Goal: Task Accomplishment & Management: Manage account settings

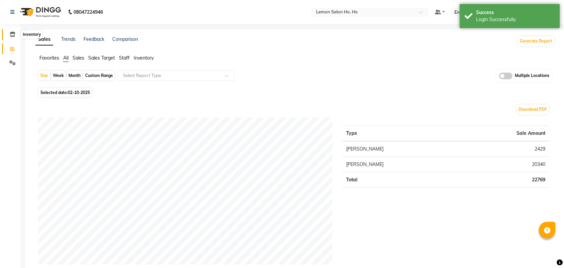
click at [10, 34] on icon at bounding box center [13, 34] width 6 height 5
select select
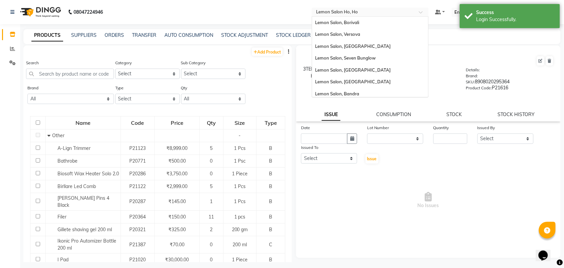
click at [363, 12] on input "text" at bounding box center [363, 12] width 97 height 7
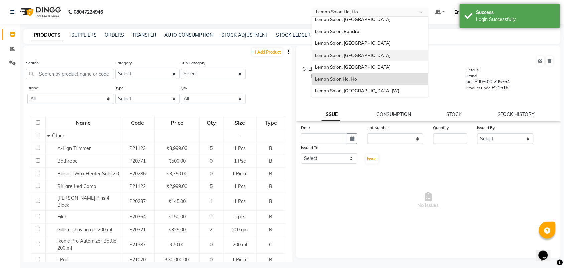
click at [364, 52] on div "Lemon Salon, [GEOGRAPHIC_DATA]" at bounding box center [370, 55] width 116 height 12
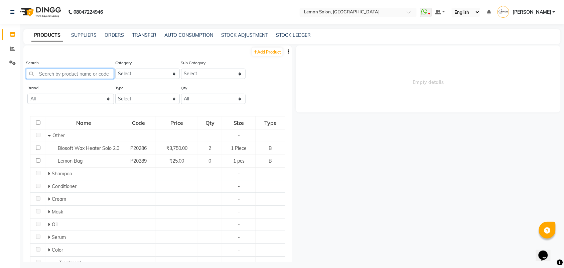
click at [59, 74] on input "text" at bounding box center [70, 74] width 88 height 10
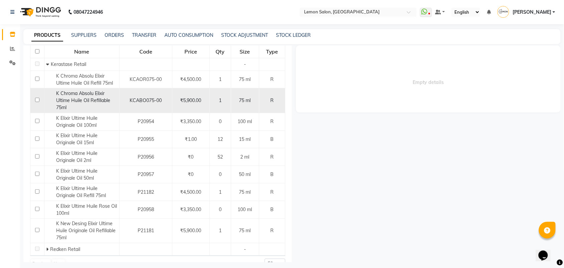
scroll to position [93, 0]
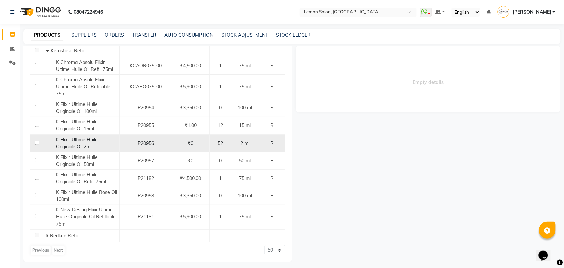
type input "elix"
click at [78, 147] on span "K Elixir Ultime Huile Originale Oil 2ml" at bounding box center [76, 142] width 41 height 13
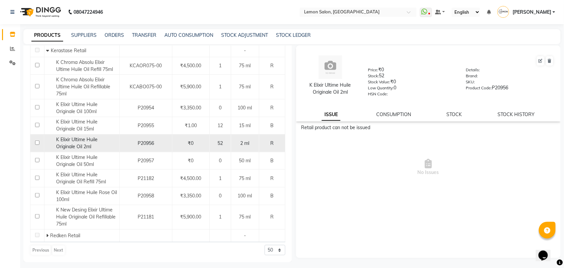
click at [79, 143] on span "K Elixir Ultime Huile Originale Oil 2ml" at bounding box center [76, 142] width 41 height 13
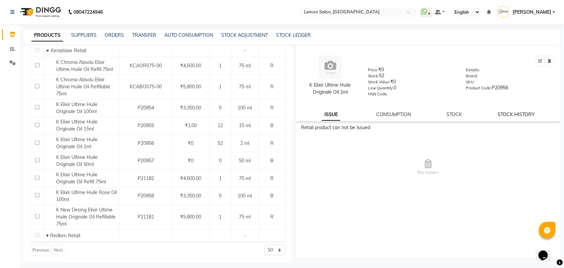
click at [515, 114] on link "STOCK HISTORY" at bounding box center [516, 114] width 37 height 6
select select "all"
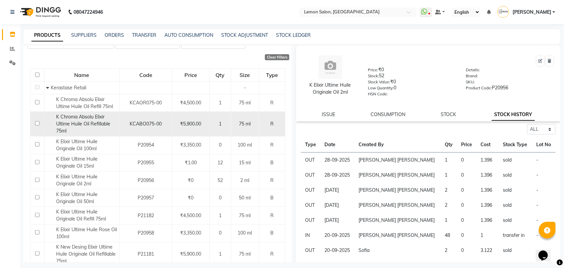
scroll to position [0, 0]
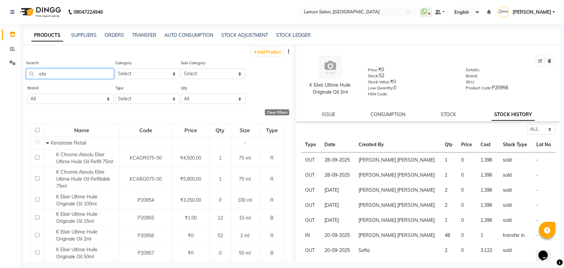
click at [60, 74] on input "elix" at bounding box center [70, 74] width 88 height 10
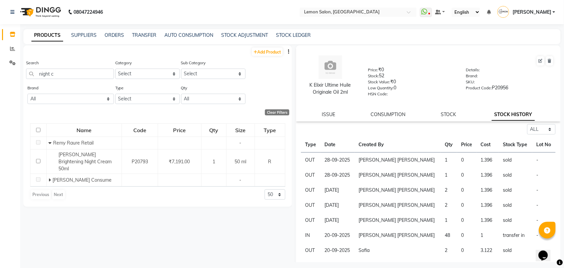
click at [83, 67] on div "Search night c" at bounding box center [70, 69] width 88 height 20
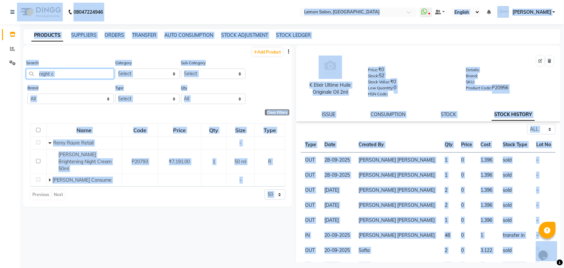
click at [74, 69] on input "night c" at bounding box center [70, 74] width 88 height 10
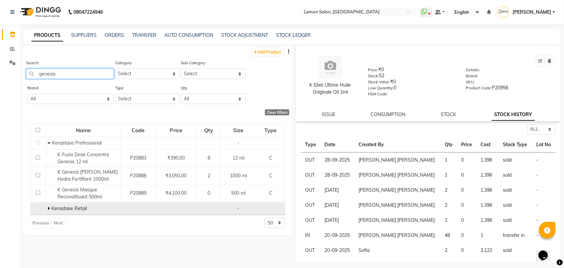
type input "genesis"
click at [49, 208] on icon at bounding box center [48, 208] width 2 height 5
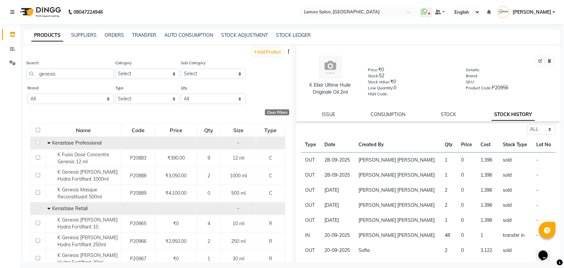
click at [48, 142] on icon at bounding box center [48, 142] width 3 height 5
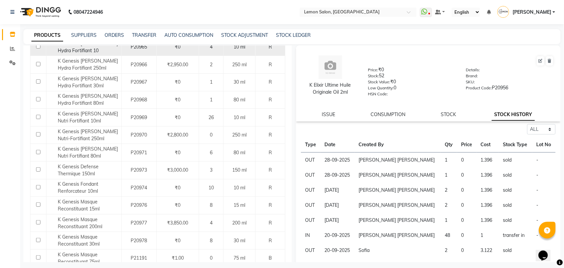
scroll to position [125, 0]
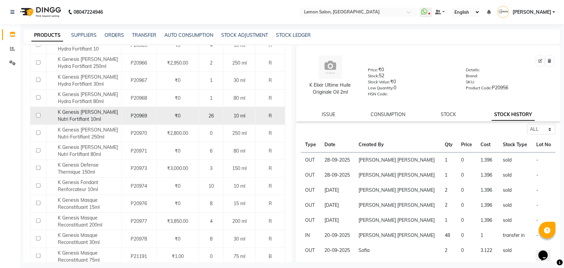
click at [89, 115] on span "K Genesis Bain Nutri Fortifiant 10ml" at bounding box center [88, 115] width 60 height 13
select select "all"
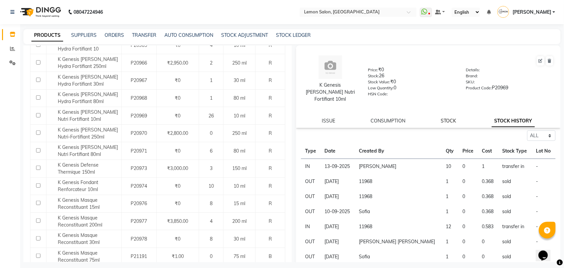
click at [450, 118] on link "STOCK" at bounding box center [448, 121] width 15 height 6
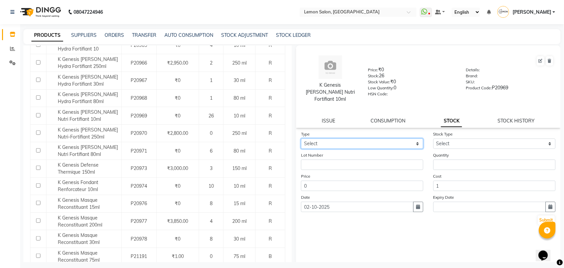
drag, startPoint x: 396, startPoint y: 131, endPoint x: 397, endPoint y: 137, distance: 6.1
click at [396, 138] on select "Select In Out" at bounding box center [362, 143] width 122 height 10
select select "out"
click at [301, 138] on select "Select In Out" at bounding box center [362, 143] width 122 height 10
select select
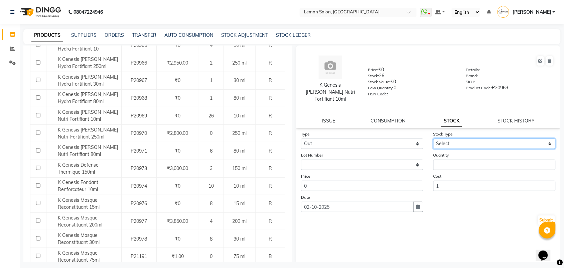
click at [446, 138] on select "Select Internal Use Damaged Expired Adjustment Return Other" at bounding box center [495, 143] width 122 height 10
select select "adjustment"
click at [434, 138] on select "Select Internal Use Damaged Expired Adjustment Return Other" at bounding box center [495, 143] width 122 height 10
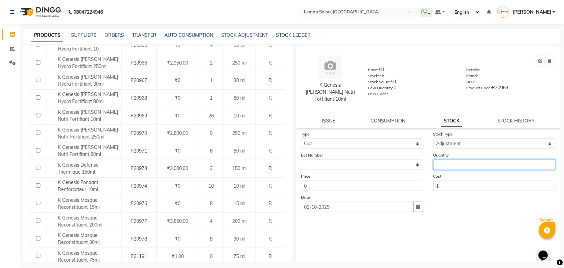
click at [451, 159] on input "number" at bounding box center [495, 164] width 122 height 10
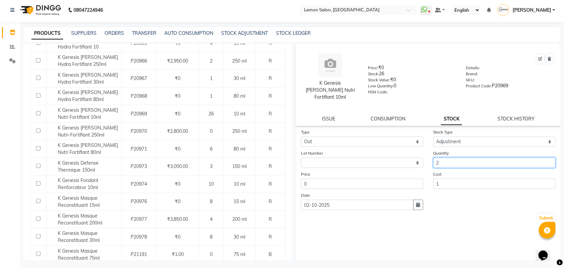
scroll to position [4, 0]
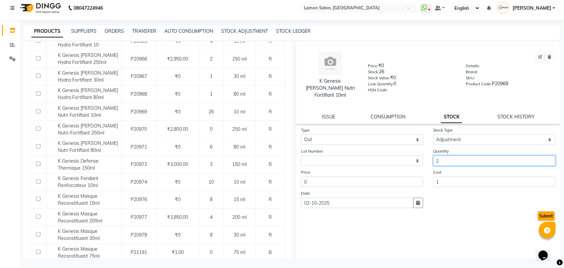
type input "2"
click at [547, 211] on button "Submit" at bounding box center [546, 215] width 17 height 9
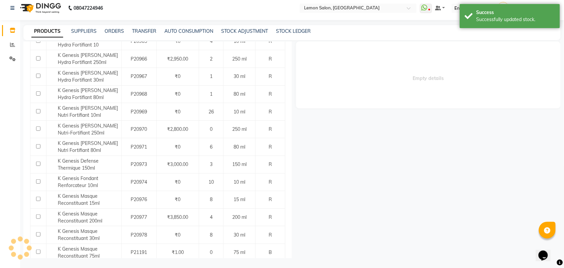
scroll to position [0, 0]
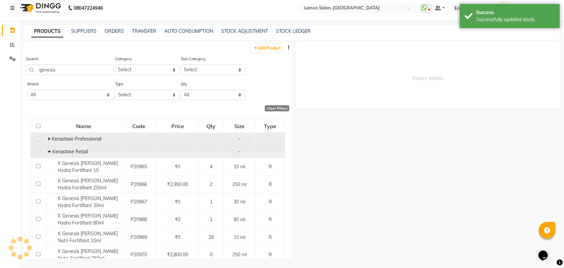
select select
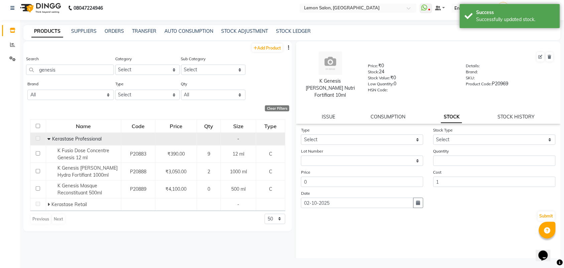
click at [47, 137] on icon at bounding box center [48, 138] width 3 height 5
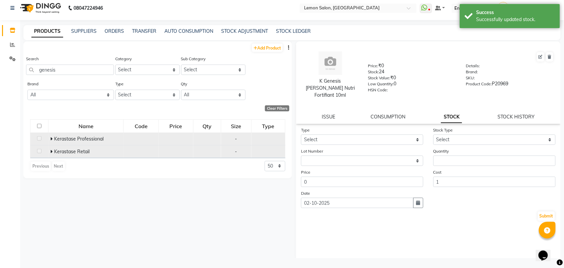
click at [52, 150] on icon at bounding box center [51, 151] width 2 height 5
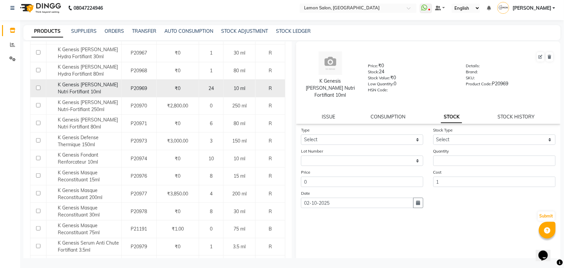
scroll to position [167, 0]
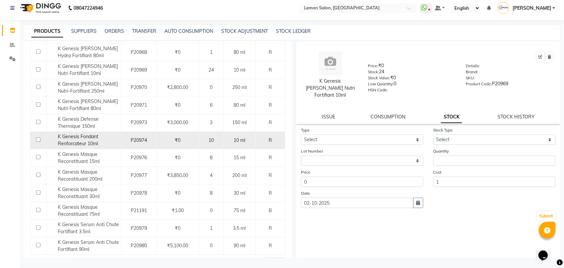
click at [88, 141] on span "K Genesis Fondant Renforcateur 10ml" at bounding box center [78, 139] width 40 height 13
select select
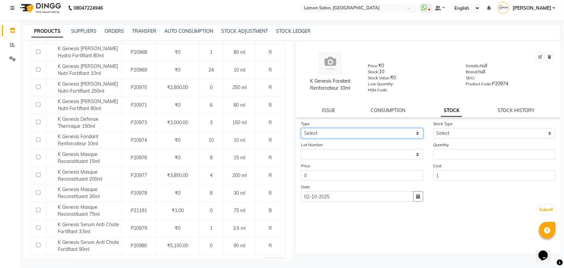
click at [389, 132] on select "Select In Out" at bounding box center [362, 133] width 122 height 10
select select "in"
click at [301, 128] on select "Select In Out" at bounding box center [362, 133] width 122 height 10
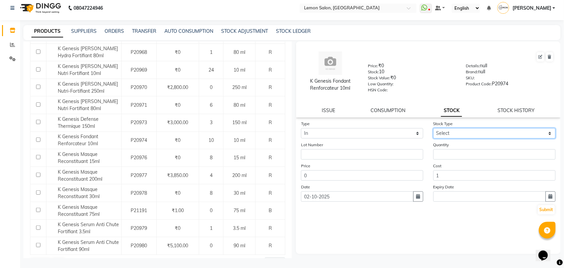
click at [451, 131] on select "Select New Stock Adjustment Return Other" at bounding box center [495, 133] width 122 height 10
click at [434, 128] on select "Select New Stock Adjustment Return Other" at bounding box center [495, 133] width 122 height 10
click at [452, 132] on select "Select New Stock Adjustment Return Other" at bounding box center [495, 133] width 122 height 10
select select "return"
click at [434, 128] on select "Select New Stock Adjustment Return Other" at bounding box center [495, 133] width 122 height 10
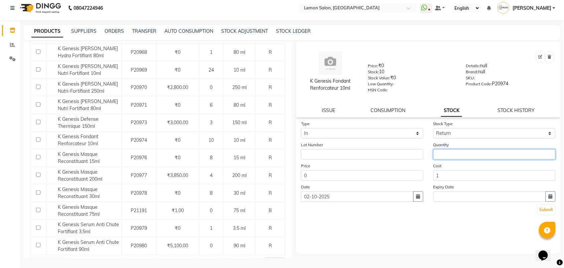
click at [451, 151] on input "number" at bounding box center [495, 154] width 122 height 10
type input "10"
click at [546, 209] on button "Submit" at bounding box center [546, 209] width 17 height 9
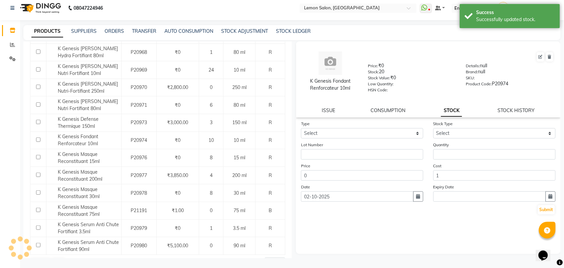
scroll to position [0, 0]
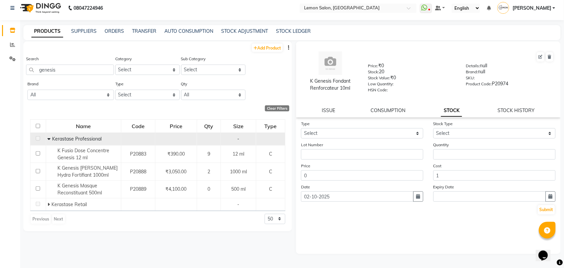
click at [47, 137] on icon at bounding box center [48, 138] width 3 height 5
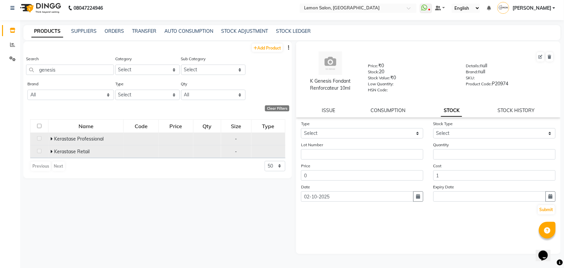
click at [52, 150] on icon at bounding box center [51, 151] width 2 height 5
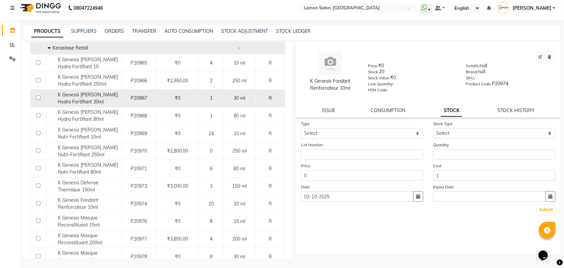
scroll to position [84, 0]
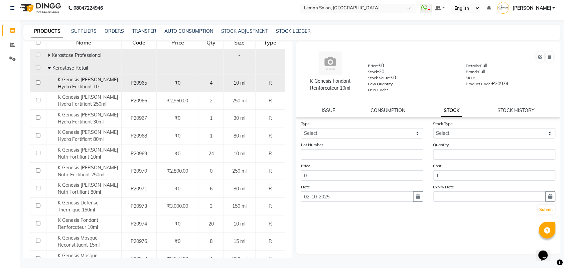
click at [93, 83] on div "K Genesis Bain Hydra Fortifiant 10" at bounding box center [84, 83] width 72 height 14
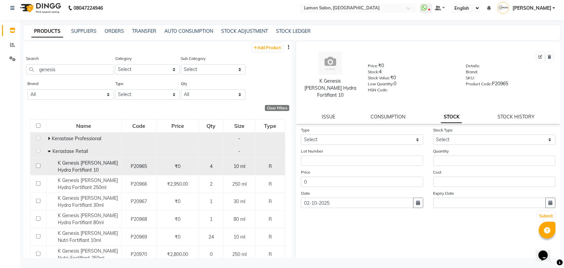
scroll to position [0, 0]
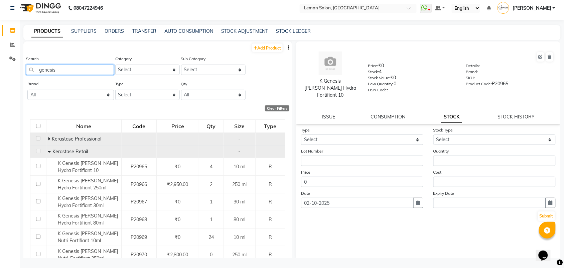
click at [51, 69] on input "genesis" at bounding box center [70, 70] width 88 height 10
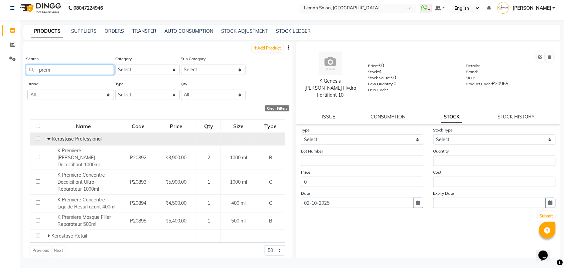
type input "prem"
click at [49, 136] on icon at bounding box center [48, 138] width 3 height 5
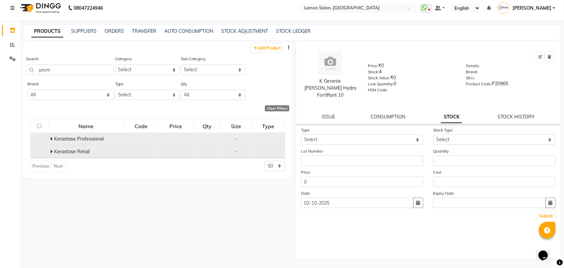
click at [52, 150] on icon at bounding box center [51, 151] width 2 height 5
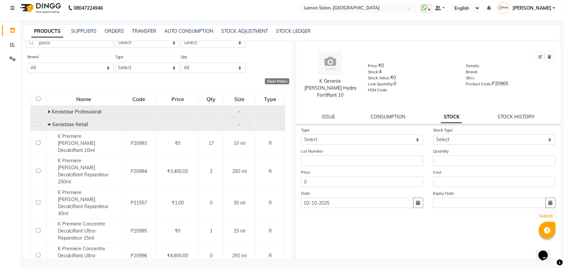
scroll to position [42, 0]
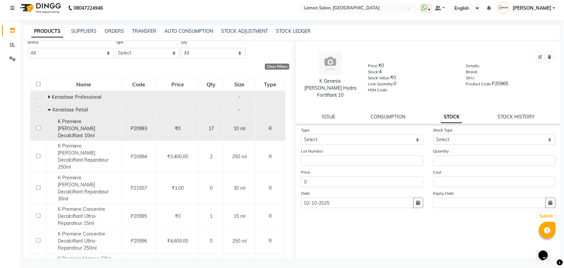
click at [83, 126] on div "K Premiere Bain Decalcifiant 10ml" at bounding box center [84, 128] width 72 height 21
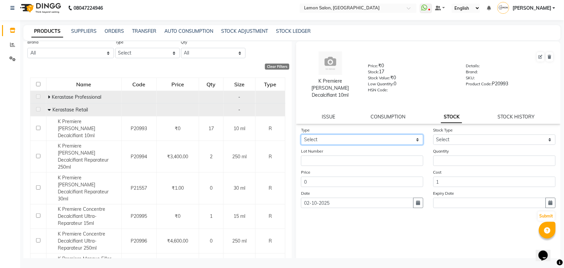
click at [342, 134] on select "Select In Out" at bounding box center [362, 139] width 122 height 10
select select "out"
click at [301, 134] on select "Select In Out" at bounding box center [362, 139] width 122 height 10
select select
drag, startPoint x: 455, startPoint y: 129, endPoint x: 454, endPoint y: 136, distance: 6.4
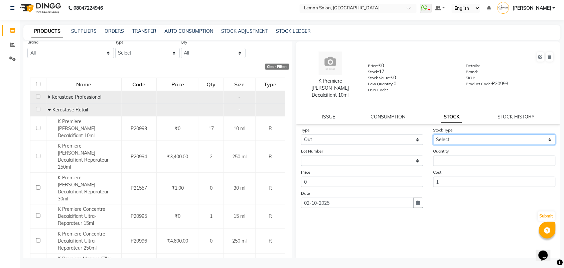
click at [455, 134] on select "Select Internal Use Damaged Expired Adjustment Return Other" at bounding box center [495, 139] width 122 height 10
select select "adjustment"
click at [434, 134] on select "Select Internal Use Damaged Expired Adjustment Return Other" at bounding box center [495, 139] width 122 height 10
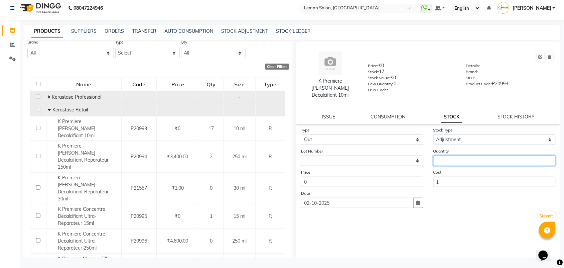
click at [455, 155] on input "number" at bounding box center [495, 160] width 122 height 10
type input "1"
click at [543, 211] on button "Submit" at bounding box center [546, 215] width 17 height 9
select select
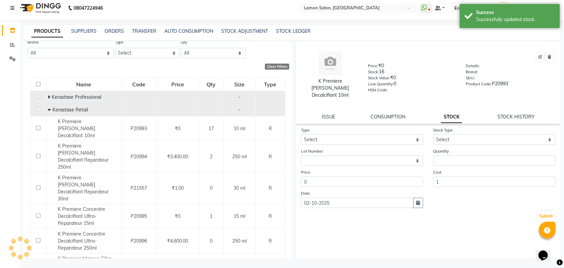
scroll to position [0, 0]
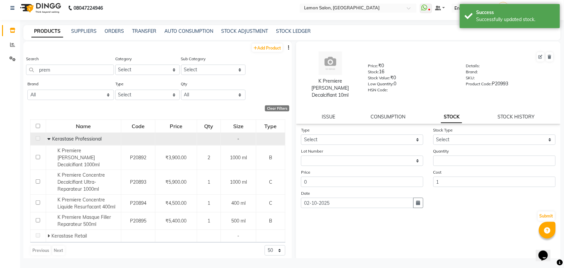
click at [49, 139] on icon at bounding box center [48, 138] width 3 height 5
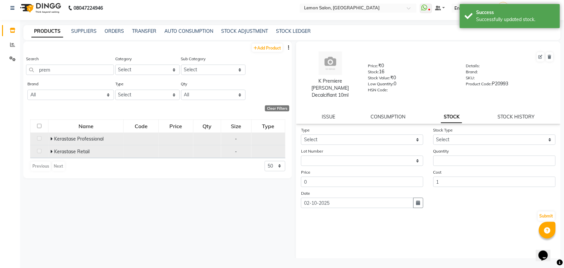
click at [52, 149] on icon at bounding box center [51, 151] width 2 height 5
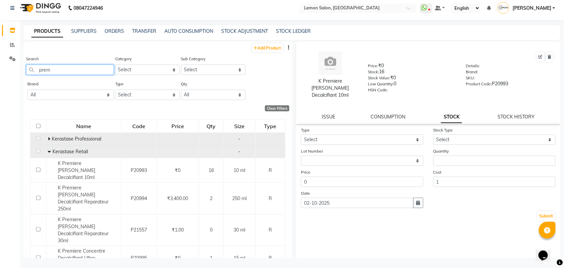
drag, startPoint x: 57, startPoint y: 68, endPoint x: 32, endPoint y: 67, distance: 25.4
click at [32, 67] on input "prem" at bounding box center [70, 70] width 88 height 10
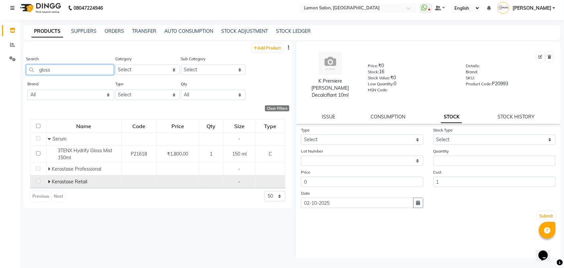
type input "gloss"
click at [50, 181] on icon at bounding box center [49, 181] width 2 height 5
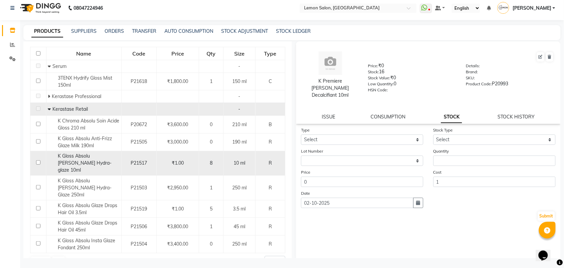
scroll to position [74, 0]
click at [91, 160] on div "K Gloss Absolu Bain Hydra-glaze 10ml" at bounding box center [84, 161] width 72 height 21
select select
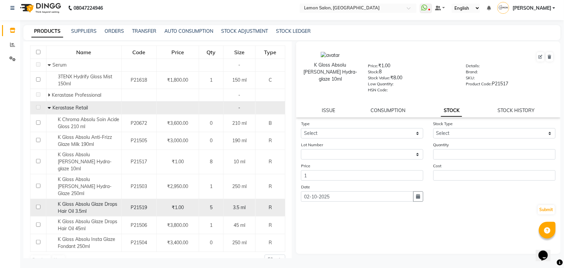
click at [69, 201] on span "K Gloss Absolu Glaze Drops Hair Oil 3.5ml" at bounding box center [88, 207] width 60 height 13
select select
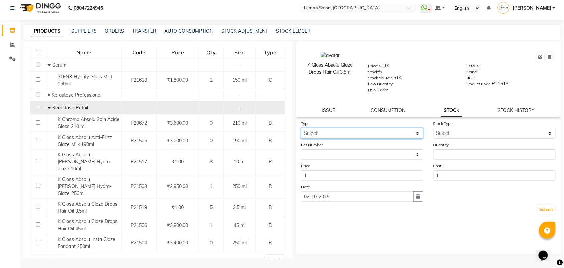
click at [388, 133] on select "Select In Out" at bounding box center [362, 133] width 122 height 10
select select "out"
click at [301, 128] on select "Select In Out" at bounding box center [362, 133] width 122 height 10
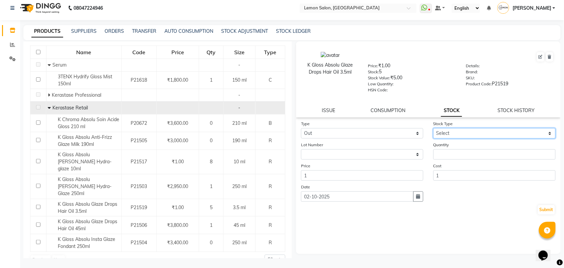
click at [454, 131] on select "Select Internal Use Damaged Expired Adjustment Return Other" at bounding box center [495, 133] width 122 height 10
click at [434, 128] on select "Select Internal Use Damaged Expired Adjustment Return Other" at bounding box center [495, 133] width 122 height 10
drag, startPoint x: 457, startPoint y: 128, endPoint x: 457, endPoint y: 133, distance: 4.7
click at [457, 128] on select "Select Internal Use Damaged Expired Adjustment Return Other" at bounding box center [495, 133] width 122 height 10
select select "adjustment"
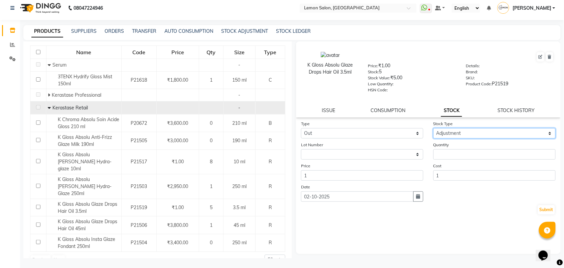
click at [434, 128] on select "Select Internal Use Damaged Expired Adjustment Return Other" at bounding box center [495, 133] width 122 height 10
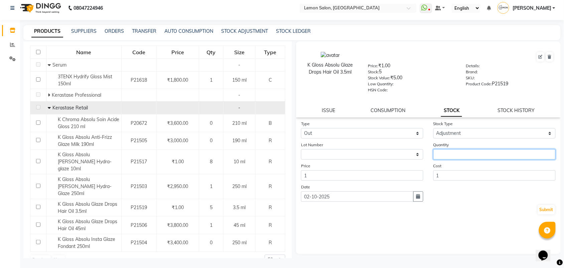
click at [453, 150] on input "number" at bounding box center [495, 154] width 122 height 10
type input "5"
click at [544, 205] on button "Submit" at bounding box center [546, 209] width 17 height 9
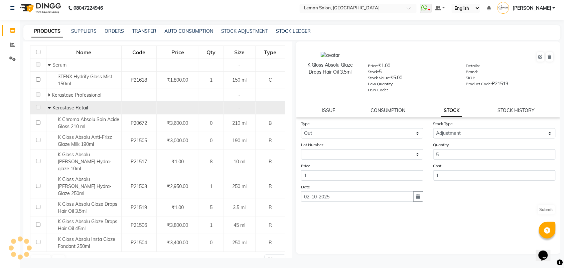
select select
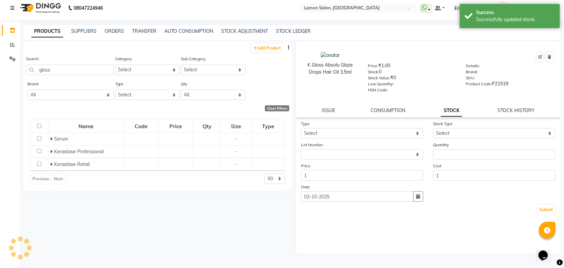
scroll to position [0, 0]
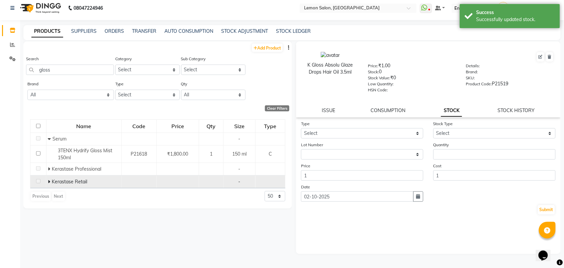
click at [49, 181] on icon at bounding box center [49, 181] width 2 height 5
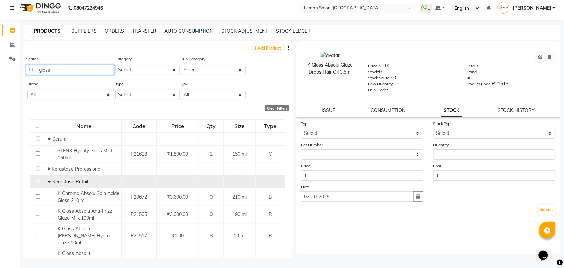
click at [45, 69] on input "gloss" at bounding box center [70, 70] width 88 height 10
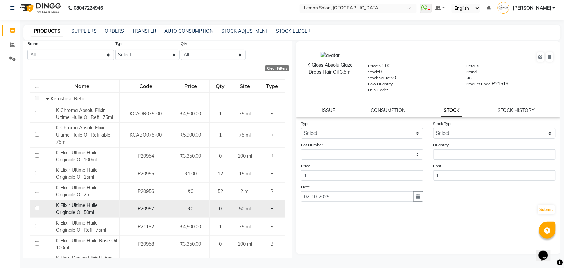
scroll to position [42, 0]
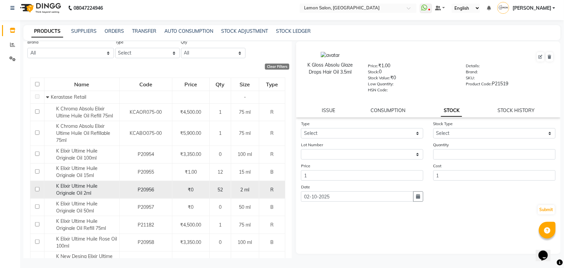
type input "elix"
click at [65, 187] on span "K Elixir Ultime Huile Originale Oil 2ml" at bounding box center [76, 189] width 41 height 13
select select
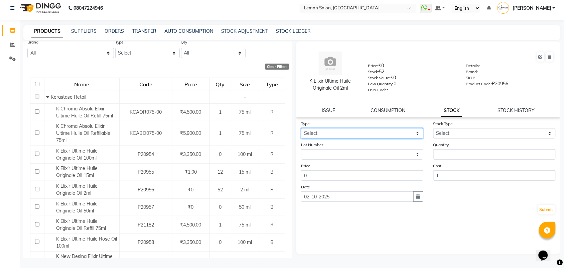
click at [353, 134] on select "Select In Out" at bounding box center [362, 133] width 122 height 10
select select "out"
click at [301, 128] on select "Select In Out" at bounding box center [362, 133] width 122 height 10
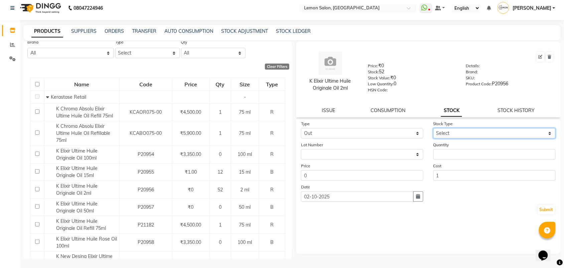
click at [453, 133] on select "Select Internal Use Damaged Expired Adjustment Return Other" at bounding box center [495, 133] width 122 height 10
select select "return"
click at [434, 128] on select "Select Internal Use Damaged Expired Adjustment Return Other" at bounding box center [495, 133] width 122 height 10
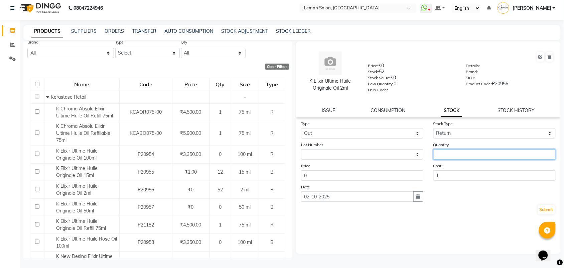
click at [454, 152] on input "number" at bounding box center [495, 154] width 122 height 10
type input "4"
click at [551, 205] on button "Submit" at bounding box center [546, 209] width 17 height 9
select select
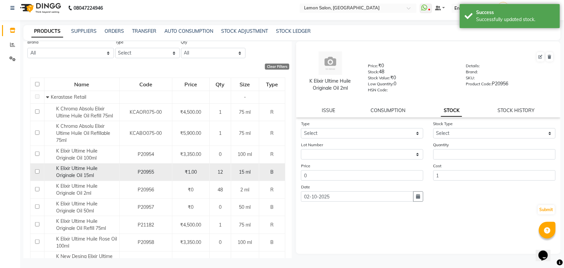
click at [101, 171] on div "K Elixir Ultime Huile Originale Oil 15ml" at bounding box center [82, 172] width 72 height 14
select select
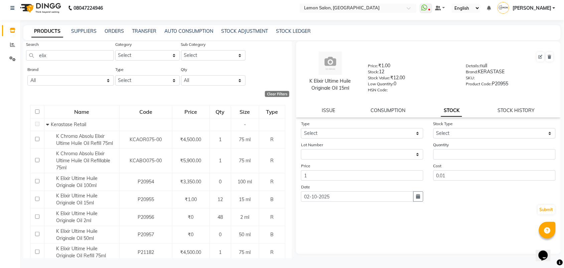
scroll to position [0, 0]
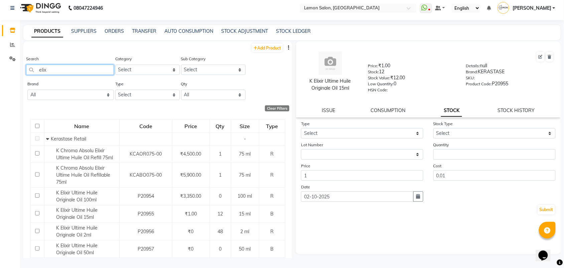
drag, startPoint x: 65, startPoint y: 71, endPoint x: 23, endPoint y: 74, distance: 41.9
click at [23, 74] on main "PRODUCTS SUPPLIERS ORDERS TRANSFER AUTO CONSUMPTION STOCK ADJUSTMENT STOCK LEDG…" at bounding box center [292, 146] width 544 height 243
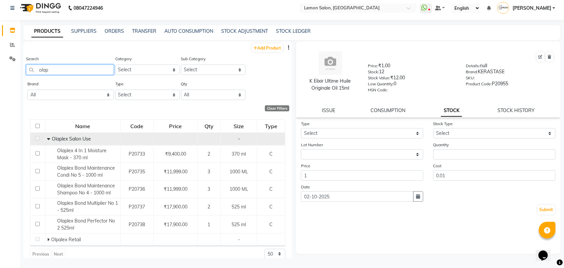
type input "olap"
click at [47, 137] on icon at bounding box center [48, 138] width 3 height 5
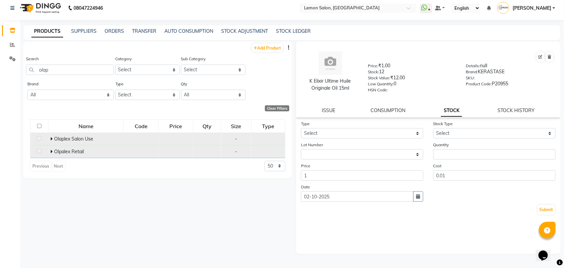
click at [51, 150] on icon at bounding box center [51, 151] width 2 height 5
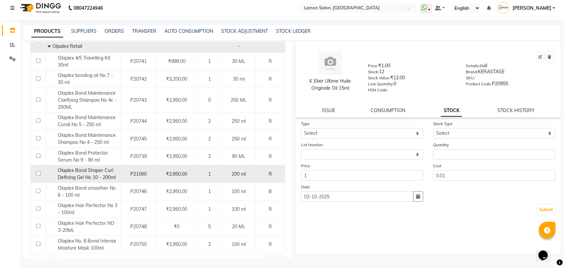
scroll to position [121, 0]
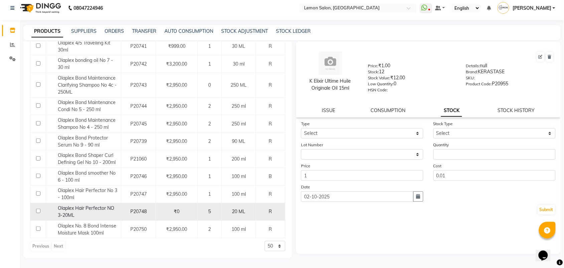
click at [72, 214] on span "Olaplex Hair Perfector NO 3-20ML" at bounding box center [86, 211] width 56 height 13
select select
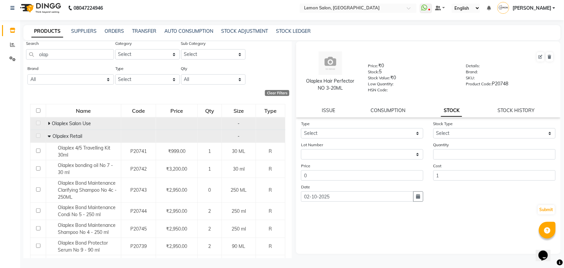
scroll to position [0, 0]
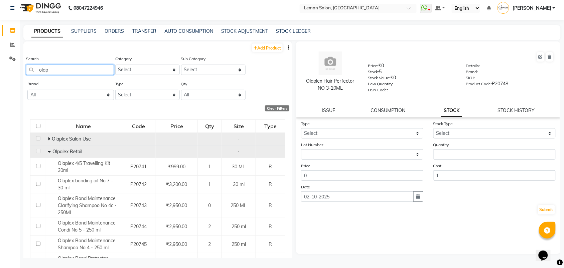
drag, startPoint x: 70, startPoint y: 70, endPoint x: 34, endPoint y: 70, distance: 35.1
click at [34, 70] on input "olap" at bounding box center [70, 70] width 88 height 10
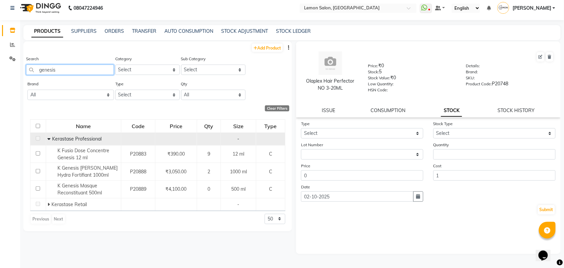
type input "genesis"
click at [49, 136] on icon at bounding box center [48, 138] width 3 height 5
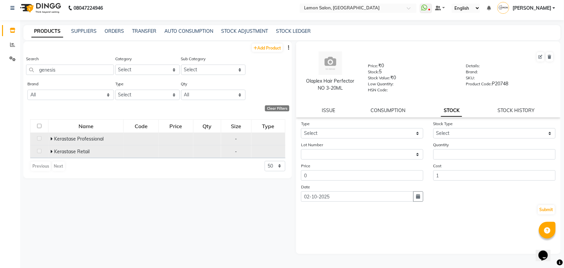
click at [52, 150] on icon at bounding box center [51, 151] width 2 height 5
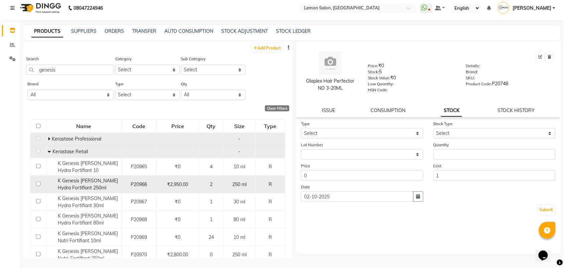
scroll to position [42, 0]
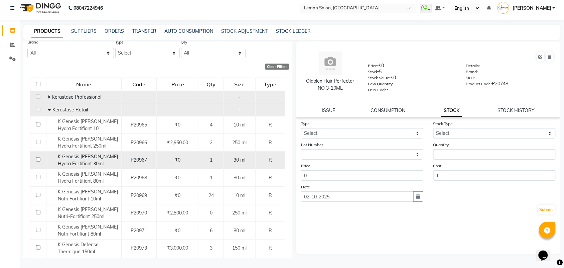
click at [86, 158] on span "K Genesis Bain Hydra Fortifiant 30ml" at bounding box center [88, 159] width 60 height 13
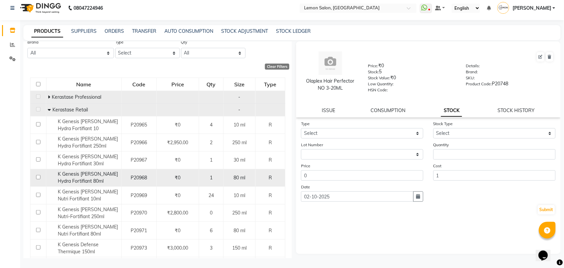
select select
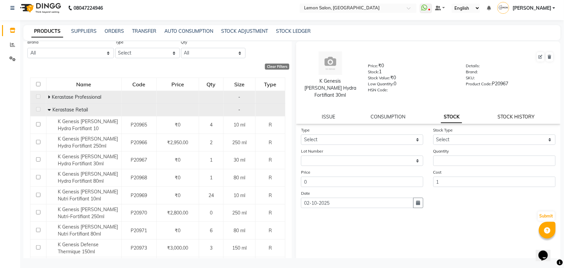
click at [515, 114] on link "STOCK HISTORY" at bounding box center [516, 117] width 37 height 6
select select "all"
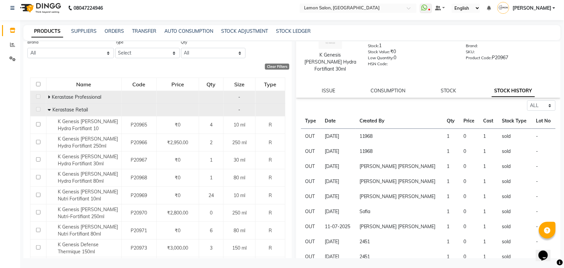
scroll to position [60, 0]
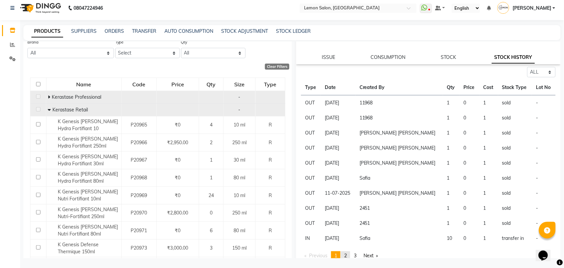
click at [347, 252] on span "2" at bounding box center [345, 255] width 3 height 6
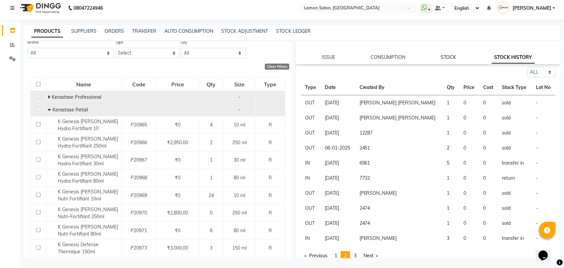
click at [442, 54] on link "STOCK" at bounding box center [448, 57] width 15 height 6
select select
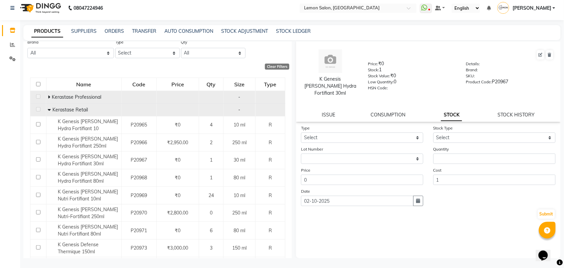
scroll to position [0, 0]
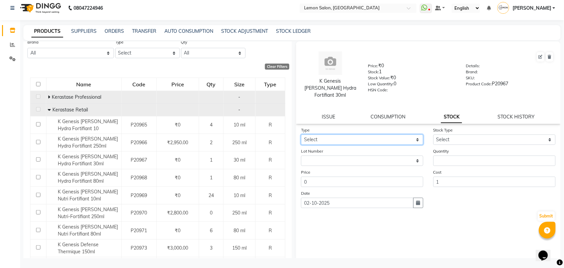
drag, startPoint x: 370, startPoint y: 132, endPoint x: 368, endPoint y: 136, distance: 4.8
click at [370, 134] on select "Select In Out" at bounding box center [362, 139] width 122 height 10
select select "in"
click at [301, 134] on select "Select In Out" at bounding box center [362, 139] width 122 height 10
click at [442, 134] on select "Select New Stock Adjustment Return Other" at bounding box center [495, 139] width 122 height 10
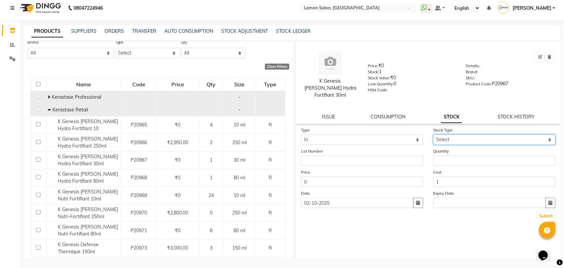
select select "return"
click at [434, 134] on select "Select New Stock Adjustment Return Other" at bounding box center [495, 139] width 122 height 10
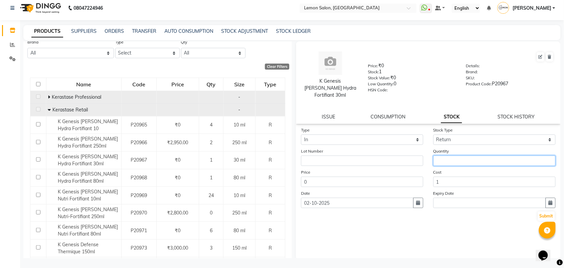
click at [454, 155] on input "number" at bounding box center [495, 160] width 122 height 10
type input "1"
click at [542, 211] on button "Submit" at bounding box center [546, 215] width 17 height 9
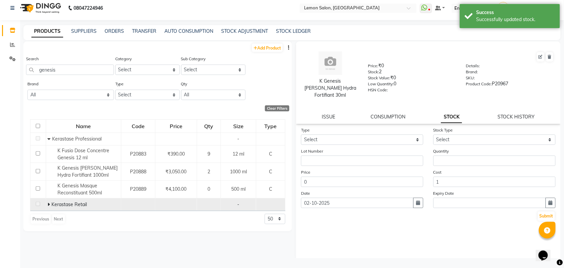
click at [49, 203] on icon at bounding box center [48, 204] width 2 height 5
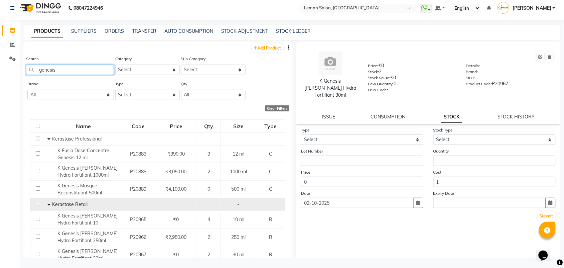
click at [49, 70] on input "genesis" at bounding box center [70, 70] width 88 height 10
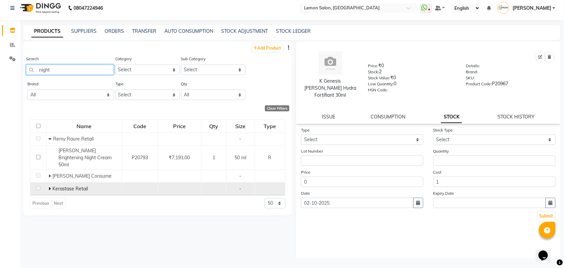
type input "night"
click at [49, 186] on icon at bounding box center [49, 188] width 2 height 5
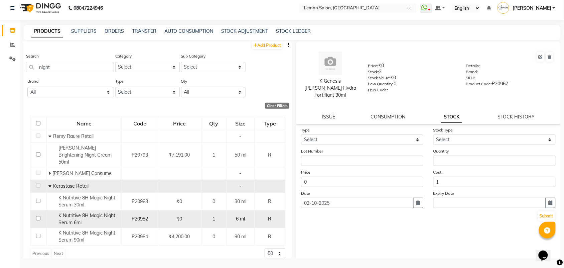
scroll to position [3, 0]
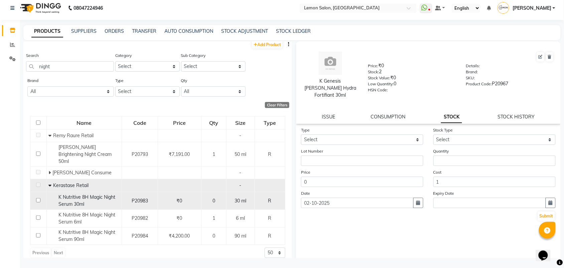
click at [86, 194] on span "K Nutritive 8H Magic Night Serum 30ml" at bounding box center [87, 200] width 57 height 13
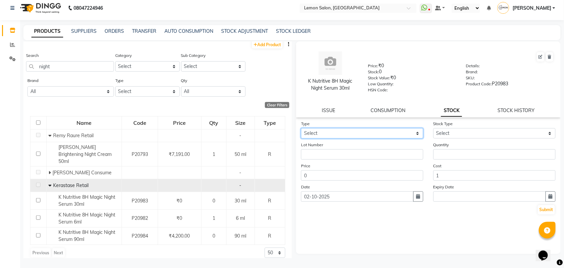
click at [396, 135] on select "Select In Out" at bounding box center [362, 133] width 122 height 10
select select "in"
click at [301, 128] on select "Select In Out" at bounding box center [362, 133] width 122 height 10
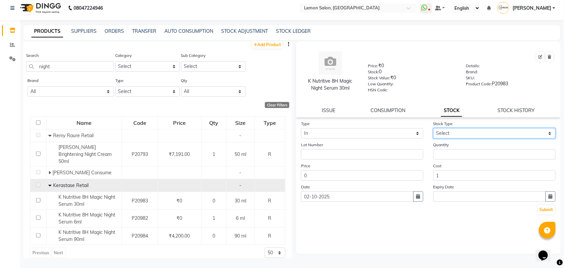
click at [455, 134] on select "Select New Stock Adjustment Return Other" at bounding box center [495, 133] width 122 height 10
select select "return"
click at [434, 128] on select "Select New Stock Adjustment Return Other" at bounding box center [495, 133] width 122 height 10
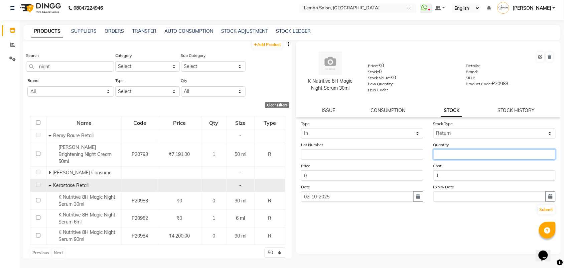
click at [446, 151] on input "number" at bounding box center [495, 154] width 122 height 10
type input "2"
click at [546, 209] on button "Submit" at bounding box center [546, 209] width 17 height 9
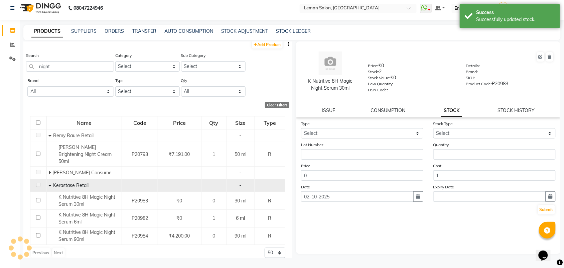
scroll to position [0, 0]
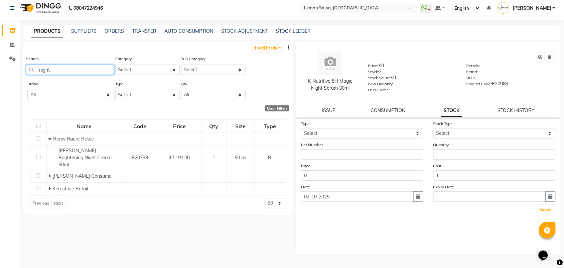
click at [67, 68] on input "night" at bounding box center [70, 70] width 88 height 10
drag, startPoint x: 59, startPoint y: 62, endPoint x: 57, endPoint y: 66, distance: 4.2
click at [57, 66] on div "Search night" at bounding box center [70, 65] width 88 height 20
drag, startPoint x: 57, startPoint y: 66, endPoint x: 39, endPoint y: 66, distance: 18.4
click at [39, 66] on input "night" at bounding box center [70, 70] width 88 height 10
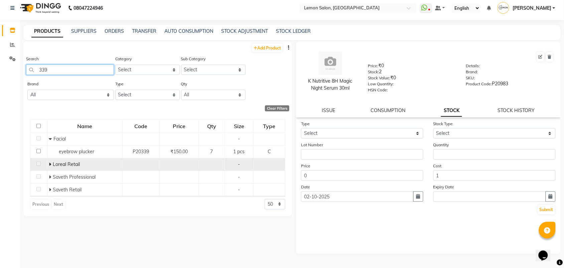
type input "339"
click at [51, 163] on span at bounding box center [51, 164] width 4 height 6
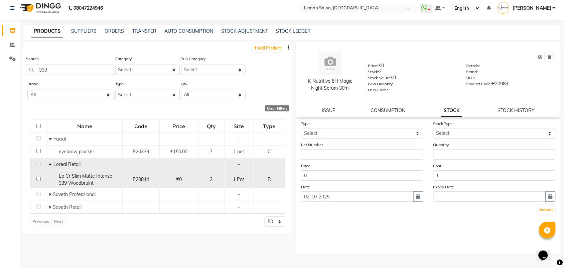
click at [74, 178] on span "Lp Cr Slim Matte Intense 339 Woodbrulnt" at bounding box center [85, 179] width 53 height 13
click at [75, 179] on span "Lp Cr Slim Matte Intense 339 Woodbrulnt" at bounding box center [85, 179] width 53 height 13
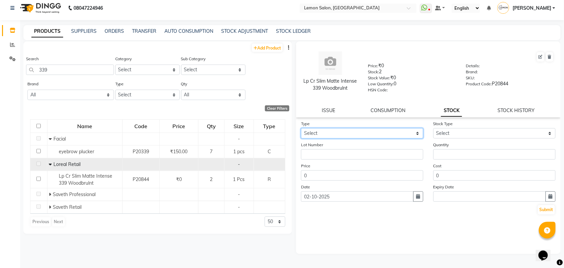
click at [368, 133] on select "Select In Out" at bounding box center [362, 133] width 122 height 10
select select "out"
click at [301, 128] on select "Select In Out" at bounding box center [362, 133] width 122 height 10
select select
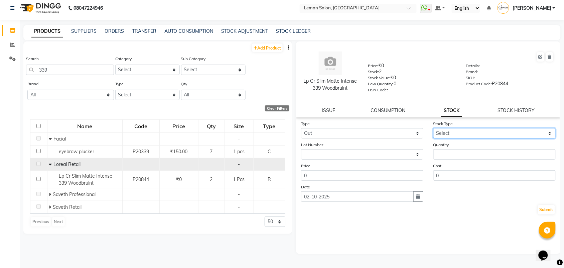
click at [458, 132] on select "Select Internal Use Damaged Expired Adjustment Return Other" at bounding box center [495, 133] width 122 height 10
click at [434, 128] on select "Select Internal Use Damaged Expired Adjustment Return Other" at bounding box center [495, 133] width 122 height 10
click at [453, 134] on select "Select Internal Use Damaged Expired Adjustment Return Other" at bounding box center [495, 133] width 122 height 10
select select "adjustment"
click at [434, 128] on select "Select Internal Use Damaged Expired Adjustment Return Other" at bounding box center [495, 133] width 122 height 10
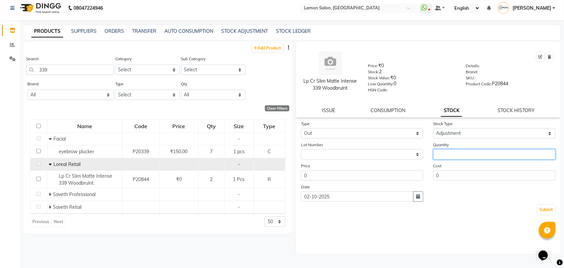
click at [452, 151] on input "number" at bounding box center [495, 154] width 122 height 10
type input "1"
click at [548, 207] on button "Submit" at bounding box center [546, 209] width 17 height 9
select select
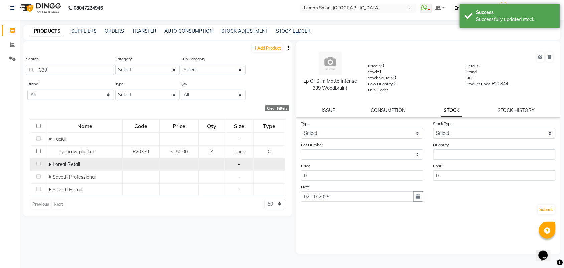
click at [50, 162] on icon at bounding box center [50, 164] width 2 height 5
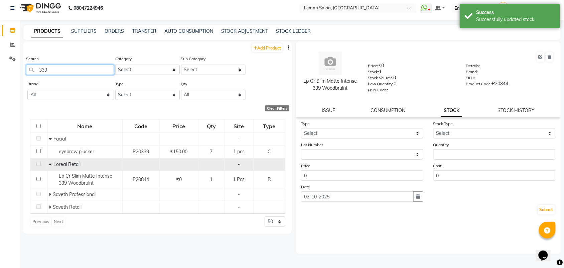
click at [66, 68] on input "339" at bounding box center [70, 70] width 88 height 10
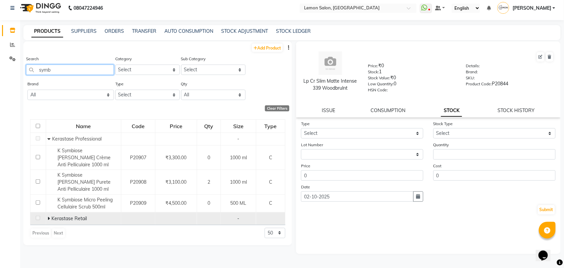
type input "symb"
click at [47, 216] on icon at bounding box center [48, 218] width 2 height 5
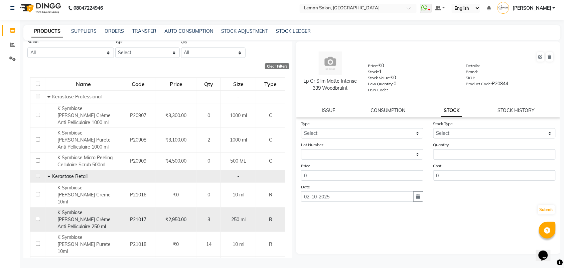
scroll to position [43, 0]
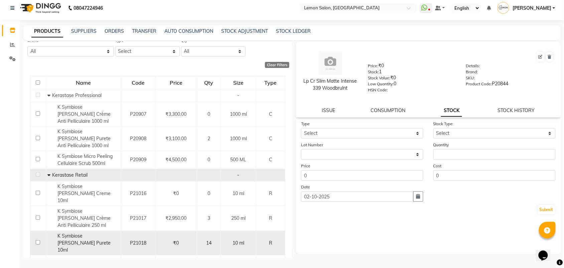
click at [86, 233] on span "K Symbiose Bain Purete 10ml" at bounding box center [83, 243] width 53 height 20
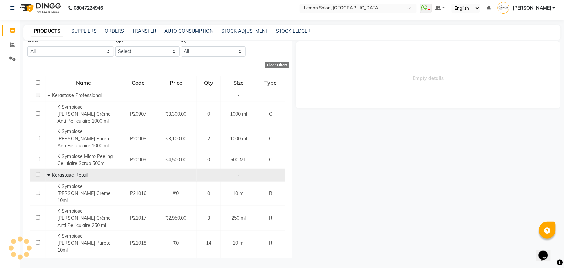
select select
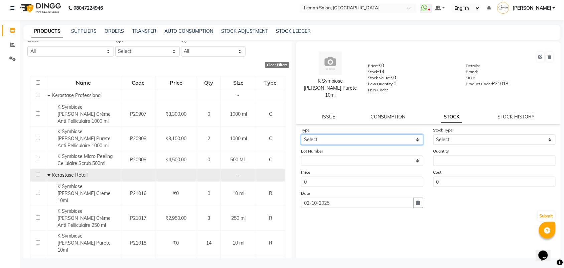
click at [345, 134] on select "Select In Out" at bounding box center [362, 139] width 122 height 10
select select "out"
click at [301, 134] on select "Select In Out" at bounding box center [362, 139] width 122 height 10
click at [457, 134] on select "Select Internal Use Damaged Expired Adjustment Return Other" at bounding box center [495, 139] width 122 height 10
select select "adjustment"
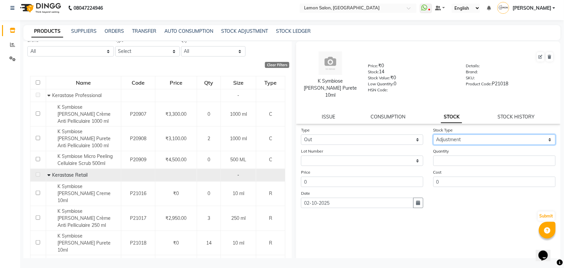
click at [434, 134] on select "Select Internal Use Damaged Expired Adjustment Return Other" at bounding box center [495, 139] width 122 height 10
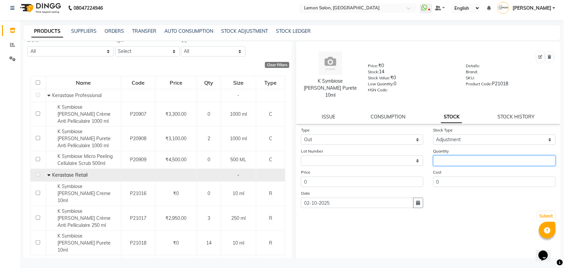
click at [454, 155] on input "number" at bounding box center [495, 160] width 122 height 10
type input "8"
click at [549, 211] on button "Submit" at bounding box center [546, 215] width 17 height 9
select select
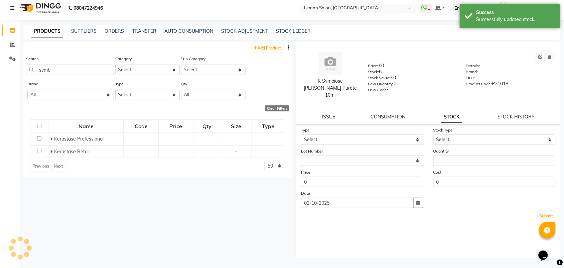
scroll to position [0, 0]
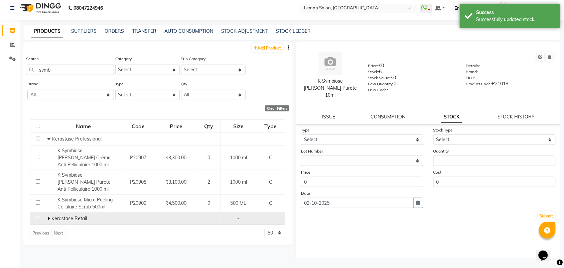
click at [47, 216] on icon at bounding box center [48, 218] width 2 height 5
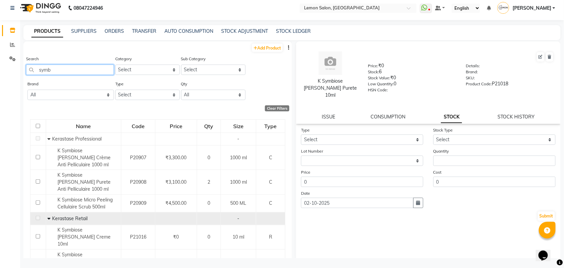
click at [47, 70] on input "symb" at bounding box center [70, 70] width 88 height 10
click at [154, 69] on select "Select Hair Skin Makeup Personal Care Appliances Beard Waxing Disposable Thread…" at bounding box center [147, 70] width 65 height 10
select select "213702150"
click at [115, 65] on select "Select Hair Skin Makeup Personal Care Appliances Beard Waxing Disposable Thread…" at bounding box center [147, 70] width 65 height 10
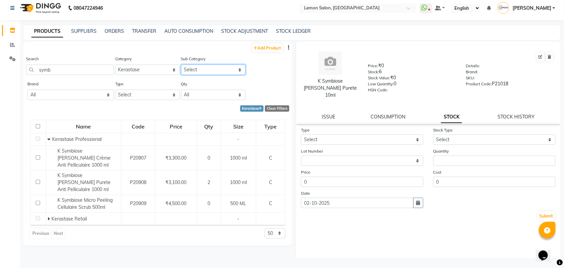
click at [207, 67] on select "Select Kerastase Professional Kerastase Retail" at bounding box center [213, 70] width 65 height 10
select select "2137021502"
click at [181, 65] on select "Select Kerastase Professional Kerastase Retail" at bounding box center [213, 70] width 65 height 10
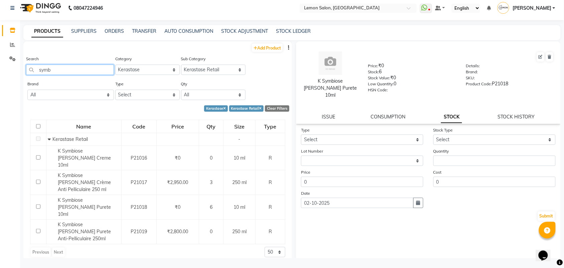
click at [45, 72] on input "symb" at bounding box center [70, 70] width 88 height 10
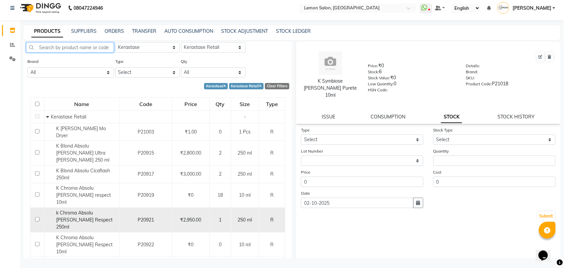
scroll to position [42, 0]
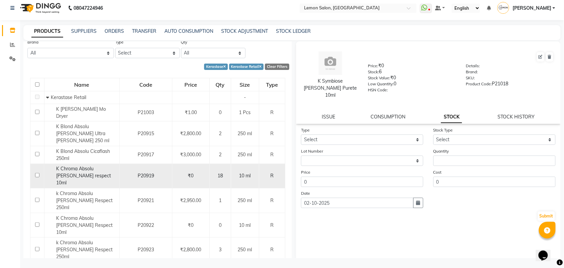
click at [86, 165] on div "K Chroma Absolu Bain respect 10ml" at bounding box center [82, 175] width 72 height 21
select select
drag, startPoint x: 52, startPoint y: 153, endPoint x: 83, endPoint y: 162, distance: 31.4
click at [83, 165] on div "K Chroma Absolu Bain respect 10ml" at bounding box center [82, 175] width 72 height 21
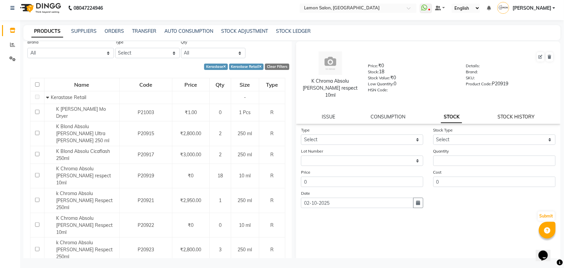
click at [522, 114] on link "STOCK HISTORY" at bounding box center [516, 117] width 37 height 6
select select "all"
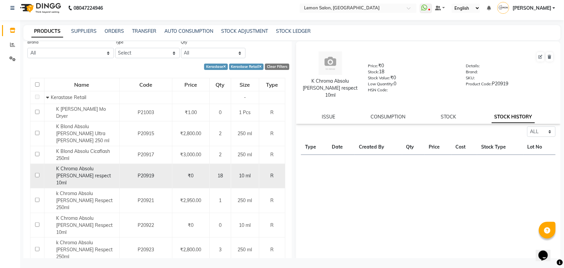
click at [94, 165] on span "K Chroma Absolu Bain respect 10ml" at bounding box center [83, 175] width 55 height 20
click at [64, 165] on span "K Chroma Absolu Bain respect 10ml" at bounding box center [83, 175] width 55 height 20
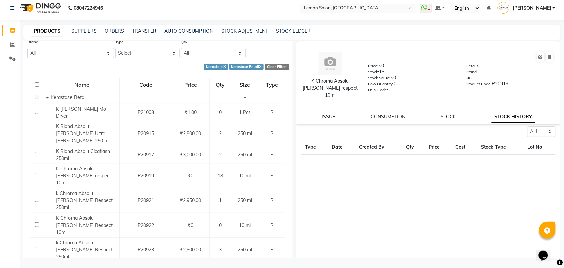
click at [450, 114] on link "STOCK" at bounding box center [448, 117] width 15 height 6
select select
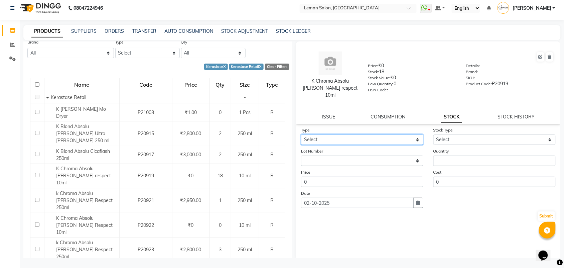
click at [386, 134] on select "Select In Out" at bounding box center [362, 139] width 122 height 10
select select "out"
click at [301, 134] on select "Select In Out" at bounding box center [362, 139] width 122 height 10
click at [451, 134] on select "Select Internal Use Damaged Expired Adjustment Return Other" at bounding box center [495, 139] width 122 height 10
select select "adjustment"
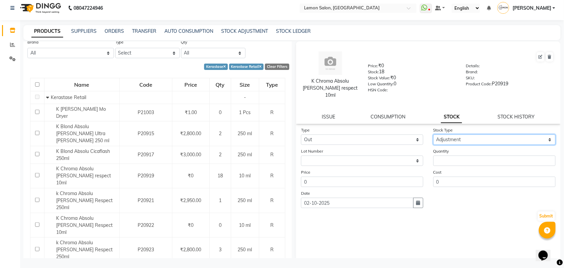
click at [434, 134] on select "Select Internal Use Damaged Expired Adjustment Return Other" at bounding box center [495, 139] width 122 height 10
click at [457, 190] on div "Date 02-10-2025" at bounding box center [428, 199] width 265 height 18
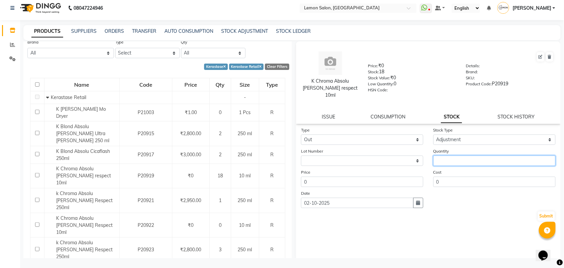
click at [448, 155] on input "number" at bounding box center [495, 160] width 122 height 10
type input "18"
click at [552, 211] on button "Submit" at bounding box center [546, 215] width 17 height 9
select select
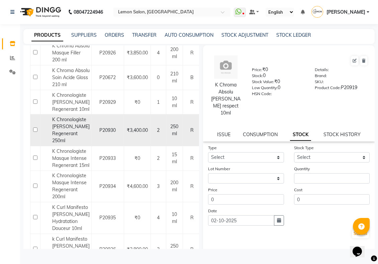
scroll to position [376, 0]
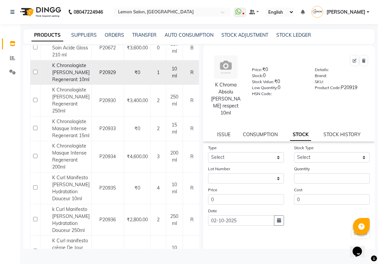
click at [64, 83] on span "K Chronologiste Bain Regenerant 10ml" at bounding box center [70, 73] width 37 height 20
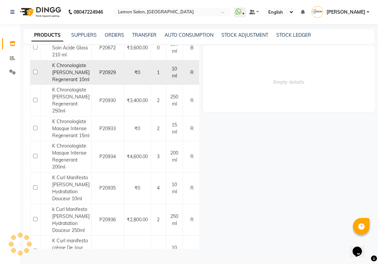
select select
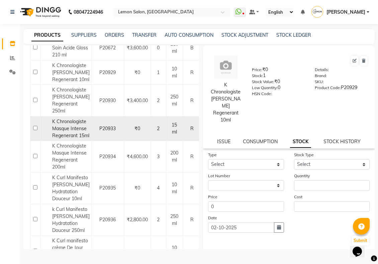
click at [71, 139] on div "K Chronologiste Masque Intense Regenerant 15ml" at bounding box center [65, 128] width 47 height 21
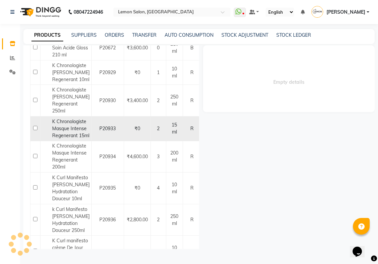
select select
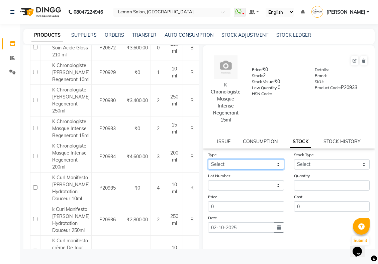
click at [251, 167] on select "Select In Out" at bounding box center [246, 164] width 76 height 10
select select "in"
click at [208, 164] on select "Select In Out" at bounding box center [246, 164] width 76 height 10
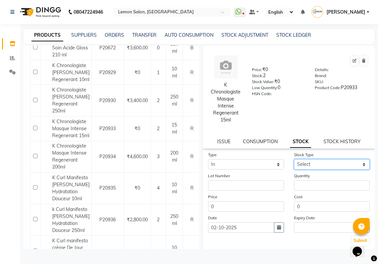
click at [318, 170] on select "Select New Stock Adjustment Return Other" at bounding box center [332, 164] width 76 height 10
select select "return"
click at [294, 164] on select "Select New Stock Adjustment Return Other" at bounding box center [332, 164] width 76 height 10
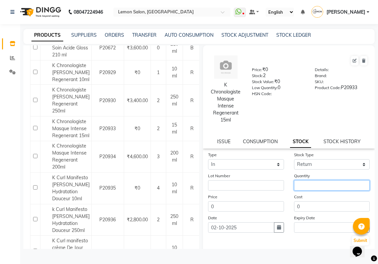
click at [309, 191] on input "number" at bounding box center [332, 186] width 76 height 10
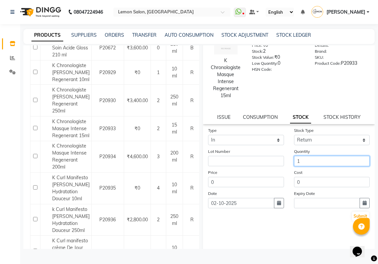
scroll to position [36, 0]
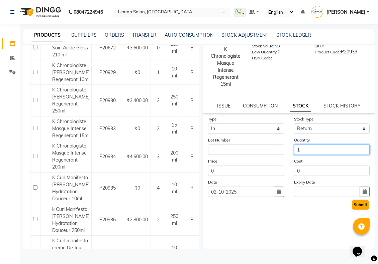
type input "1"
click at [357, 210] on button "Submit" at bounding box center [360, 205] width 17 height 9
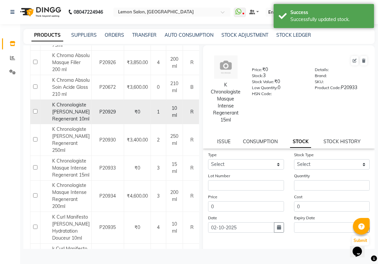
scroll to position [376, 0]
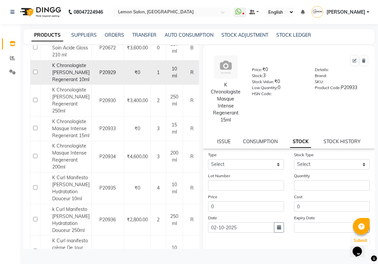
click at [66, 83] on div "K Chronologiste Bain Regenerant 10ml" at bounding box center [65, 72] width 47 height 21
drag, startPoint x: 49, startPoint y: 131, endPoint x: 79, endPoint y: 152, distance: 36.4
click at [79, 83] on div "K Chronologiste Bain Regenerant 10ml" at bounding box center [65, 72] width 47 height 21
copy span "Chronologiste Bain Regenerant 10ml"
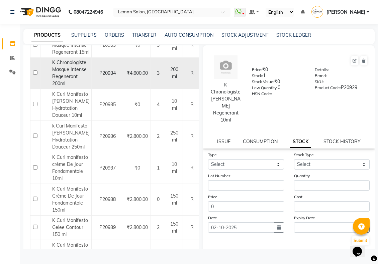
scroll to position [501, 0]
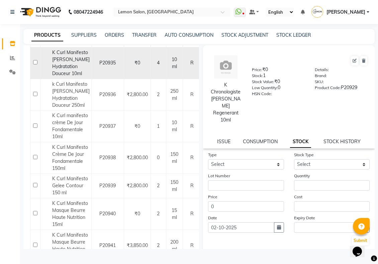
click at [62, 77] on div "K Curl Manifesto Bain Hydratation Douceur 10ml" at bounding box center [65, 63] width 47 height 28
drag, startPoint x: 49, startPoint y: 167, endPoint x: 82, endPoint y: 197, distance: 44.2
click at [82, 77] on div "K Curl Manifesto Bain Hydratation Douceur 10ml" at bounding box center [65, 63] width 47 height 28
copy span "K Curl Manifesto Bain Hydratation Douceur 10ml"
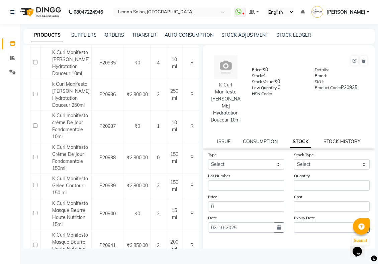
click at [329, 139] on link "STOCK HISTORY" at bounding box center [341, 142] width 37 height 6
select select "all"
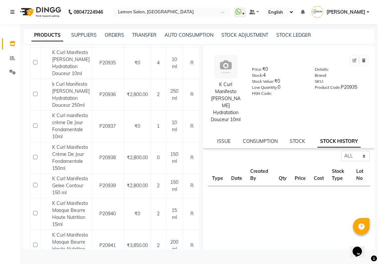
scroll to position [0, 0]
click at [295, 140] on link "STOCK" at bounding box center [296, 142] width 15 height 6
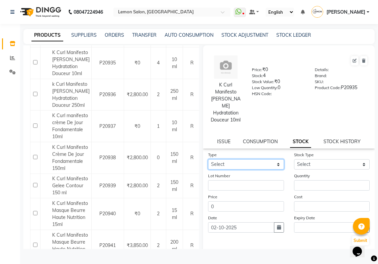
drag, startPoint x: 243, startPoint y: 161, endPoint x: 241, endPoint y: 166, distance: 5.0
click at [243, 161] on select "Select In Out" at bounding box center [246, 164] width 76 height 10
select select "out"
click at [208, 159] on select "Select In Out" at bounding box center [246, 164] width 76 height 10
select select
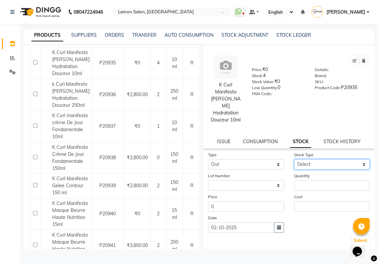
click at [303, 162] on select "Select Internal Use Damaged Expired Adjustment Return Other" at bounding box center [332, 164] width 76 height 10
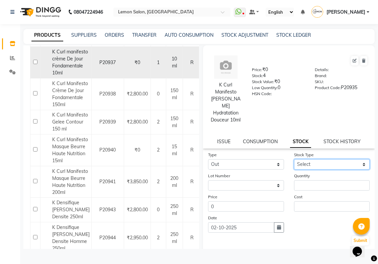
scroll to position [585, 0]
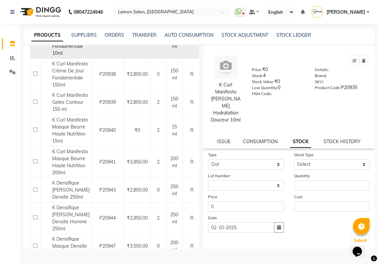
drag, startPoint x: 61, startPoint y: 184, endPoint x: 54, endPoint y: 168, distance: 17.2
click at [61, 56] on span "K Curl manifesto crème De Jour Fondamentale 10ml" at bounding box center [70, 42] width 36 height 27
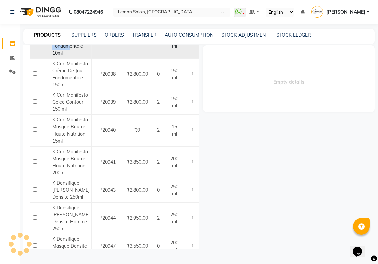
select select
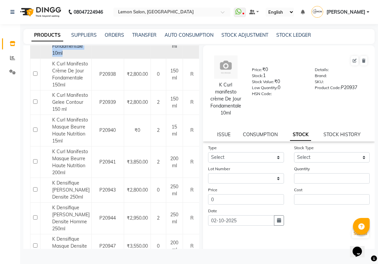
drag, startPoint x: 54, startPoint y: 168, endPoint x: 70, endPoint y: 196, distance: 31.8
click at [70, 59] on td "K Curl manifesto crème De Jour Fondamentale 10ml" at bounding box center [65, 43] width 51 height 32
copy span "K Curl manifesto crème De Jour Fondamentale 10ml"
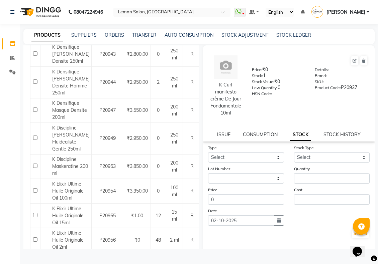
scroll to position [752, 0]
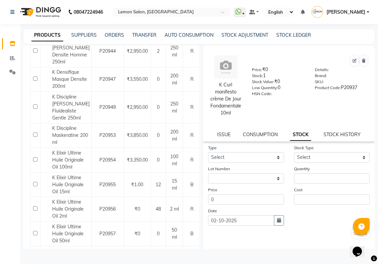
drag, startPoint x: 49, startPoint y: 115, endPoint x: 86, endPoint y: 146, distance: 48.4
copy span "K Curl Manifesto Masque Beurre Haute Nutrition 15ml"
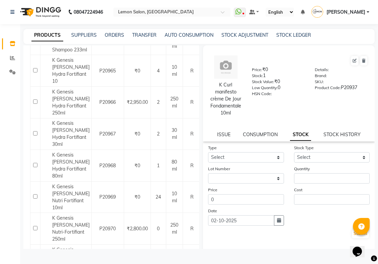
scroll to position [1003, 0]
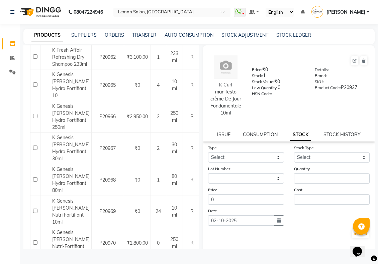
select select
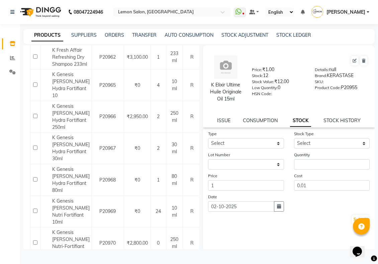
drag, startPoint x: 49, startPoint y: 125, endPoint x: 68, endPoint y: 150, distance: 30.4
copy span "K Elixir Ultime Huile Originale Oil 15ml"
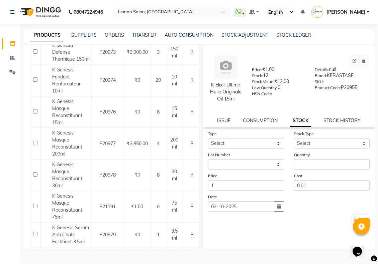
scroll to position [1295, 0]
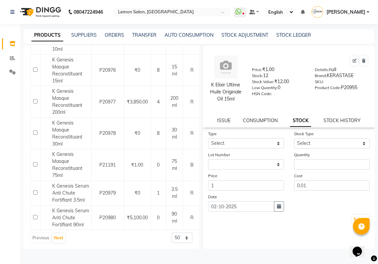
select select
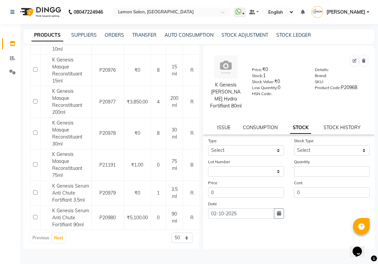
drag, startPoint x: 50, startPoint y: 105, endPoint x: 64, endPoint y: 126, distance: 25.9
copy span "K Genesis Bain Hydra Fortifiant 80ml"
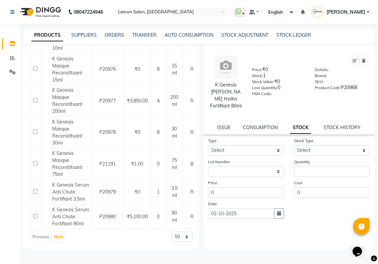
select select
drag, startPoint x: 51, startPoint y: 114, endPoint x: 65, endPoint y: 136, distance: 26.5
copy span "K Genesis Bain Nutri Fortifiant 80ml"
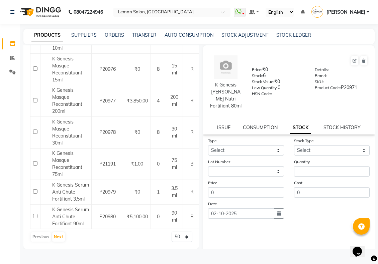
scroll to position [1421, 0]
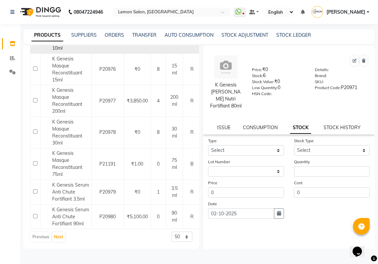
click at [68, 51] on span "K Genesis Fondant Renforcateur 10ml" at bounding box center [66, 37] width 28 height 27
select select
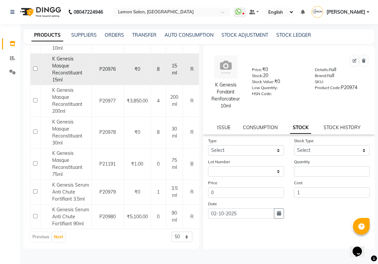
scroll to position [1463, 0]
click at [53, 83] on span "K Genesis Masque Reconstituant 15ml" at bounding box center [67, 69] width 30 height 27
select select
drag, startPoint x: 50, startPoint y: 128, endPoint x: 64, endPoint y: 150, distance: 26.5
click at [64, 84] on div "K Genesis Masque Reconstituant 15ml" at bounding box center [65, 69] width 47 height 28
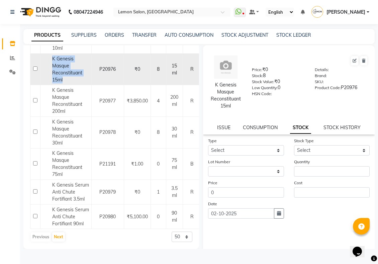
copy span "K Genesis Masque Reconstituant 15ml"
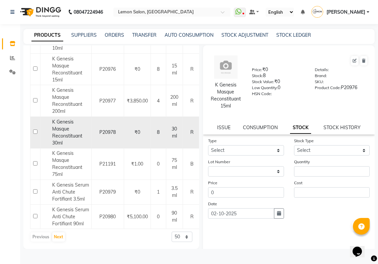
click at [68, 147] on div "K Genesis Masque Reconstituant 30ml" at bounding box center [65, 133] width 47 height 28
select select
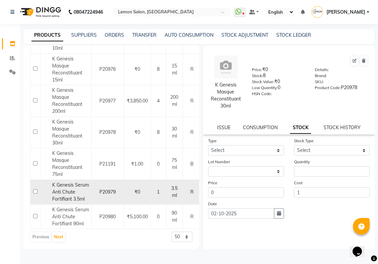
scroll to position [1546, 0]
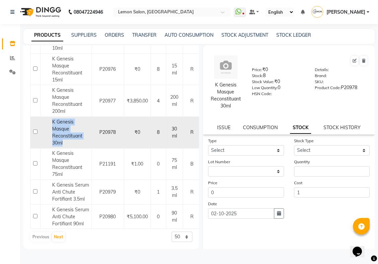
drag, startPoint x: 48, startPoint y: 107, endPoint x: 66, endPoint y: 134, distance: 32.4
click at [65, 129] on div "K Genesis Masque Reconstituant 30ml" at bounding box center [65, 133] width 47 height 28
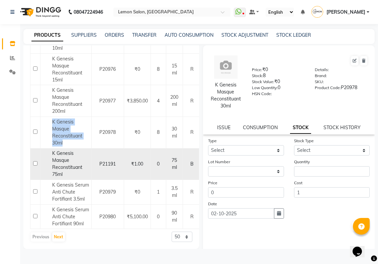
copy span "K Genesis Masque Reconstituant 30ml"
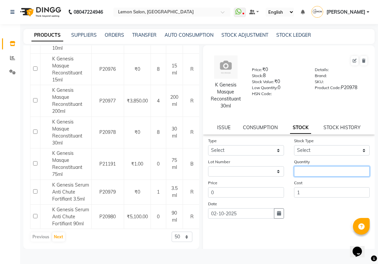
click at [306, 177] on input "number" at bounding box center [332, 171] width 76 height 10
type input "6"
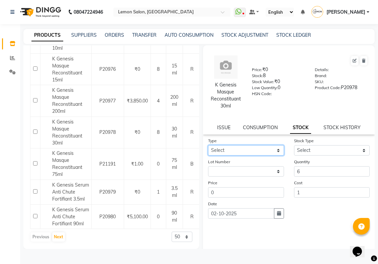
click at [225, 156] on select "Select In Out" at bounding box center [246, 150] width 76 height 10
select select "out"
click at [208, 150] on select "Select In Out" at bounding box center [246, 150] width 76 height 10
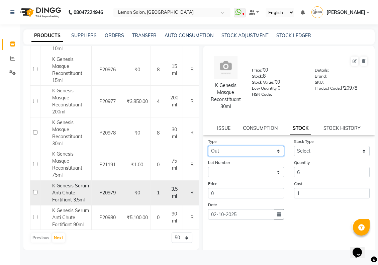
scroll to position [1557, 0]
click at [61, 183] on span "K Genesis Serum Anti Chute Fortifiant 3.5ml" at bounding box center [70, 192] width 37 height 20
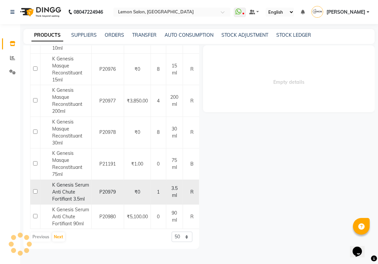
select select
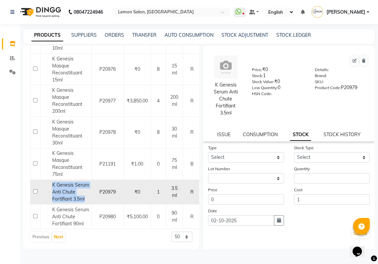
drag, startPoint x: 49, startPoint y: 160, endPoint x: 66, endPoint y: 190, distance: 34.0
click at [66, 190] on div "K Genesis Serum Anti Chute Fortifiant 3.5ml" at bounding box center [65, 192] width 47 height 21
copy span "K Genesis Serum Anti Chute Fortifiant 3.5ml"
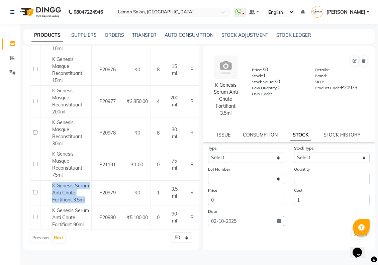
scroll to position [1556, 0]
click at [56, 242] on button "Next" at bounding box center [58, 237] width 13 height 9
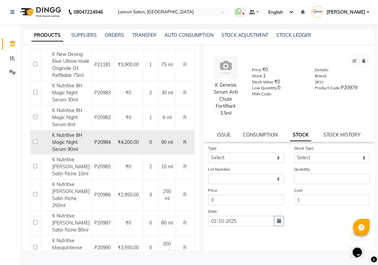
scroll to position [334, 0]
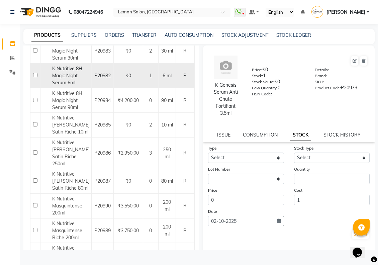
click at [70, 86] on span "K Nutritive 8H Magic Night Serum 6ml" at bounding box center [67, 76] width 30 height 20
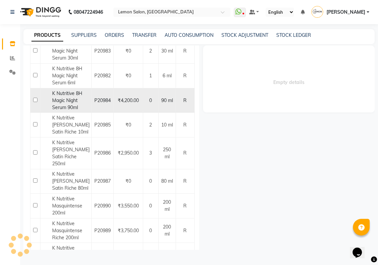
select select
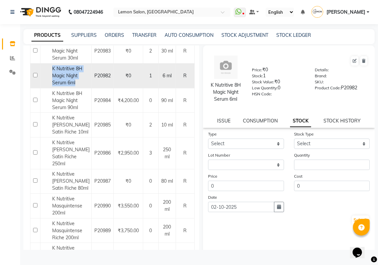
drag, startPoint x: 50, startPoint y: 133, endPoint x: 79, endPoint y: 153, distance: 34.6
click at [79, 86] on div "K Nutritive 8H Magic Night Serum 6ml" at bounding box center [65, 75] width 47 height 21
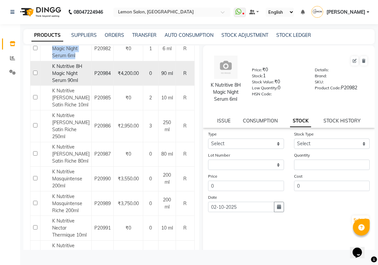
scroll to position [376, 0]
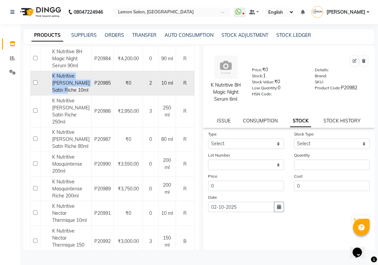
drag, startPoint x: 52, startPoint y: 143, endPoint x: 82, endPoint y: 162, distance: 35.7
click at [82, 96] on td "K Nutritive Bain Satin Riche 10ml" at bounding box center [65, 83] width 51 height 25
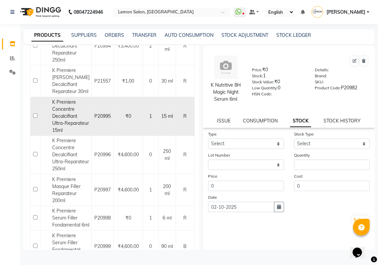
scroll to position [710, 0]
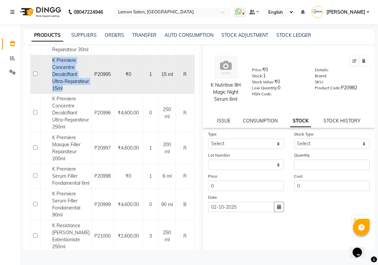
drag, startPoint x: 47, startPoint y: 143, endPoint x: 68, endPoint y: 181, distance: 43.2
click at [68, 92] on div "K Premiere Concentre Decalcifiant Ultra-Reparateur 15ml" at bounding box center [65, 74] width 47 height 35
select select
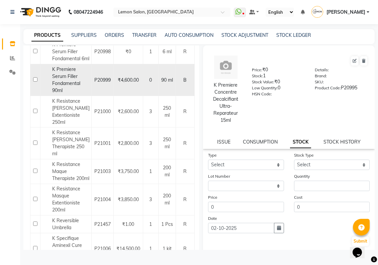
scroll to position [836, 0]
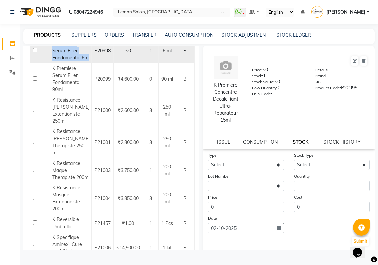
drag, startPoint x: 52, startPoint y: 146, endPoint x: 66, endPoint y: 169, distance: 26.4
click at [66, 63] on td "K Premiere Serum Filler Fondamental 6ml" at bounding box center [65, 50] width 51 height 25
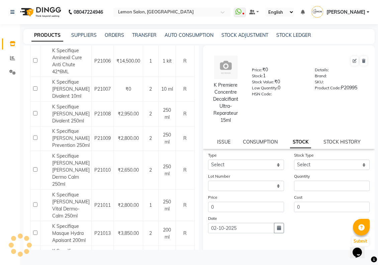
scroll to position [1045, 0]
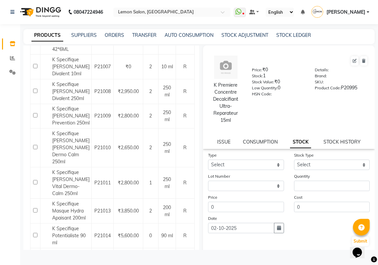
click at [57, 20] on span "K Reversible Umbrella" at bounding box center [65, 13] width 27 height 13
select select
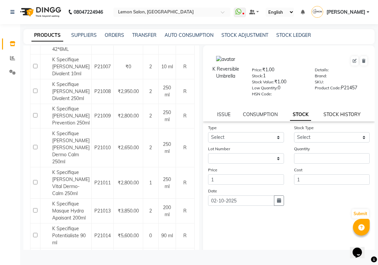
click at [335, 117] on link "STOCK HISTORY" at bounding box center [341, 114] width 37 height 6
select select "all"
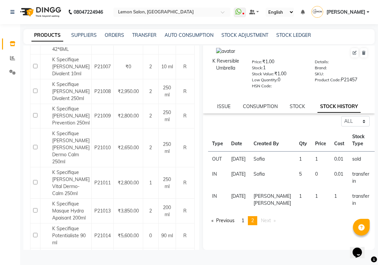
scroll to position [15, 0]
click at [243, 223] on span "1" at bounding box center [242, 220] width 3 height 6
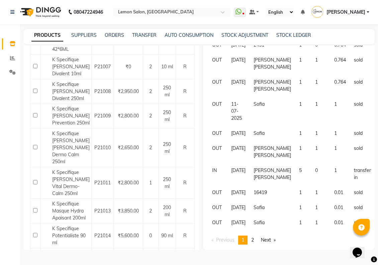
scroll to position [219, 0]
click at [252, 244] on link "page 2" at bounding box center [252, 239] width 9 height 9
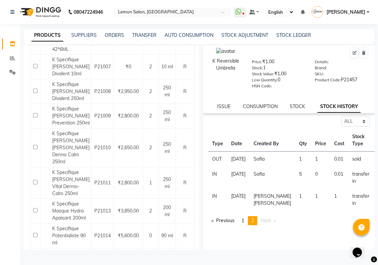
scroll to position [15, 0]
click at [290, 103] on link "STOCK" at bounding box center [296, 106] width 15 height 6
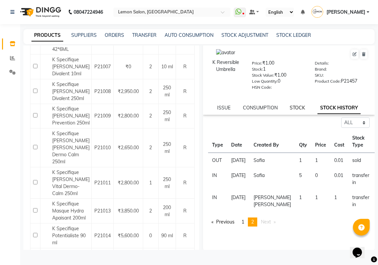
select select
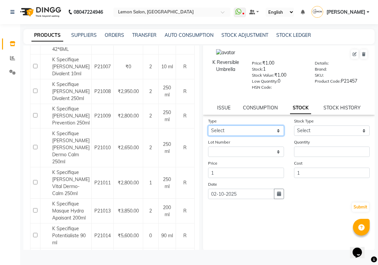
click at [252, 134] on select "Select In Out" at bounding box center [246, 130] width 76 height 10
select select "out"
click at [208, 129] on select "Select In Out" at bounding box center [246, 130] width 76 height 10
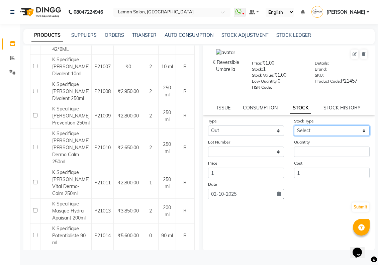
drag, startPoint x: 319, startPoint y: 134, endPoint x: 319, endPoint y: 139, distance: 5.0
click at [319, 134] on select "Select Internal Use Damaged Expired Adjustment Return Other" at bounding box center [332, 130] width 76 height 10
select select "adjustment"
click at [294, 129] on select "Select Internal Use Damaged Expired Adjustment Return Other" at bounding box center [332, 130] width 76 height 10
click at [344, 108] on div "STOCK HISTORY" at bounding box center [341, 107] width 37 height 7
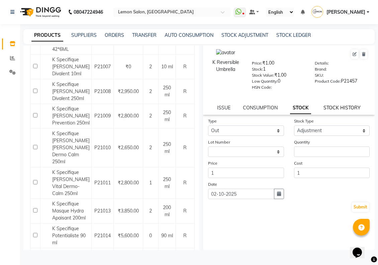
click at [342, 110] on link "STOCK HISTORY" at bounding box center [341, 108] width 37 height 6
select select "all"
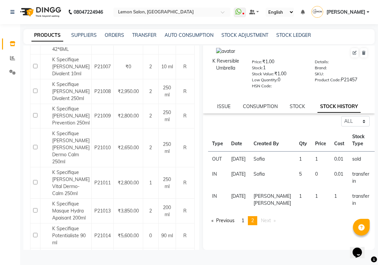
scroll to position [15, 0]
click at [289, 103] on link "STOCK" at bounding box center [296, 106] width 15 height 6
select select "in"
select select "adjustment"
select select
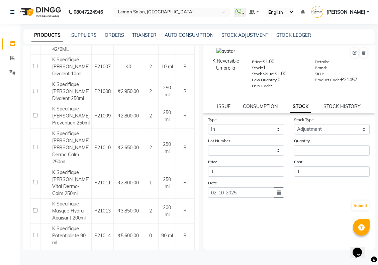
scroll to position [7, 0]
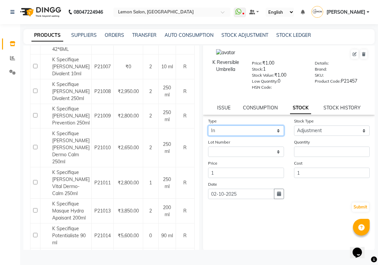
click at [247, 134] on select "Select In Out" at bounding box center [246, 130] width 76 height 10
select select "out"
click at [208, 129] on select "Select In Out" at bounding box center [246, 130] width 76 height 10
select select
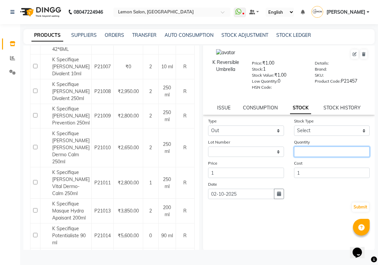
click at [303, 156] on input "number" at bounding box center [332, 151] width 76 height 10
type input "1"
click at [274, 197] on button "button" at bounding box center [279, 194] width 10 height 10
select select "10"
select select "2025"
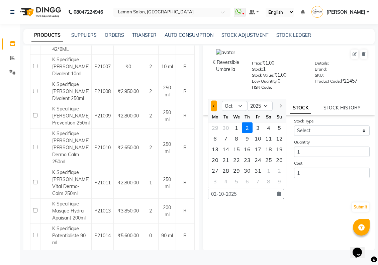
click at [216, 111] on button "Previous month" at bounding box center [214, 106] width 6 height 11
click at [216, 110] on button "Previous month" at bounding box center [214, 106] width 6 height 11
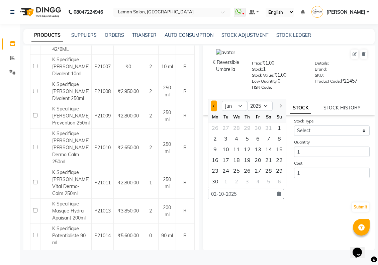
select select "5"
click at [216, 172] on div "26" at bounding box center [215, 170] width 11 height 11
type input "26-05-2025"
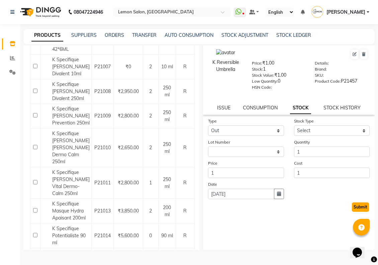
click at [352, 212] on button "Submit" at bounding box center [360, 206] width 17 height 9
click at [322, 136] on select "Select Internal Use Damaged Expired Adjustment Return Other" at bounding box center [332, 130] width 76 height 10
select select "internal use"
click at [294, 129] on select "Select Internal Use Damaged Expired Adjustment Return Other" at bounding box center [332, 130] width 76 height 10
click at [352, 206] on button "Submit" at bounding box center [360, 206] width 17 height 9
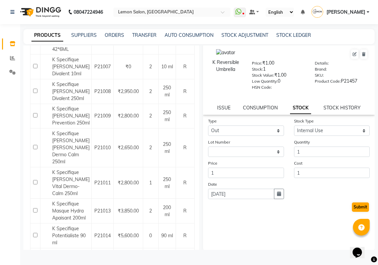
scroll to position [0, 0]
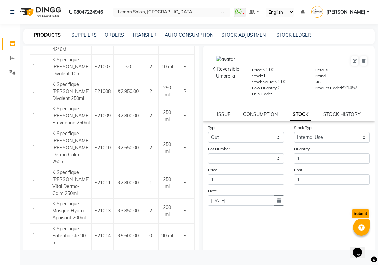
select select
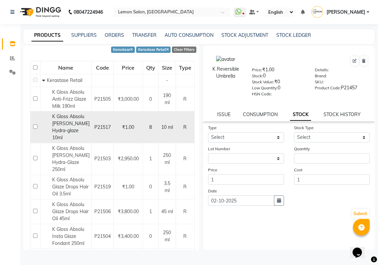
scroll to position [84, 0]
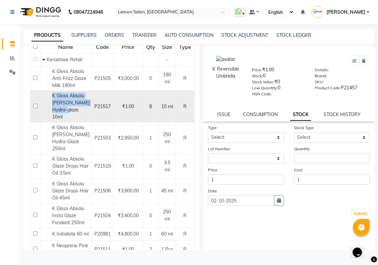
drag, startPoint x: 50, startPoint y: 106, endPoint x: 60, endPoint y: 127, distance: 23.2
click at [60, 120] on div "K Gloss Absolu Bain Hydra-glaze 10ml" at bounding box center [65, 106] width 47 height 28
select select
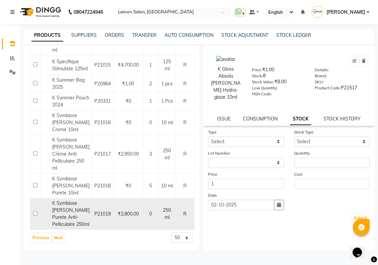
scroll to position [1378, 0]
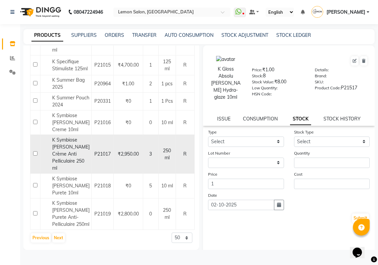
click at [62, 145] on span "K Symbiose Bain Crème Anti Pelliculaire 250 ml" at bounding box center [70, 154] width 37 height 34
select select
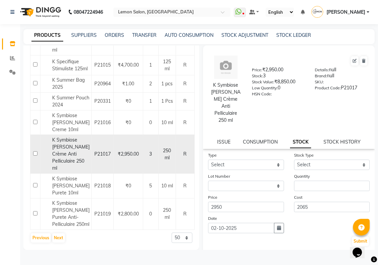
click at [49, 135] on td "K Symbiose Bain Crème Anti Pelliculaire 250 ml" at bounding box center [65, 154] width 51 height 39
drag, startPoint x: 50, startPoint y: 135, endPoint x: 70, endPoint y: 164, distance: 34.7
click at [70, 164] on div "K Symbiose Bain Crème Anti Pelliculaire 250 ml" at bounding box center [65, 153] width 47 height 35
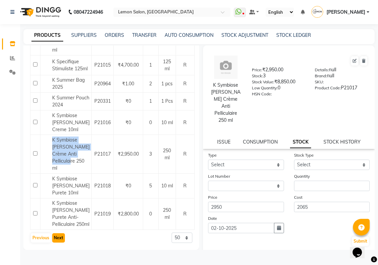
click at [55, 241] on button "Next" at bounding box center [58, 237] width 13 height 9
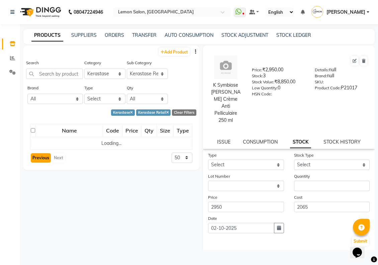
click at [43, 162] on button "Previous" at bounding box center [41, 157] width 20 height 9
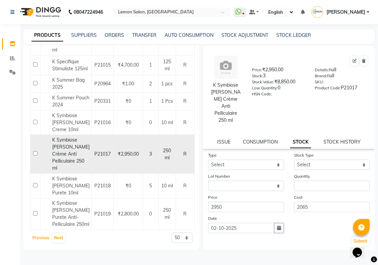
scroll to position [1378, 0]
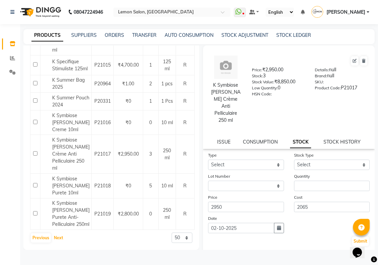
click at [61, 242] on button "Next" at bounding box center [58, 237] width 13 height 9
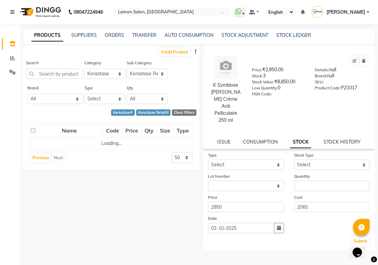
scroll to position [0, 0]
click at [38, 162] on button "Previous" at bounding box center [41, 157] width 20 height 9
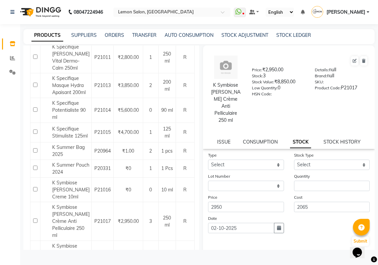
scroll to position [1378, 0]
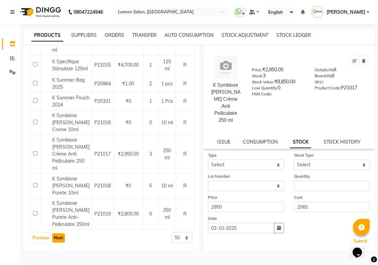
click at [61, 242] on button "Next" at bounding box center [58, 237] width 13 height 9
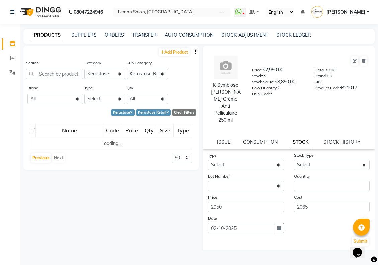
scroll to position [0, 0]
click at [186, 116] on div "Clear Filters" at bounding box center [184, 112] width 24 height 6
select select
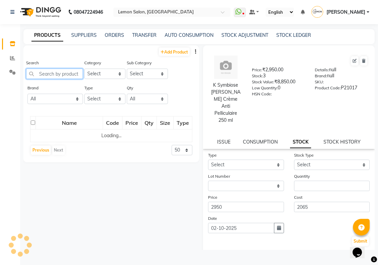
click at [65, 76] on input "text" at bounding box center [54, 74] width 57 height 10
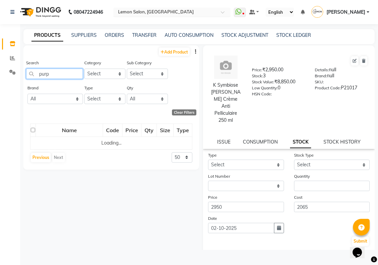
type input "purp"
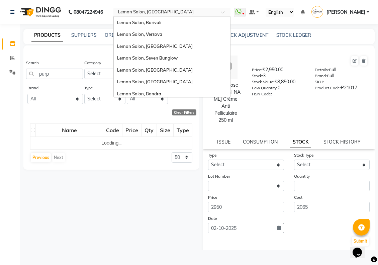
click at [214, 9] on input "text" at bounding box center [165, 12] width 97 height 7
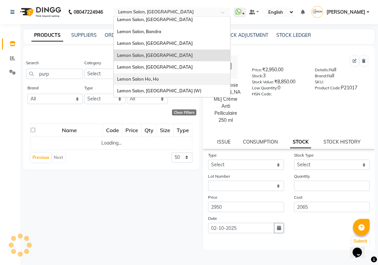
click at [159, 76] on span "Lemon Salon Ho, Ho" at bounding box center [138, 78] width 42 height 5
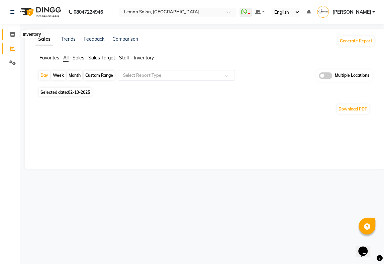
click at [15, 36] on icon at bounding box center [13, 34] width 6 height 5
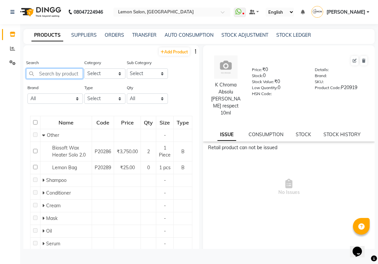
click at [59, 79] on input "text" at bounding box center [54, 74] width 57 height 10
paste input "Chronologiste Bain Regenerant 10ml"
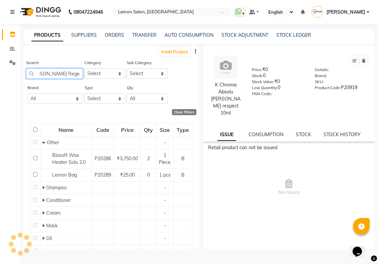
scroll to position [0, 39]
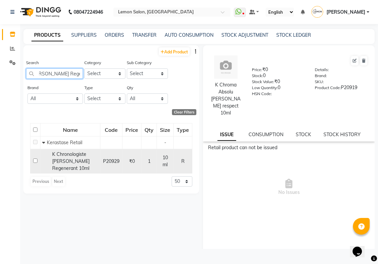
type input "Chronologiste Bain Regenerant 10ml"
click at [71, 168] on div "K Chronologiste Bain Regenerant 10ml" at bounding box center [70, 161] width 56 height 21
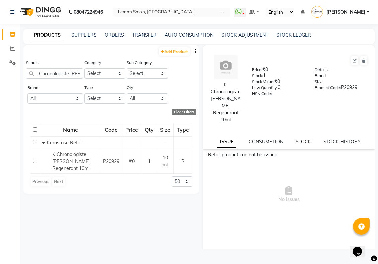
click at [300, 143] on link "STOCK" at bounding box center [303, 142] width 15 height 6
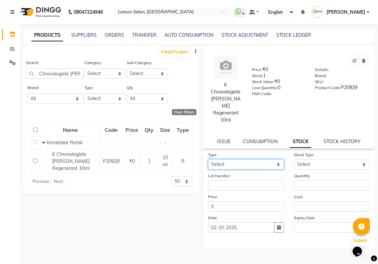
click at [240, 167] on select "Select In Out" at bounding box center [246, 164] width 76 height 10
select select "out"
click at [208, 161] on select "Select In Out" at bounding box center [246, 164] width 76 height 10
select select
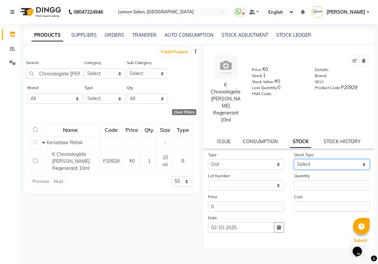
click at [304, 166] on select "Select Internal Use Damaged Expired Adjustment Return Other" at bounding box center [332, 164] width 76 height 10
select select "adjustment"
click at [294, 161] on select "Select Internal Use Damaged Expired Adjustment Return Other" at bounding box center [332, 164] width 76 height 10
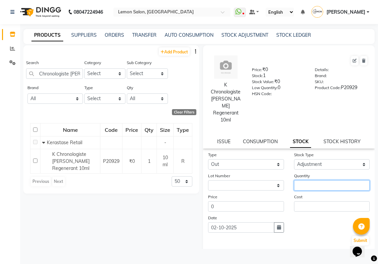
click at [305, 188] on input "number" at bounding box center [332, 186] width 76 height 10
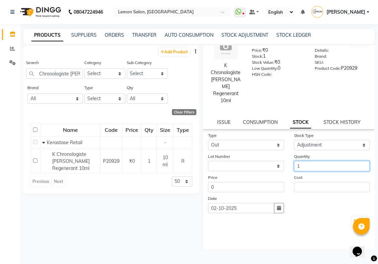
scroll to position [29, 0]
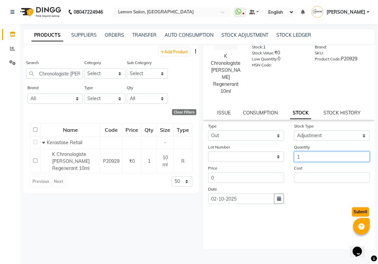
type input "1"
click at [352, 216] on button "Submit" at bounding box center [360, 212] width 17 height 9
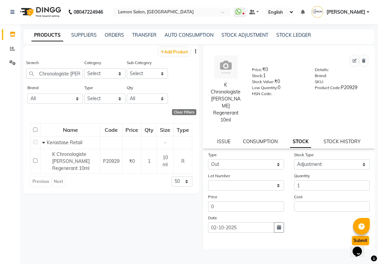
select select
click at [59, 79] on input "Chronologiste Bain Regenerant 10ml" at bounding box center [54, 74] width 57 height 10
paste input "K Curl Manifesto Bain Hydratation Douceur"
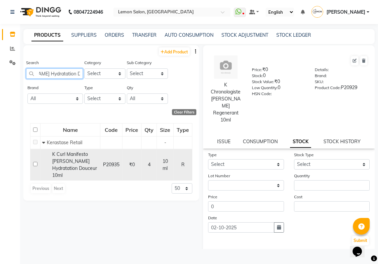
type input "K Curl Manifesto Bain Hydratation Douceur 10ml"
click at [72, 168] on span "K Curl Manifesto Bain Hydratation Douceur 10ml" at bounding box center [74, 164] width 45 height 27
select select
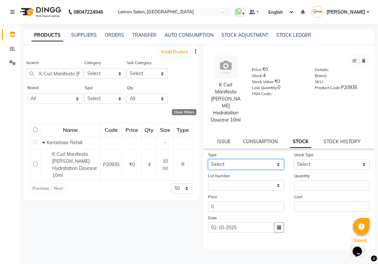
drag, startPoint x: 249, startPoint y: 167, endPoint x: 249, endPoint y: 171, distance: 4.0
click at [249, 169] on select "Select In Out" at bounding box center [246, 164] width 76 height 10
select select "out"
click at [208, 161] on select "Select In Out" at bounding box center [246, 164] width 76 height 10
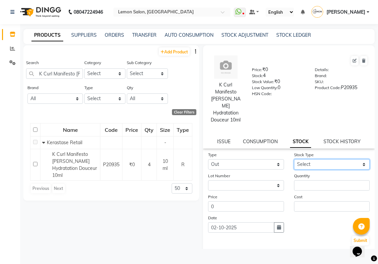
drag, startPoint x: 325, startPoint y: 167, endPoint x: 325, endPoint y: 171, distance: 3.7
click at [325, 168] on select "Select Internal Use Damaged Expired Adjustment Return Other" at bounding box center [332, 164] width 76 height 10
select select "adjustment"
click at [294, 161] on select "Select Internal Use Damaged Expired Adjustment Return Other" at bounding box center [332, 164] width 76 height 10
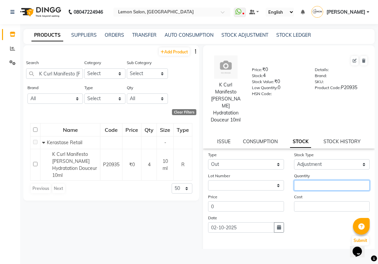
click at [309, 188] on input "number" at bounding box center [332, 186] width 76 height 10
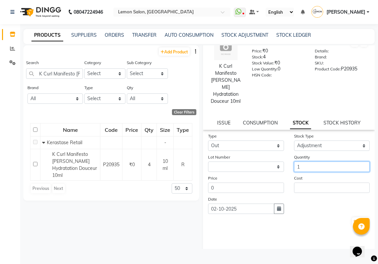
scroll to position [29, 0]
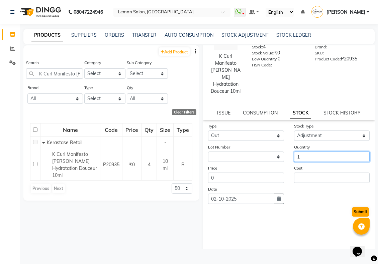
type input "1"
click at [356, 213] on button "Submit" at bounding box center [360, 212] width 17 height 9
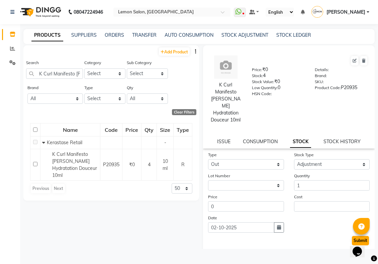
select select
click at [61, 79] on input "K Curl Manifesto Bain Hydratation Douceur 10ml" at bounding box center [54, 74] width 57 height 10
paste input "manifesto crème De Jour Fondamentale"
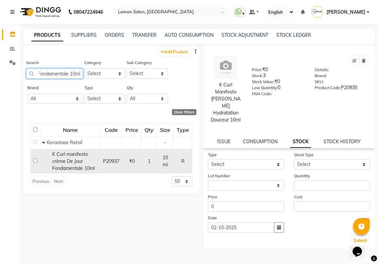
type input "K Curl manifesto crème De Jour Fondamentale 10ml"
click at [64, 169] on span "K Curl manifesto crème De Jour Fondamentale 10ml" at bounding box center [73, 161] width 42 height 20
select select
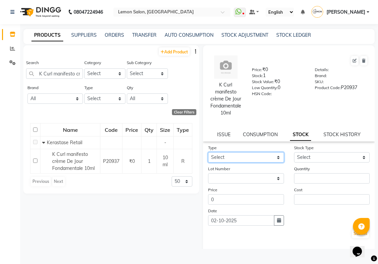
drag, startPoint x: 261, startPoint y: 166, endPoint x: 256, endPoint y: 171, distance: 7.8
click at [261, 163] on select "Select In Out" at bounding box center [246, 157] width 76 height 10
select select "out"
click at [208, 161] on select "Select In Out" at bounding box center [246, 157] width 76 height 10
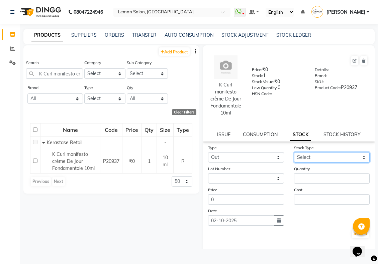
click at [315, 163] on select "Select Internal Use Damaged Expired Adjustment Return Other" at bounding box center [332, 157] width 76 height 10
select select "adjustment"
click at [294, 161] on select "Select Internal Use Damaged Expired Adjustment Return Other" at bounding box center [332, 157] width 76 height 10
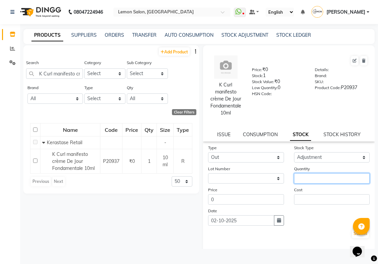
click at [311, 184] on input "number" at bounding box center [332, 178] width 76 height 10
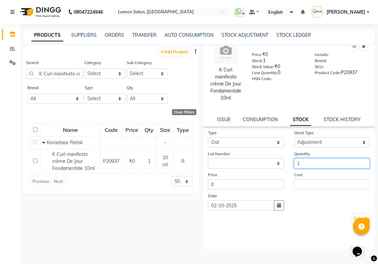
scroll to position [29, 0]
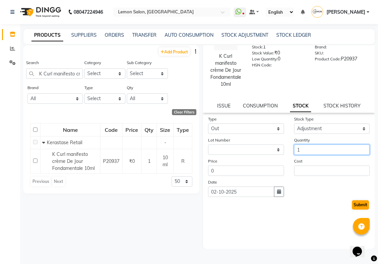
type input "1"
click at [352, 210] on button "Submit" at bounding box center [360, 205] width 17 height 9
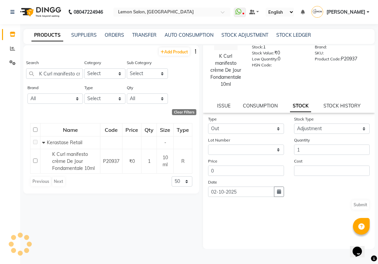
scroll to position [0, 0]
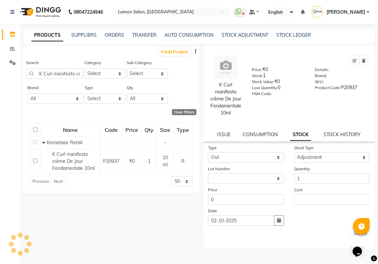
select select
click at [60, 79] on input "K Curl manifesto crème De Jour Fondamentale 10ml" at bounding box center [54, 74] width 57 height 10
paste input "Manifesto Masque Beurre Haute Nutrition 15"
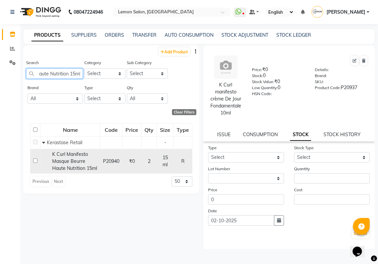
type input "K Curl Manifesto Masque Beurre Haute Nutrition 15ml"
click at [71, 171] on span "K Curl Manifesto Masque Beurre Haute Nutrition 15ml" at bounding box center [74, 161] width 45 height 20
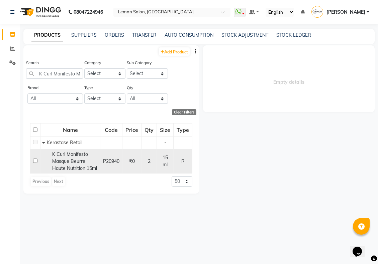
select select
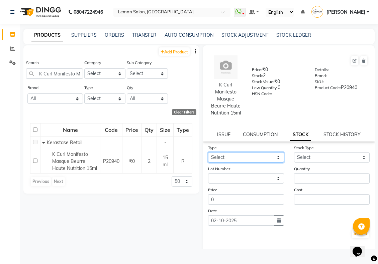
drag, startPoint x: 254, startPoint y: 174, endPoint x: 252, endPoint y: 178, distance: 4.5
click at [253, 163] on select "Select In Out" at bounding box center [246, 157] width 76 height 10
select select "out"
click at [208, 163] on select "Select In Out" at bounding box center [246, 157] width 76 height 10
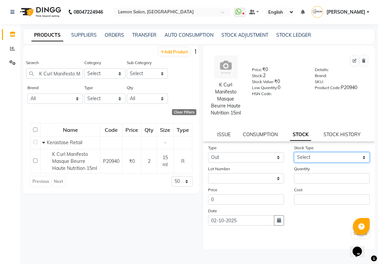
click at [304, 163] on select "Select Internal Use Damaged Expired Adjustment Return Other" at bounding box center [332, 157] width 76 height 10
select select "adjustment"
click at [294, 163] on select "Select Internal Use Damaged Expired Adjustment Return Other" at bounding box center [332, 157] width 76 height 10
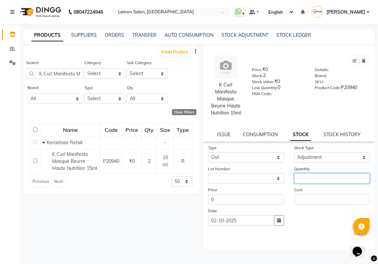
click at [300, 184] on input "number" at bounding box center [332, 178] width 76 height 10
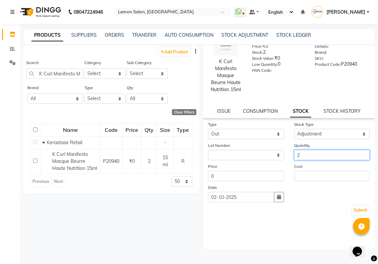
scroll to position [36, 0]
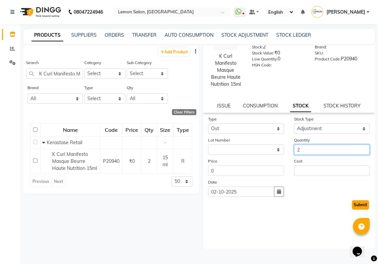
type input "2"
click at [352, 210] on button "Submit" at bounding box center [360, 205] width 17 height 9
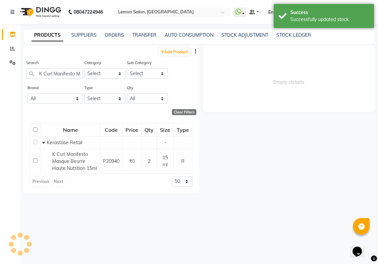
scroll to position [0, 0]
select select
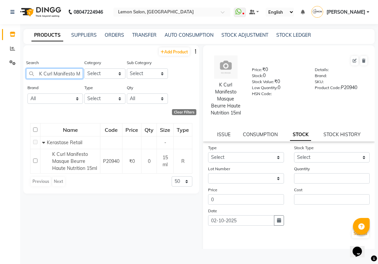
click at [61, 79] on input "K Curl Manifesto Masque Beurre Haute Nutrition 15ml" at bounding box center [54, 74] width 57 height 10
paste input "Elixir Ultime Huile Originale Oil"
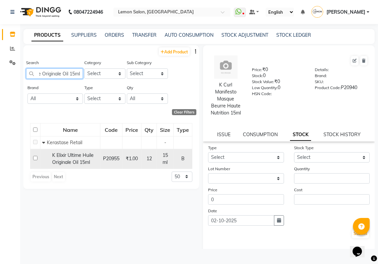
type input "K Elixir Ultime Huile Originale Oil 15ml"
click at [65, 165] on span "K Elixir Ultime Huile Originale Oil 15ml" at bounding box center [72, 158] width 41 height 13
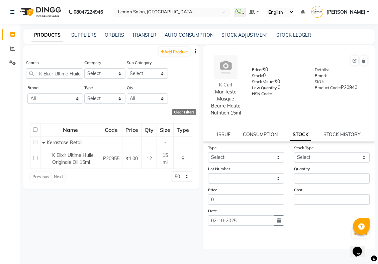
select select
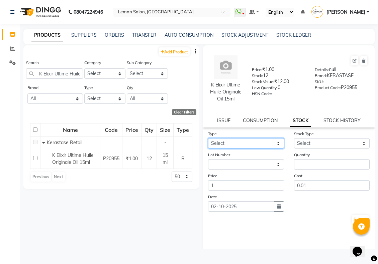
click at [236, 149] on select "Select In Out" at bounding box center [246, 143] width 76 height 10
select select "out"
click at [208, 149] on select "Select In Out" at bounding box center [246, 143] width 76 height 10
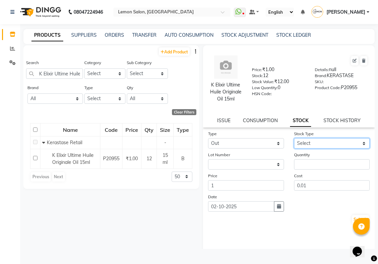
drag, startPoint x: 309, startPoint y: 159, endPoint x: 309, endPoint y: 164, distance: 5.0
click at [309, 149] on select "Select Internal Use Damaged Expired Adjustment Return Other" at bounding box center [332, 143] width 76 height 10
select select "internal use"
click at [294, 149] on select "Select Internal Use Damaged Expired Adjustment Return Other" at bounding box center [332, 143] width 76 height 10
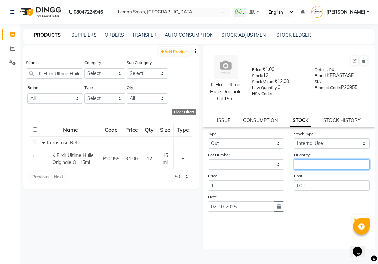
click at [308, 170] on input "number" at bounding box center [332, 164] width 76 height 10
type input "12"
click at [277, 209] on icon "button" at bounding box center [279, 206] width 4 height 5
select select "10"
select select "2025"
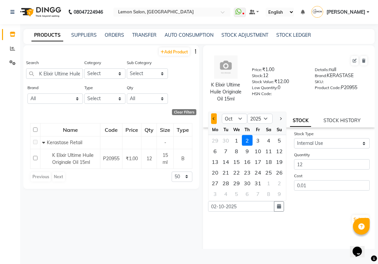
click at [214, 120] on span "Previous month" at bounding box center [214, 118] width 3 height 3
select select "8"
click at [226, 146] on div "29" at bounding box center [225, 140] width 11 height 11
type input "29-07-2025"
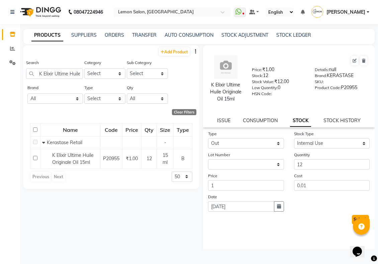
click at [352, 225] on button "Submit" at bounding box center [360, 219] width 17 height 9
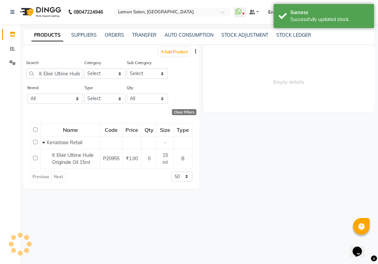
select select
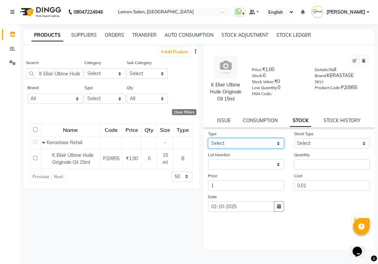
drag, startPoint x: 237, startPoint y: 157, endPoint x: 236, endPoint y: 164, distance: 7.2
click at [237, 149] on select "Select In Out" at bounding box center [246, 143] width 76 height 10
select select "out"
click at [208, 149] on select "Select In Out" at bounding box center [246, 143] width 76 height 10
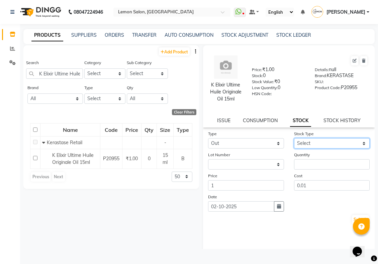
drag, startPoint x: 300, startPoint y: 155, endPoint x: 303, endPoint y: 164, distance: 9.2
click at [300, 149] on select "Select Internal Use Damaged Expired Adjustment Return Other" at bounding box center [332, 143] width 76 height 10
select select "adjustment"
click at [294, 149] on select "Select Internal Use Damaged Expired Adjustment Return Other" at bounding box center [332, 143] width 76 height 10
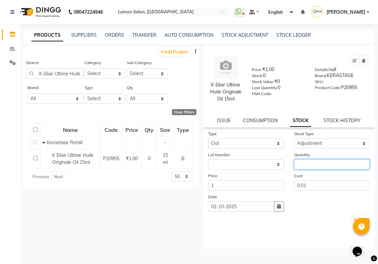
click at [305, 170] on input "number" at bounding box center [332, 164] width 76 height 10
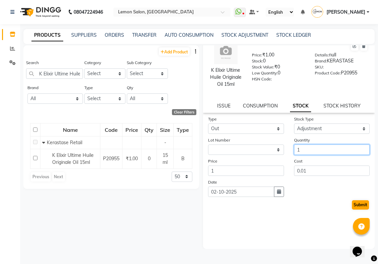
type input "1"
click at [352, 210] on button "Submit" at bounding box center [360, 205] width 17 height 9
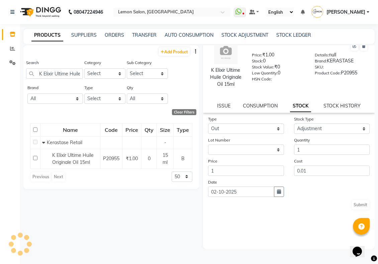
select select
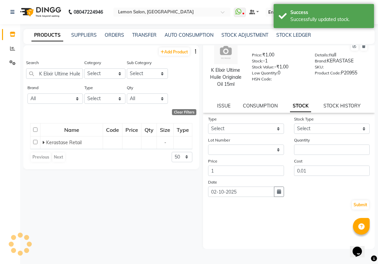
scroll to position [0, 0]
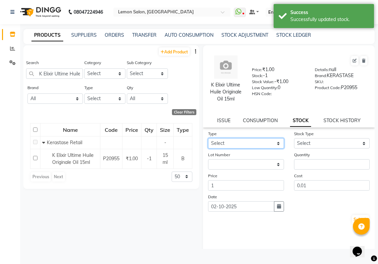
click at [238, 149] on select "Select In Out" at bounding box center [246, 143] width 76 height 10
select select "in"
click at [208, 149] on select "Select In Out" at bounding box center [246, 143] width 76 height 10
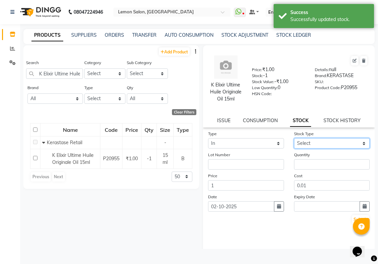
click at [320, 149] on select "Select New Stock Adjustment Return Other" at bounding box center [332, 143] width 76 height 10
select select "return"
click at [294, 149] on select "Select New Stock Adjustment Return Other" at bounding box center [332, 143] width 76 height 10
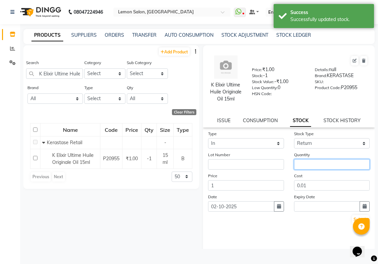
click at [311, 170] on input "number" at bounding box center [332, 164] width 76 height 10
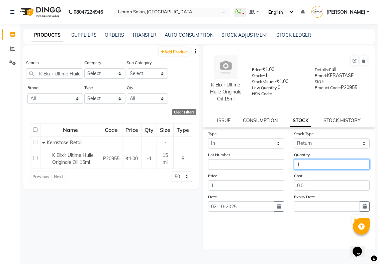
type input "1"
click at [352, 240] on div "Opens Chat This icon Opens the chat window." at bounding box center [360, 240] width 16 height 0
click at [352, 225] on button "Submit" at bounding box center [360, 219] width 17 height 9
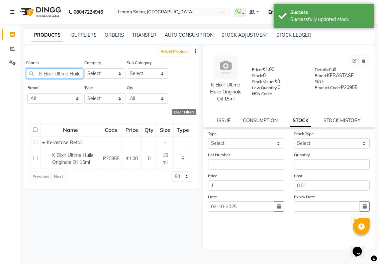
click at [52, 79] on input "K Elixir Ultime Huile Originale Oil 15ml" at bounding box center [54, 74] width 57 height 10
paste input "Genesis Bain Hydra Fortifiant 80"
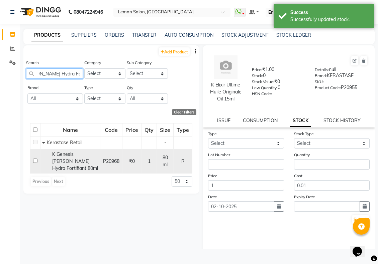
type input "K Genesis Bain Hydra Fortifiant 80ml"
click at [74, 170] on span "K Genesis Bain Hydra Fortifiant 80ml" at bounding box center [75, 161] width 46 height 20
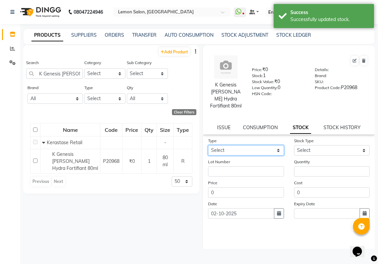
drag, startPoint x: 256, startPoint y: 157, endPoint x: 255, endPoint y: 161, distance: 4.5
click at [256, 156] on select "Select In Out" at bounding box center [246, 150] width 76 height 10
select select "out"
click at [208, 154] on select "Select In Out" at bounding box center [246, 150] width 76 height 10
select select
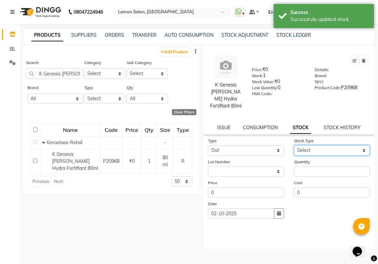
click at [300, 156] on select "Select Internal Use Damaged Expired Adjustment Return Other" at bounding box center [332, 150] width 76 height 10
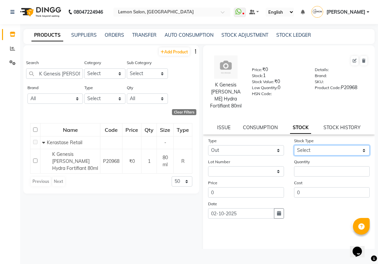
select select "adjustment"
click at [294, 154] on select "Select Internal Use Damaged Expired Adjustment Return Other" at bounding box center [332, 150] width 76 height 10
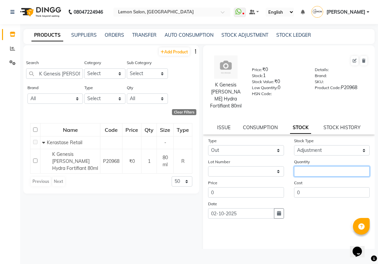
click at [305, 177] on input "number" at bounding box center [332, 171] width 76 height 10
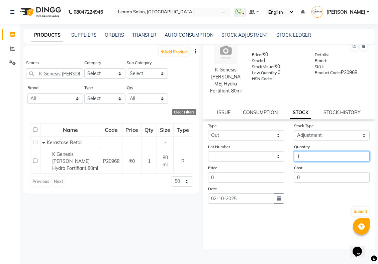
scroll to position [22, 0]
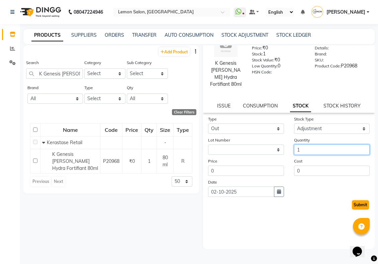
type input "1"
click at [353, 210] on button "Submit" at bounding box center [360, 205] width 17 height 9
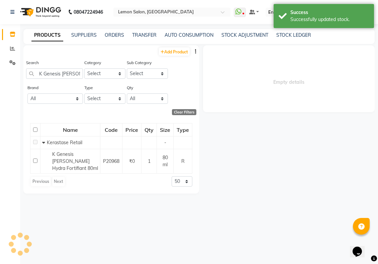
scroll to position [0, 0]
select select
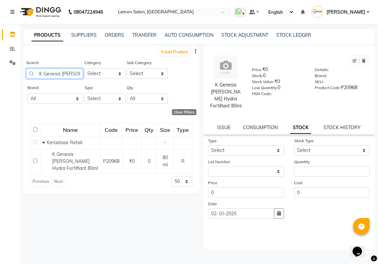
click at [62, 79] on input "K Genesis Bain Hydra Fortifiant 80ml" at bounding box center [54, 74] width 57 height 10
paste input "Nutri"
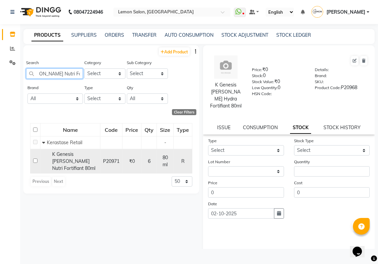
type input "K Genesis Bain Nutri Fortifiant 80ml"
click at [66, 168] on div "K Genesis Bain Nutri Fortifiant 80ml" at bounding box center [70, 161] width 56 height 21
select select
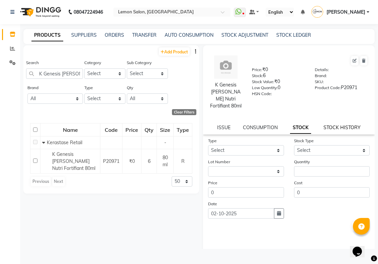
click at [339, 131] on link "STOCK HISTORY" at bounding box center [341, 128] width 37 height 6
select select "all"
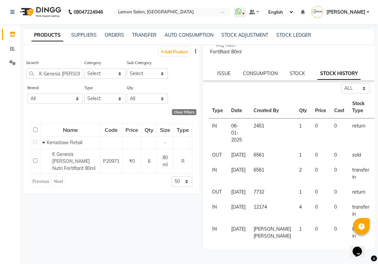
scroll to position [84, 0]
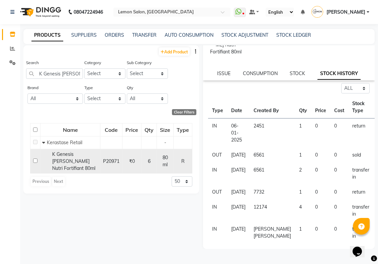
click at [75, 167] on div "K Genesis Bain Nutri Fortifiant 80ml" at bounding box center [70, 161] width 56 height 21
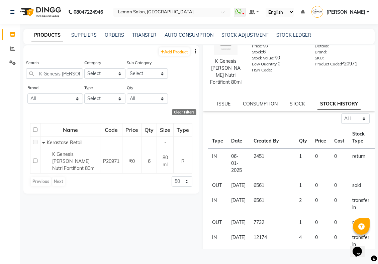
scroll to position [0, 0]
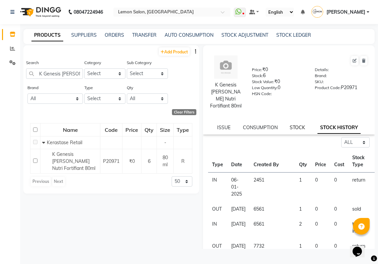
click at [289, 131] on link "STOCK" at bounding box center [296, 128] width 15 height 6
select select
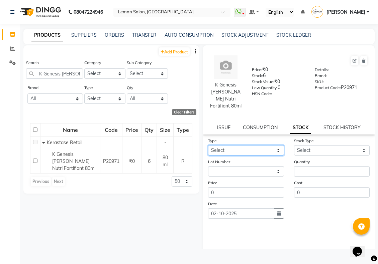
click at [253, 156] on select "Select In Out" at bounding box center [246, 150] width 76 height 10
select select "out"
click at [208, 154] on select "Select In Out" at bounding box center [246, 150] width 76 height 10
click at [315, 156] on select "Select Internal Use Damaged Expired Adjustment Return Other" at bounding box center [332, 150] width 76 height 10
select select "adjustment"
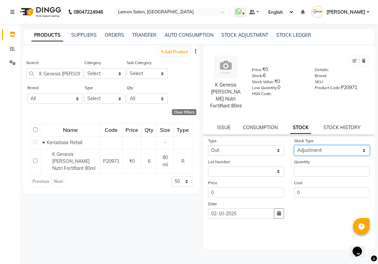
click at [294, 154] on select "Select Internal Use Damaged Expired Adjustment Return Other" at bounding box center [332, 150] width 76 height 10
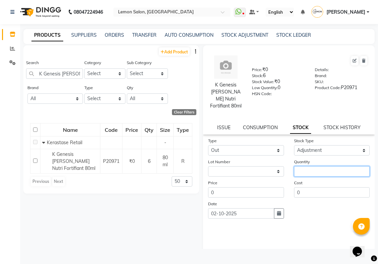
click at [308, 176] on input "number" at bounding box center [332, 171] width 76 height 10
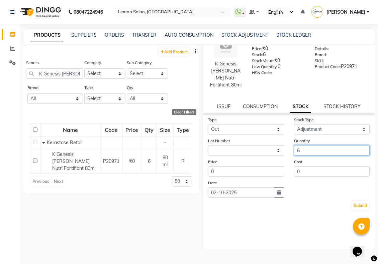
scroll to position [22, 0]
type input "6"
click at [354, 210] on button "Submit" at bounding box center [360, 205] width 17 height 9
select select
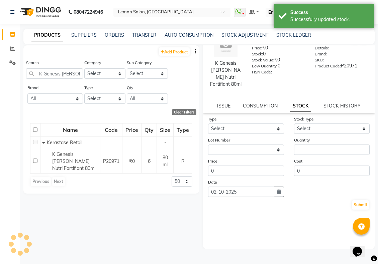
scroll to position [0, 0]
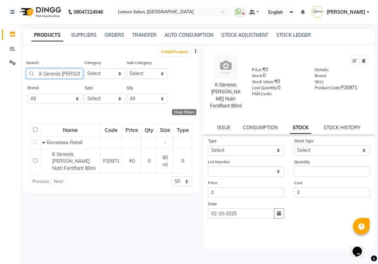
click at [62, 79] on input "K Genesis Bain Nutri Fortifiant 80ml" at bounding box center [54, 74] width 57 height 10
paste input "Masque Reconstituant 15"
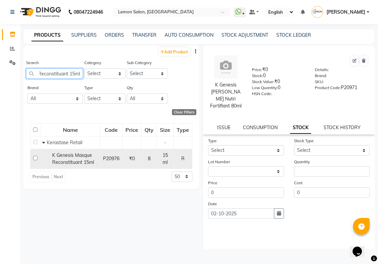
type input "K Genesis Masque Reconstituant 15ml"
click at [50, 164] on div "K Genesis Masque Reconstituant 15ml" at bounding box center [70, 159] width 56 height 14
select select
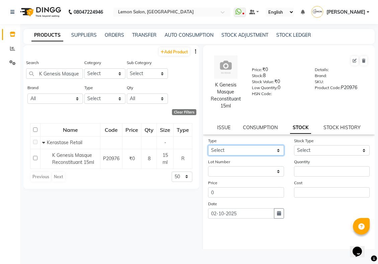
click at [244, 156] on select "Select In Out" at bounding box center [246, 150] width 76 height 10
click at [234, 156] on select "Select In Out" at bounding box center [246, 150] width 76 height 10
click at [233, 156] on select "Select In Out" at bounding box center [246, 150] width 76 height 10
select select "out"
click at [208, 154] on select "Select In Out" at bounding box center [246, 150] width 76 height 10
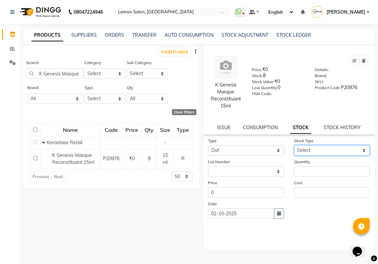
click at [300, 156] on select "Select Internal Use Damaged Expired Adjustment Return Other" at bounding box center [332, 150] width 76 height 10
select select "adjustment"
click at [294, 154] on select "Select Internal Use Damaged Expired Adjustment Return Other" at bounding box center [332, 150] width 76 height 10
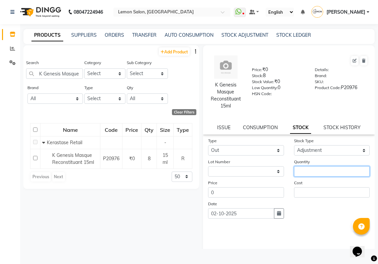
click at [305, 177] on input "number" at bounding box center [332, 171] width 76 height 10
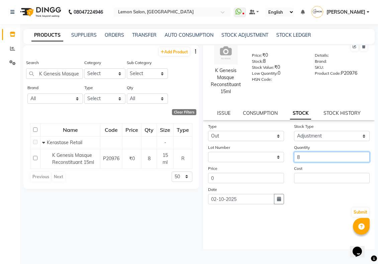
scroll to position [22, 0]
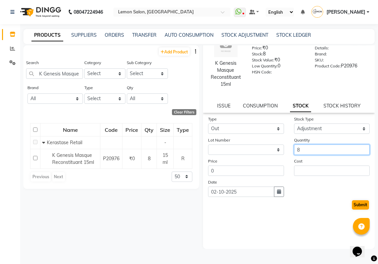
type input "8"
click at [352, 209] on button "Submit" at bounding box center [360, 205] width 17 height 9
select select
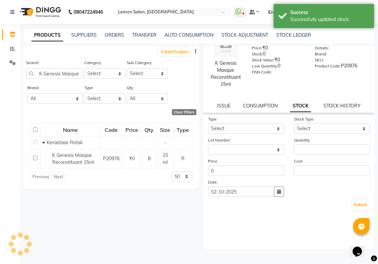
scroll to position [0, 0]
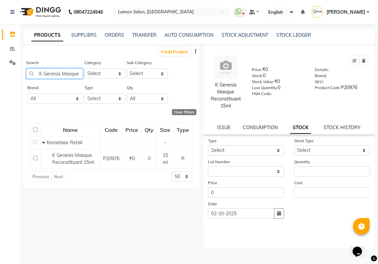
click at [47, 79] on input "K Genesis Masque Reconstituant 15ml" at bounding box center [54, 74] width 57 height 10
paste input "30"
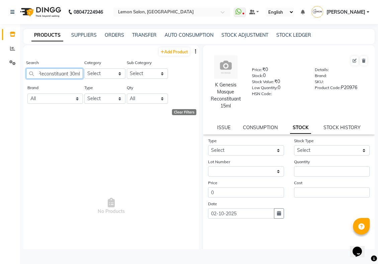
paste input "text"
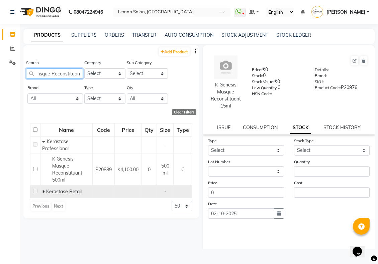
type input "K Genesis Masque Reconstituan"
click at [42, 194] on icon at bounding box center [43, 192] width 2 height 5
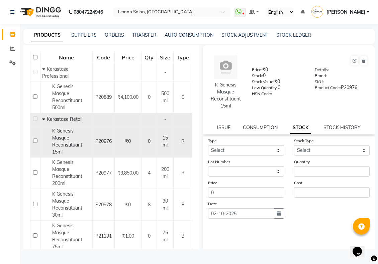
scroll to position [96, 0]
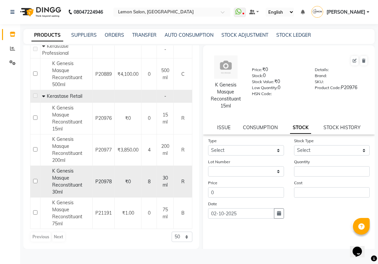
click at [65, 196] on div "K Genesis Masque Reconstituant 30ml" at bounding box center [66, 182] width 48 height 28
select select
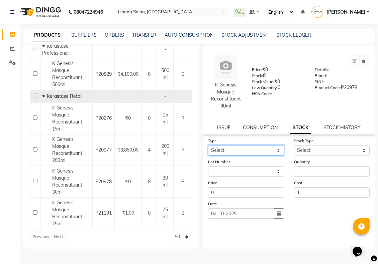
click at [226, 156] on select "Select In Out" at bounding box center [246, 150] width 76 height 10
select select "out"
click at [208, 154] on select "Select In Out" at bounding box center [246, 150] width 76 height 10
click at [316, 156] on select "Select Internal Use Damaged Expired Adjustment Return Other" at bounding box center [332, 150] width 76 height 10
select select "adjustment"
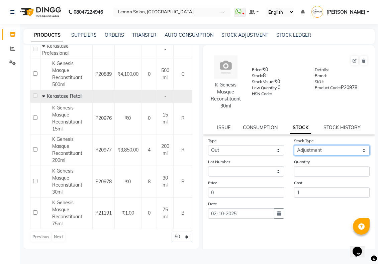
click at [294, 154] on select "Select Internal Use Damaged Expired Adjustment Return Other" at bounding box center [332, 150] width 76 height 10
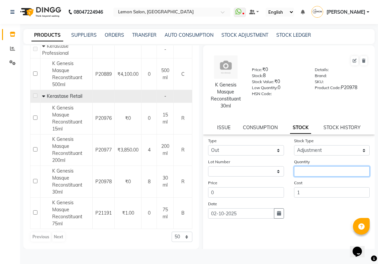
click at [315, 177] on input "number" at bounding box center [332, 171] width 76 height 10
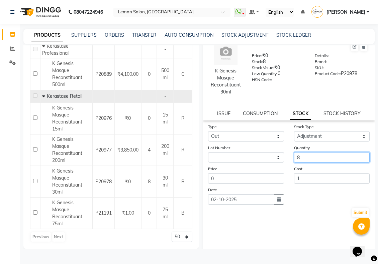
scroll to position [22, 0]
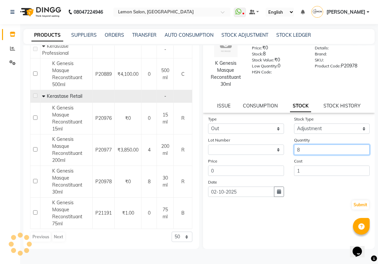
drag, startPoint x: 308, startPoint y: 157, endPoint x: 286, endPoint y: 158, distance: 21.8
click at [289, 155] on div "Quantity 8" at bounding box center [332, 146] width 86 height 18
type input "6"
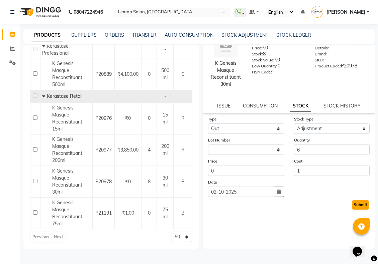
click at [352, 210] on button "Submit" at bounding box center [360, 205] width 17 height 9
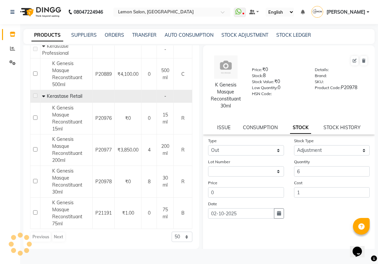
select select
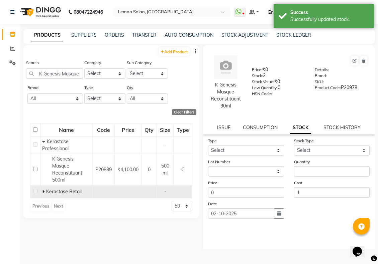
click at [43, 194] on icon at bounding box center [43, 192] width 2 height 5
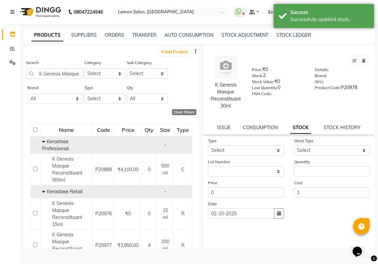
click at [43, 144] on icon at bounding box center [43, 141] width 3 height 5
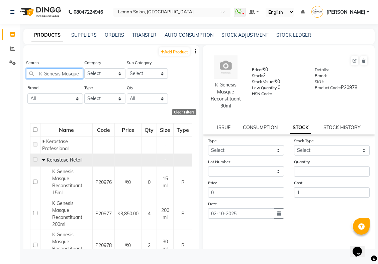
click at [53, 77] on input "K Genesis Masque Reconstituan" at bounding box center [54, 74] width 57 height 10
paste input "Serum Anti Chute Fortifiant 3.5ml"
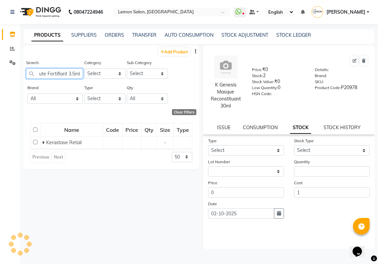
scroll to position [0, 54]
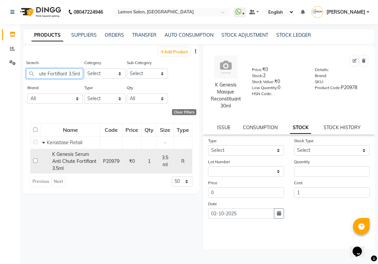
type input "K Genesis Serum Anti Chute Fortifiant 3.5ml"
click at [73, 159] on span "K Genesis Serum Anti Chute Fortifiant 3.5ml" at bounding box center [74, 161] width 44 height 20
select select
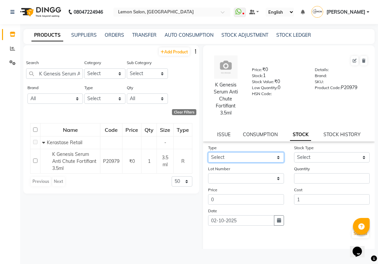
drag, startPoint x: 241, startPoint y: 163, endPoint x: 239, endPoint y: 167, distance: 4.3
click at [241, 163] on select "Select In Out" at bounding box center [246, 157] width 76 height 10
select select "out"
click at [208, 157] on select "Select In Out" at bounding box center [246, 157] width 76 height 10
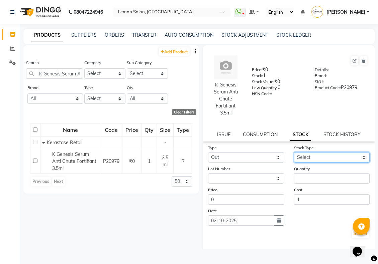
click at [300, 159] on select "Select Internal Use Damaged Expired Adjustment Return Other" at bounding box center [332, 157] width 76 height 10
click at [294, 157] on select "Select Internal Use Damaged Expired Adjustment Return Other" at bounding box center [332, 157] width 76 height 10
click at [308, 162] on select "Select Internal Use Damaged Expired Adjustment Return Other" at bounding box center [332, 157] width 76 height 10
select select "adjustment"
click at [294, 157] on select "Select Internal Use Damaged Expired Adjustment Return Other" at bounding box center [332, 157] width 76 height 10
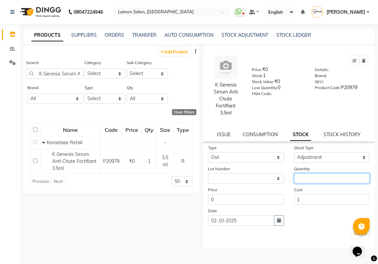
click at [307, 184] on input "number" at bounding box center [332, 178] width 76 height 10
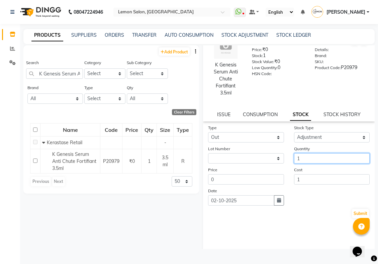
scroll to position [29, 0]
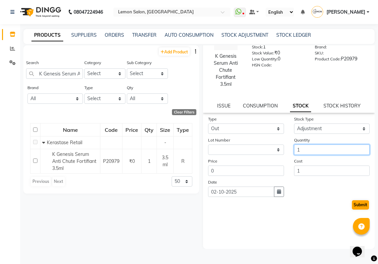
type input "1"
click at [354, 207] on button "Submit" at bounding box center [360, 205] width 17 height 9
select select
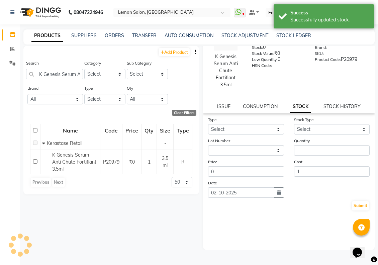
scroll to position [0, 0]
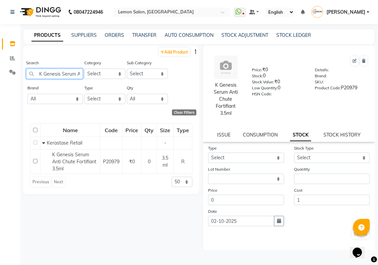
click at [59, 79] on input "K Genesis Serum Anti Chute Fortifiant 3.5ml" at bounding box center [54, 74] width 57 height 10
paste input "Nutritive 8H Magic Night Serum 6"
type input "K Nutritive 8H Magic Night Serum 6ml"
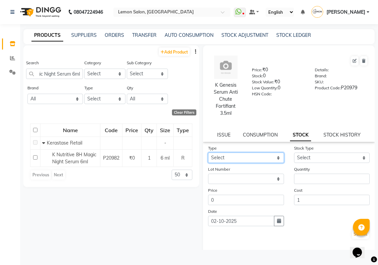
scroll to position [0, 0]
click at [248, 162] on select "Select In Out" at bounding box center [246, 157] width 76 height 10
select select "out"
click at [208, 157] on select "Select In Out" at bounding box center [246, 157] width 76 height 10
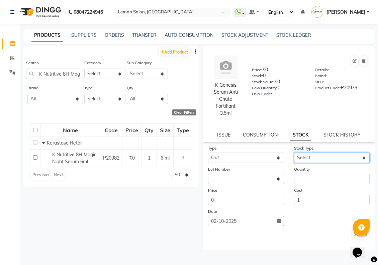
click at [320, 163] on select "Select Internal Use Damaged Expired Adjustment Return Other" at bounding box center [332, 157] width 76 height 10
select select "adjustment"
click at [294, 157] on select "Select Internal Use Damaged Expired Adjustment Return Other" at bounding box center [332, 157] width 76 height 10
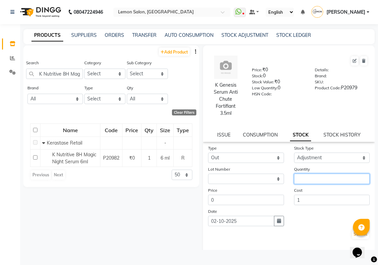
click at [309, 181] on input "number" at bounding box center [332, 178] width 76 height 10
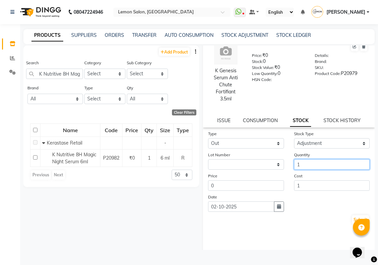
scroll to position [28, 0]
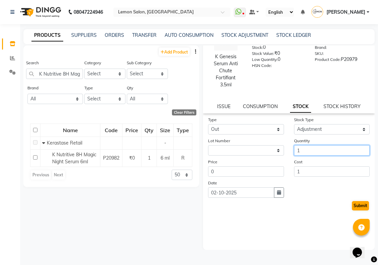
type input "1"
click at [352, 208] on button "Submit" at bounding box center [360, 205] width 17 height 9
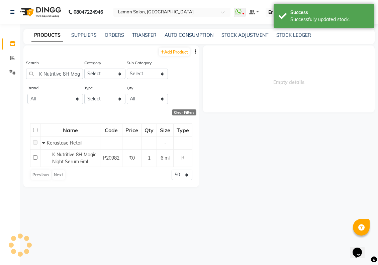
scroll to position [0, 0]
select select
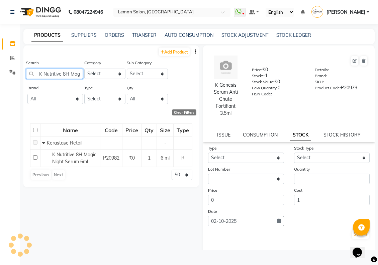
click at [60, 75] on input "K Nutritive 8H Magic Night Serum 6ml" at bounding box center [54, 74] width 57 height 10
paste input "Bain Satin Riche 10"
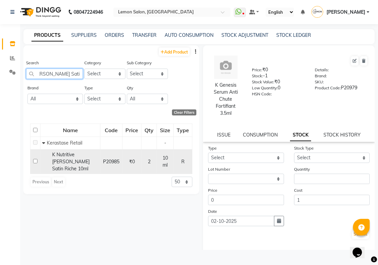
type input "K Nutritive Bain Satin Riche 10ml"
click at [79, 165] on span "K Nutritive Bain Satin Riche 10ml" at bounding box center [70, 161] width 37 height 20
select select
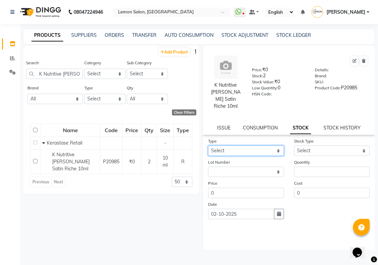
drag, startPoint x: 255, startPoint y: 143, endPoint x: 252, endPoint y: 145, distance: 3.6
click at [255, 145] on select "Select In Out" at bounding box center [246, 150] width 76 height 10
select select "out"
click at [208, 145] on select "Select In Out" at bounding box center [246, 150] width 76 height 10
click at [332, 147] on select "Select Internal Use Damaged Expired Adjustment Return Other" at bounding box center [332, 150] width 76 height 10
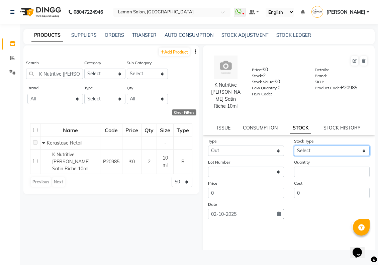
select select "adjustment"
click at [294, 145] on select "Select Internal Use Damaged Expired Adjustment Return Other" at bounding box center [332, 150] width 76 height 10
click at [311, 176] on form "Type Select In Out Stock Type Select Internal Use Damaged Expired Adjustment Re…" at bounding box center [288, 184] width 161 height 95
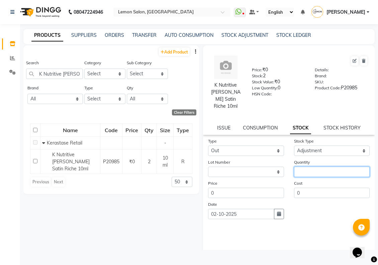
click at [308, 169] on input "number" at bounding box center [332, 171] width 76 height 10
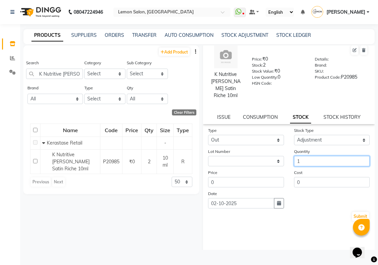
scroll to position [14, 0]
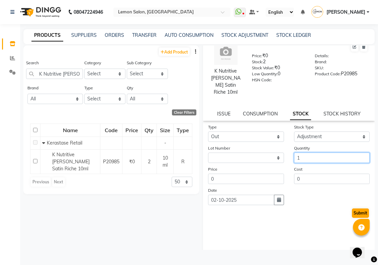
type input "1"
click at [352, 208] on button "Submit" at bounding box center [360, 212] width 17 height 9
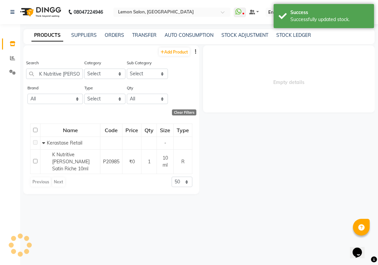
select select
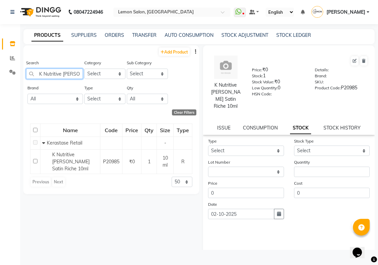
click at [59, 77] on input "K Nutritive Bain Satin Riche 10ml" at bounding box center [54, 74] width 57 height 10
paste input "Premiere Concentre Decalcifiant Ultra-Reparateur 15"
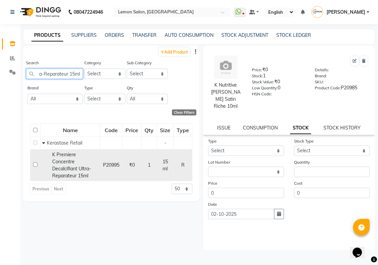
type input "K Premiere Concentre Decalcifiant Ultra-Reparateur 15ml"
click at [71, 169] on div "K Premiere Concentre Decalcifiant Ultra-Reparateur 15ml" at bounding box center [70, 165] width 56 height 28
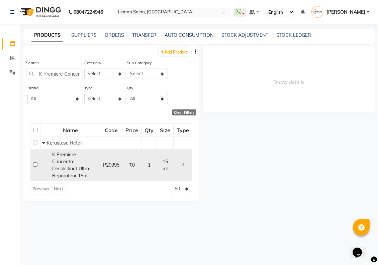
click at [67, 173] on span "K Premiere Concentre Decalcifiant Ultra-Reparateur 15ml" at bounding box center [71, 164] width 39 height 27
click at [34, 166] on input "checkbox" at bounding box center [35, 164] width 4 height 4
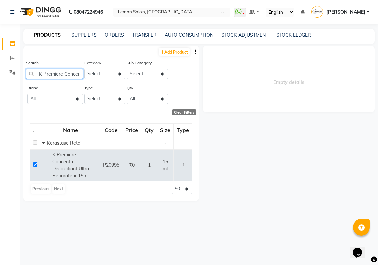
click at [67, 79] on input "K Premiere Concentre Decalcifiant Ultra-Reparateur 15ml" at bounding box center [54, 74] width 57 height 10
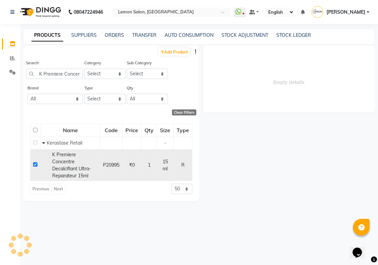
click at [33, 166] on input "checkbox" at bounding box center [35, 164] width 4 height 4
checkbox input "false"
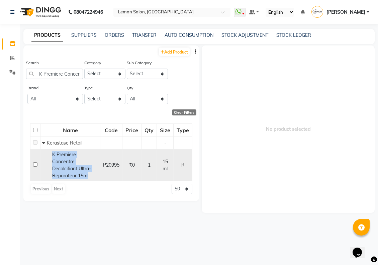
drag, startPoint x: 49, startPoint y: 156, endPoint x: 91, endPoint y: 178, distance: 47.7
click at [91, 178] on div "K Premiere Concentre Decalcifiant Ultra-Reparateur 15ml" at bounding box center [70, 165] width 56 height 28
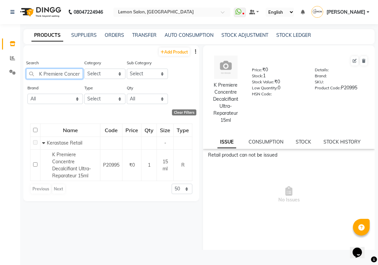
click at [53, 76] on input "K Premiere Concentre Decalcifiant Ultra-Reparateur 15ml" at bounding box center [54, 74] width 57 height 10
paste input "Serum Filler Fondamental 6"
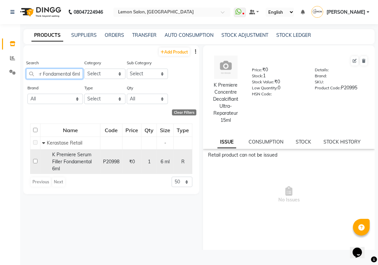
type input "K Premiere Serum Filler Fondamental 6ml"
click at [73, 163] on span "K Premiere Serum Filler Fondamental 6ml" at bounding box center [71, 161] width 39 height 20
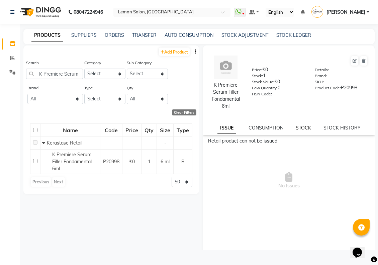
click at [307, 131] on link "STOCK" at bounding box center [303, 128] width 15 height 6
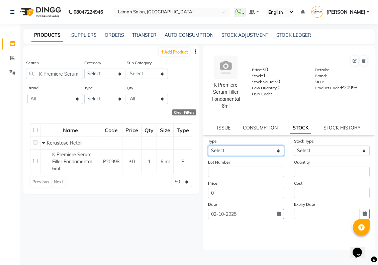
drag, startPoint x: 268, startPoint y: 154, endPoint x: 266, endPoint y: 159, distance: 5.3
click at [268, 155] on select "Select In Out" at bounding box center [246, 150] width 76 height 10
select select "out"
click at [208, 150] on select "Select In Out" at bounding box center [246, 150] width 76 height 10
select select
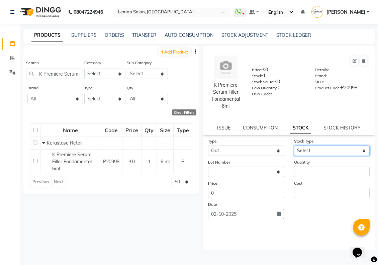
click at [318, 156] on select "Select Internal Use Damaged Expired Adjustment Return Other" at bounding box center [332, 150] width 76 height 10
select select "adjustment"
click at [294, 150] on select "Select Internal Use Damaged Expired Adjustment Return Other" at bounding box center [332, 150] width 76 height 10
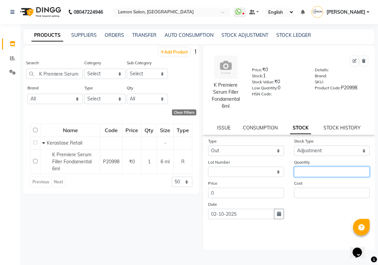
click at [310, 177] on input "number" at bounding box center [332, 171] width 76 height 10
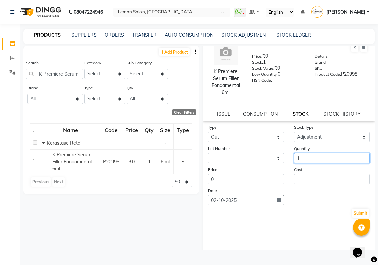
scroll to position [21, 0]
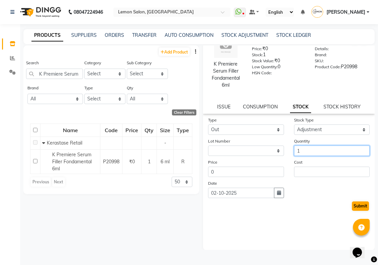
type input "1"
click at [356, 211] on button "Submit" at bounding box center [360, 205] width 17 height 9
select select
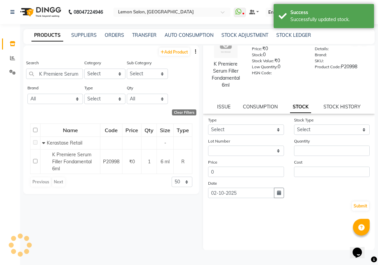
scroll to position [0, 0]
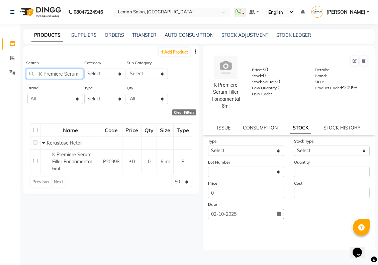
click at [65, 79] on input "K Premiere Serum Filler Fondamental 6ml" at bounding box center [54, 74] width 57 height 10
paste input "Symbiose Bain Crème Anti Pelliculaire 250"
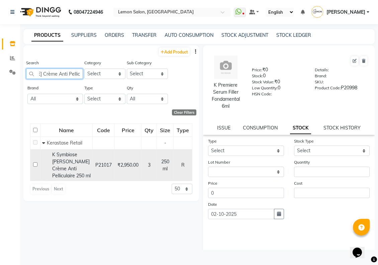
type input "K Symbiose Bain Crème Anti Pelliculaire 250 ml"
click at [67, 166] on span "K Symbiose Bain Crème Anti Pelliculaire 250 ml" at bounding box center [71, 164] width 38 height 27
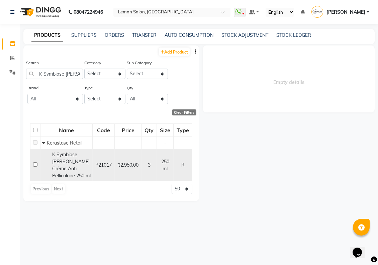
select select
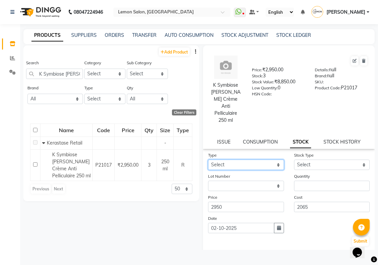
drag, startPoint x: 251, startPoint y: 160, endPoint x: 253, endPoint y: 167, distance: 7.6
click at [251, 161] on select "Select In Out" at bounding box center [246, 164] width 76 height 10
select select "out"
click at [208, 159] on select "Select In Out" at bounding box center [246, 164] width 76 height 10
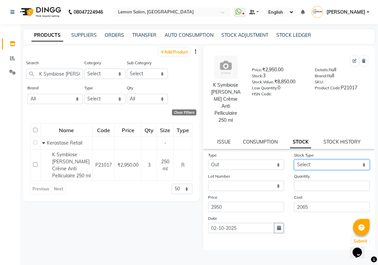
drag, startPoint x: 321, startPoint y: 162, endPoint x: 322, endPoint y: 167, distance: 4.7
click at [322, 163] on select "Select Internal Use Damaged Expired Adjustment Return Other" at bounding box center [332, 164] width 76 height 10
click at [294, 159] on select "Select Internal Use Damaged Expired Adjustment Return Other" at bounding box center [332, 164] width 76 height 10
click at [308, 162] on select "Select Internal Use Damaged Expired Adjustment Return Other" at bounding box center [332, 164] width 76 height 10
select select "adjustment"
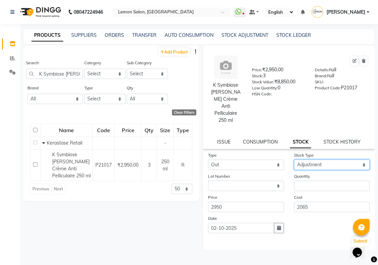
click at [294, 159] on select "Select Internal Use Damaged Expired Adjustment Return Other" at bounding box center [332, 164] width 76 height 10
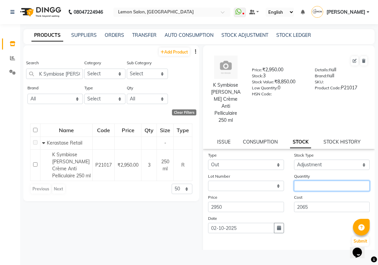
click at [310, 182] on input "number" at bounding box center [332, 186] width 76 height 10
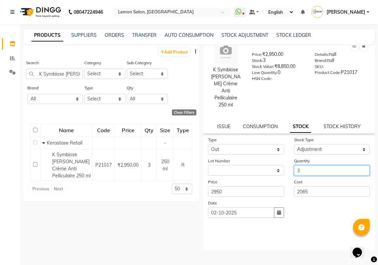
scroll to position [28, 0]
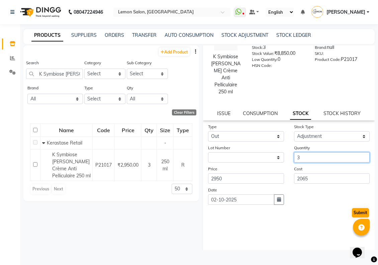
type input "3"
click at [355, 211] on button "Submit" at bounding box center [360, 212] width 17 height 9
select select
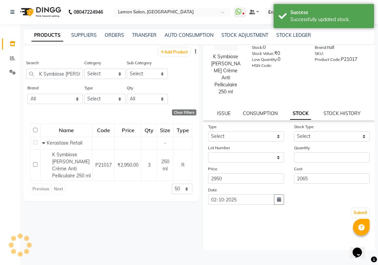
scroll to position [0, 0]
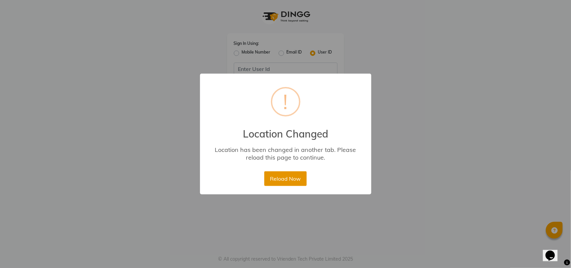
click at [296, 175] on button "Reload Now" at bounding box center [285, 178] width 42 height 15
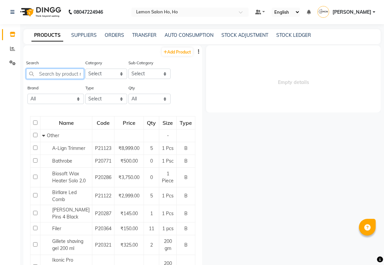
click at [61, 69] on input "text" at bounding box center [55, 74] width 58 height 10
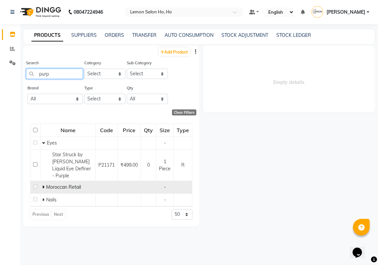
type input "purp"
click at [44, 188] on span at bounding box center [44, 187] width 4 height 6
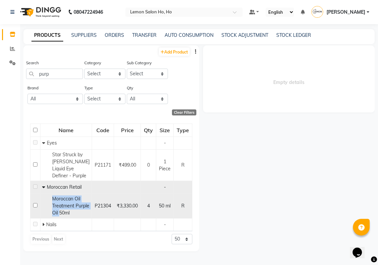
drag, startPoint x: 52, startPoint y: 196, endPoint x: 76, endPoint y: 214, distance: 29.8
click at [76, 214] on div "Moroccan Oil Treatment Purple Oil 50ml" at bounding box center [66, 205] width 48 height 21
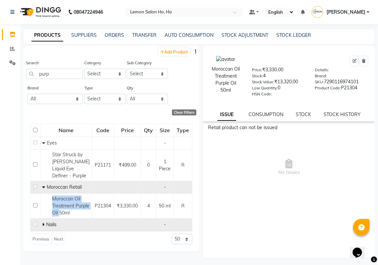
copy span "Moroccan Oil Treatment Purple Oil"
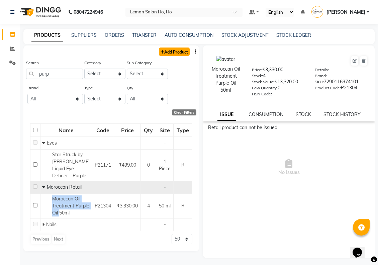
click at [180, 52] on link "Add Product" at bounding box center [174, 51] width 31 height 8
select select "true"
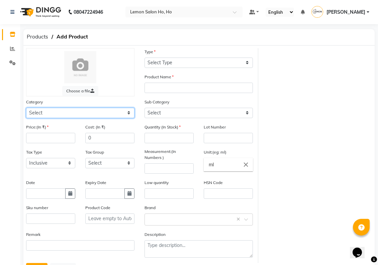
click at [89, 109] on select "Select Hair Skin Makeup Personal Care Appliances Beard Waxing Disposable Thread…" at bounding box center [80, 113] width 108 height 10
select select "213702250"
click at [26, 108] on select "Select Hair Skin Makeup Personal Care Appliances Beard Waxing Disposable Thread…" at bounding box center [80, 113] width 108 height 10
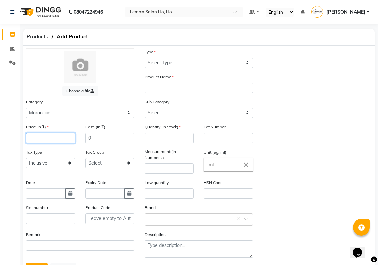
click at [59, 136] on input "number" at bounding box center [50, 138] width 49 height 10
type input "1"
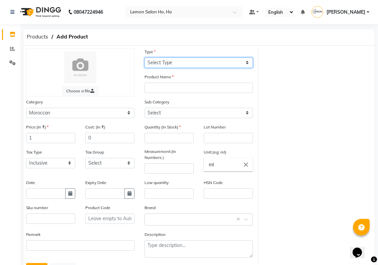
click at [159, 63] on select "Select Type Both Retail Consumable" at bounding box center [198, 62] width 108 height 10
select select "R"
click at [144, 57] on select "Select Type Both Retail Consumable" at bounding box center [198, 62] width 108 height 10
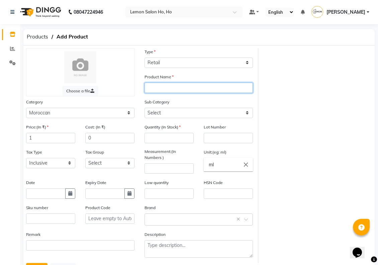
click at [161, 87] on input "text" at bounding box center [198, 88] width 108 height 10
paste input "Moroccan Oil Treatment Purple Oil"
type input "Moroccan Oil Treatment Purple Oil 10ml"
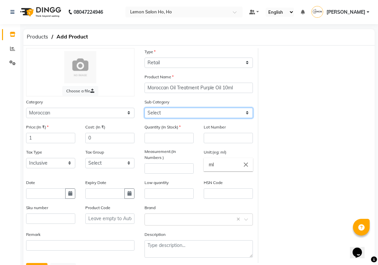
click at [166, 112] on select "Select Moroccan Professional Moroccan Retail" at bounding box center [198, 113] width 108 height 10
select select "2137022502"
click at [144, 108] on select "Select Moroccan Professional Moroccan Retail" at bounding box center [198, 113] width 108 height 10
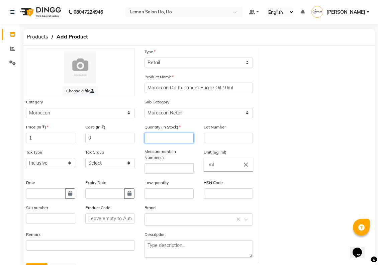
click at [168, 134] on input "number" at bounding box center [168, 138] width 49 height 10
type input "3"
click at [165, 170] on input "number" at bounding box center [168, 168] width 49 height 10
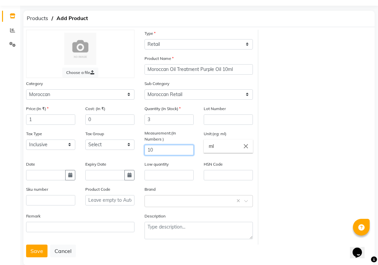
scroll to position [28, 0]
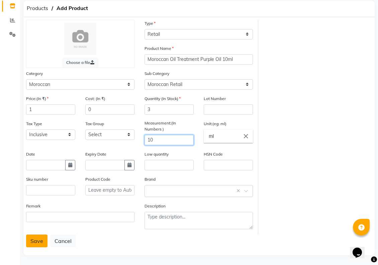
type input "10"
click at [33, 239] on button "Save" at bounding box center [36, 240] width 21 height 13
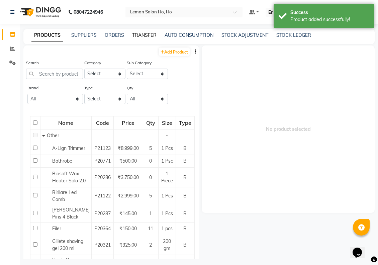
click at [144, 36] on link "TRANSFER" at bounding box center [144, 35] width 24 height 6
select select "sender"
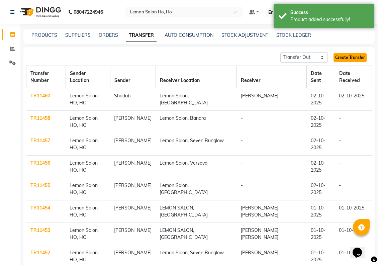
click at [349, 54] on link "Create Transfer" at bounding box center [349, 57] width 33 height 9
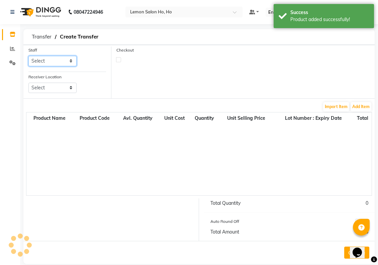
click at [53, 60] on select "Select Annie Aquib Khan DC DINGG Support Farheen Ansari Kalpesh Kumavat Mohamme…" at bounding box center [52, 61] width 48 height 10
select select "34406"
click at [28, 56] on select "Select Annie Aquib Khan DC DINGG Support Farheen Ansari Kalpesh Kumavat Mohamme…" at bounding box center [52, 61] width 48 height 10
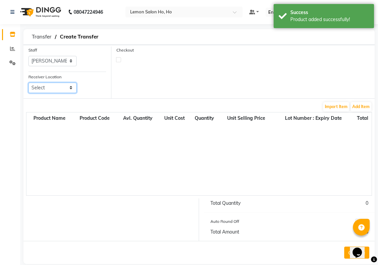
click at [53, 88] on select "Select Lemon Salon, Lokhandwala Lemon Salon, Malad Lemon Salon, Seven Bunglow L…" at bounding box center [52, 88] width 48 height 10
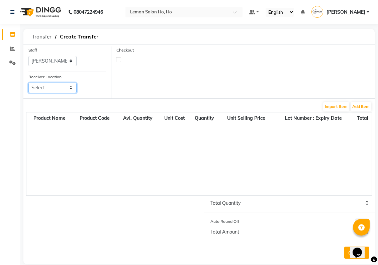
select select "941"
click at [28, 83] on select "Select Lemon Salon, Lokhandwala Lemon Salon, Malad Lemon Salon, Seven Bunglow L…" at bounding box center [52, 88] width 48 height 10
click at [118, 60] on label at bounding box center [118, 59] width 5 height 5
click at [118, 60] on input "checkbox" at bounding box center [118, 59] width 4 height 4
checkbox input "true"
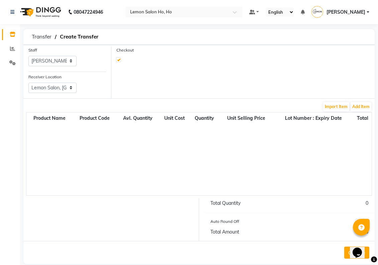
select select "true"
select select "2069"
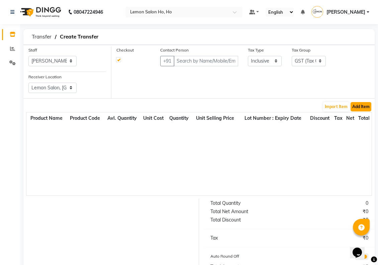
click at [363, 107] on button "Add Item" at bounding box center [360, 106] width 21 height 9
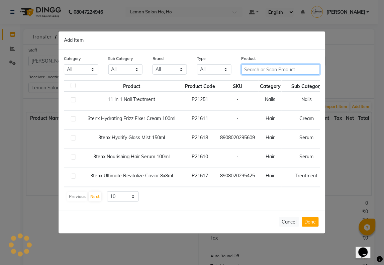
click at [263, 70] on input "text" at bounding box center [280, 69] width 79 height 10
paste input "Moroccan Oil Treatment Purple Oil"
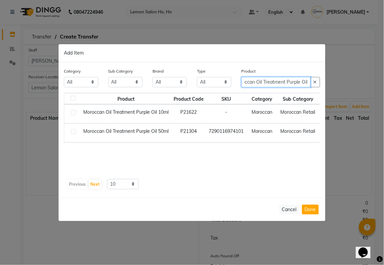
type input "Moroccan Oil Treatment Purple Oil"
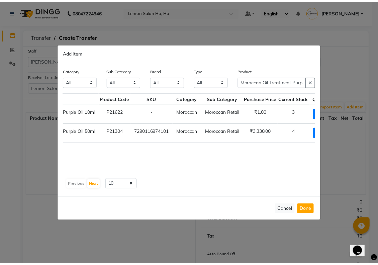
scroll to position [0, 97]
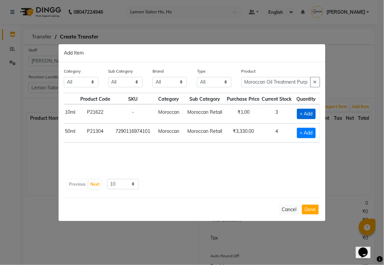
click at [306, 111] on span "+ Add" at bounding box center [306, 114] width 19 height 10
checkbox input "true"
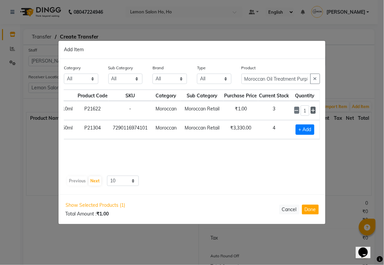
click at [315, 111] on icon at bounding box center [313, 110] width 4 height 5
type input "2"
click at [316, 209] on button "Done" at bounding box center [310, 210] width 17 height 10
select select "2069"
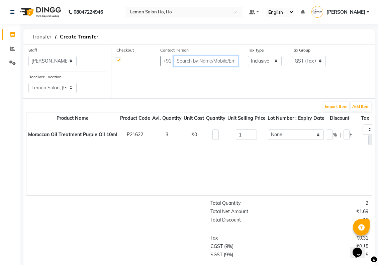
click at [193, 63] on input "text" at bounding box center [205, 61] width 65 height 10
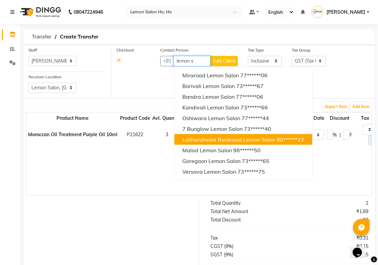
click at [209, 139] on span "Lokhandwala Backroad Lemon Salon" at bounding box center [228, 139] width 93 height 7
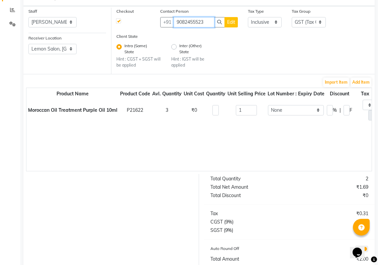
scroll to position [76, 0]
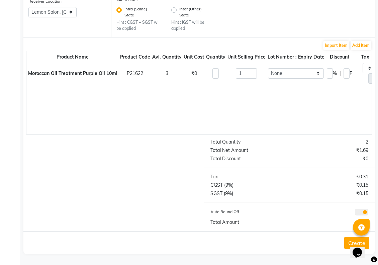
type input "9082455523"
click at [347, 239] on button "Create" at bounding box center [356, 243] width 25 height 12
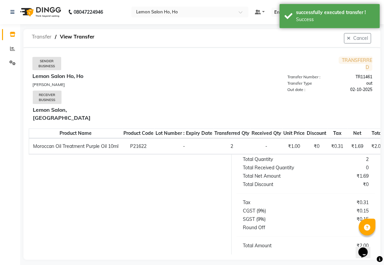
click at [40, 36] on span "Transfer" at bounding box center [41, 37] width 26 height 12
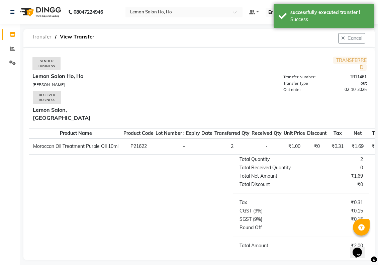
select select "sender"
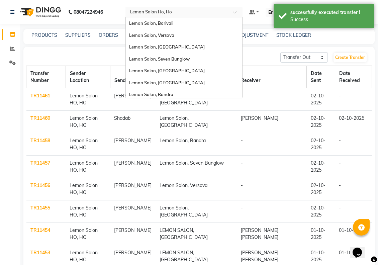
click at [212, 16] on div "Select Location × Lemon Salon Ho, Ho" at bounding box center [183, 12] width 117 height 11
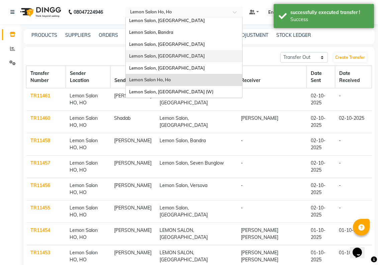
click at [195, 53] on div "Lemon Salon, [GEOGRAPHIC_DATA]" at bounding box center [184, 56] width 116 height 12
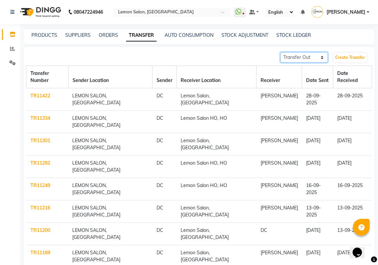
drag, startPoint x: 310, startPoint y: 64, endPoint x: 308, endPoint y: 69, distance: 5.1
click at [310, 63] on select "Transfer In Transfer Out" at bounding box center [303, 57] width 47 height 10
select select "receiving"
click at [280, 61] on select "Transfer In Transfer Out" at bounding box center [303, 57] width 47 height 10
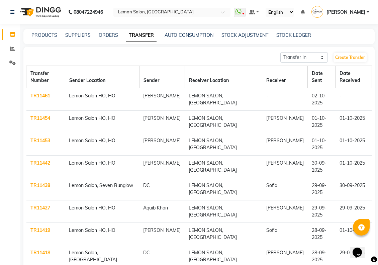
click at [38, 99] on link "TR11461" at bounding box center [40, 96] width 20 height 6
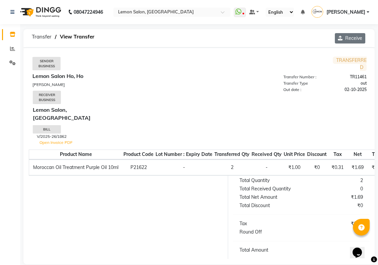
click at [355, 43] on button "Receive" at bounding box center [350, 38] width 30 height 10
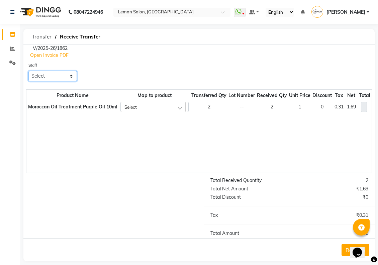
click at [63, 81] on select "Select Aalam Saifi [PERSON_NAME] [PERSON_NAME] Ansar Ahmed [PERSON_NAME] [PERSO…" at bounding box center [52, 76] width 48 height 10
select select "20636"
click at [28, 80] on select "Select Aalam Saifi [PERSON_NAME] [PERSON_NAME] Ansar Ahmed [PERSON_NAME] [PERSO…" at bounding box center [52, 76] width 48 height 10
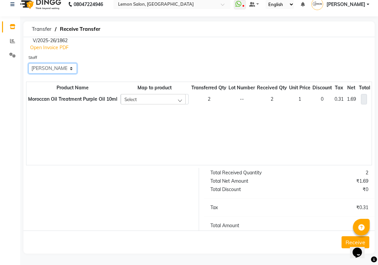
scroll to position [17, 0]
click at [343, 241] on button "Receive" at bounding box center [355, 242] width 28 height 12
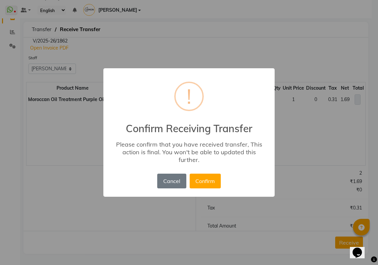
scroll to position [7, 0]
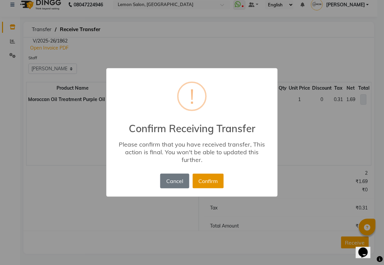
click at [220, 184] on button "Confirm" at bounding box center [208, 180] width 31 height 15
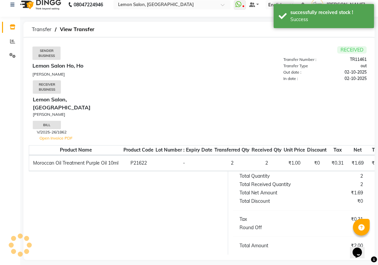
scroll to position [0, 0]
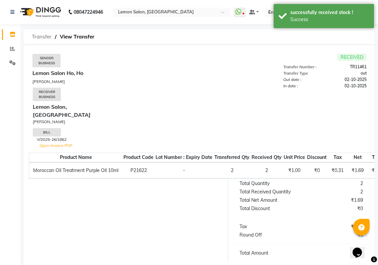
click at [37, 42] on span "Transfer" at bounding box center [41, 37] width 26 height 12
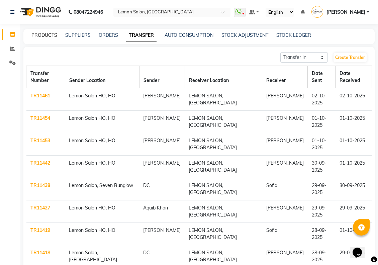
click at [47, 38] on link "PRODUCTS" at bounding box center [44, 35] width 26 height 6
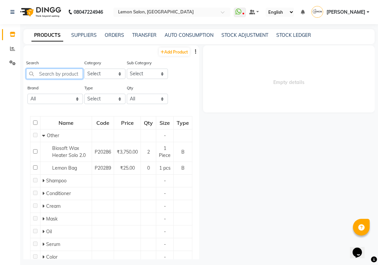
click at [56, 79] on input "text" at bounding box center [54, 74] width 57 height 10
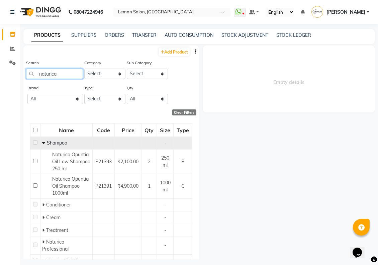
type input "naturica"
click at [44, 145] on icon at bounding box center [43, 142] width 3 height 5
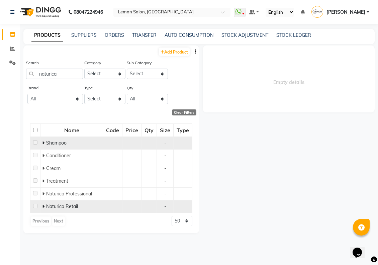
click at [42, 209] on icon at bounding box center [43, 206] width 2 height 5
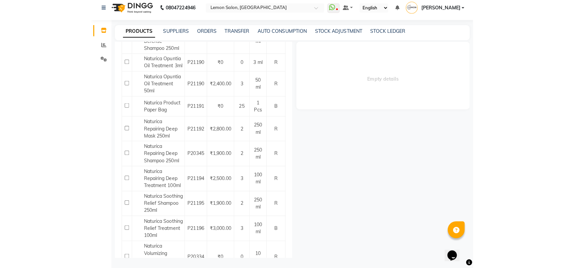
scroll to position [248, 0]
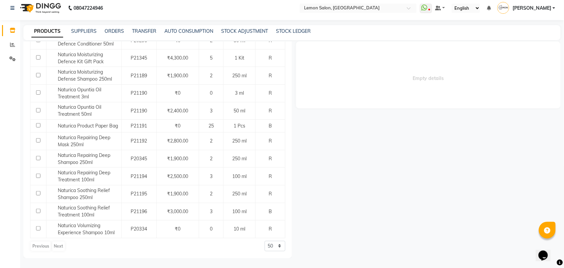
click at [383, 5] on span "[PERSON_NAME]" at bounding box center [532, 8] width 39 height 7
click at [383, 44] on link "Sign out" at bounding box center [521, 44] width 61 height 10
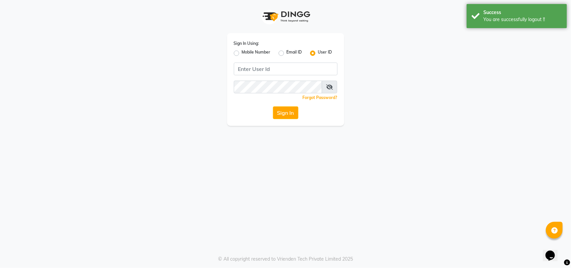
click at [239, 52] on div "Mobile Number" at bounding box center [252, 53] width 37 height 8
drag, startPoint x: 236, startPoint y: 54, endPoint x: 265, endPoint y: 61, distance: 29.1
click at [239, 54] on div "Mobile Number" at bounding box center [252, 53] width 37 height 8
drag, startPoint x: 270, startPoint y: 69, endPoint x: 249, endPoint y: 68, distance: 20.8
click at [270, 69] on input "Username" at bounding box center [286, 69] width 104 height 13
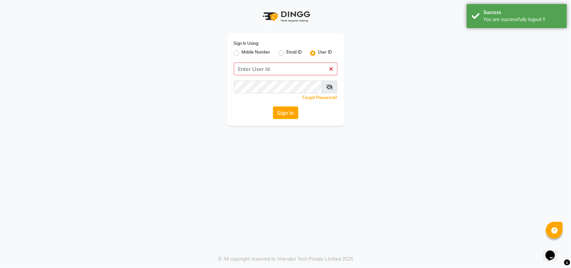
click at [242, 53] on label "Mobile Number" at bounding box center [256, 53] width 29 height 8
click at [242, 53] on input "Mobile Number" at bounding box center [244, 51] width 4 height 4
radio input "true"
radio input "false"
click at [276, 69] on input "Username" at bounding box center [296, 69] width 81 height 13
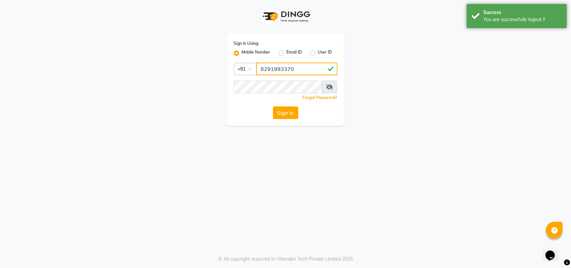
type input "8291993370"
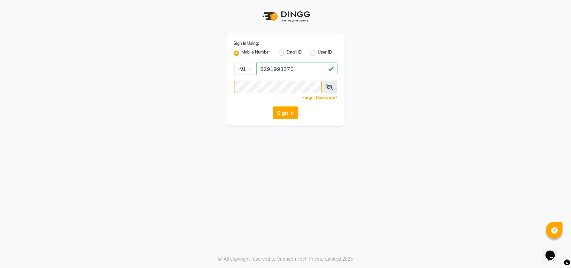
click at [273, 106] on button "Sign In" at bounding box center [285, 112] width 25 height 13
